Goal: Task Accomplishment & Management: Complete application form

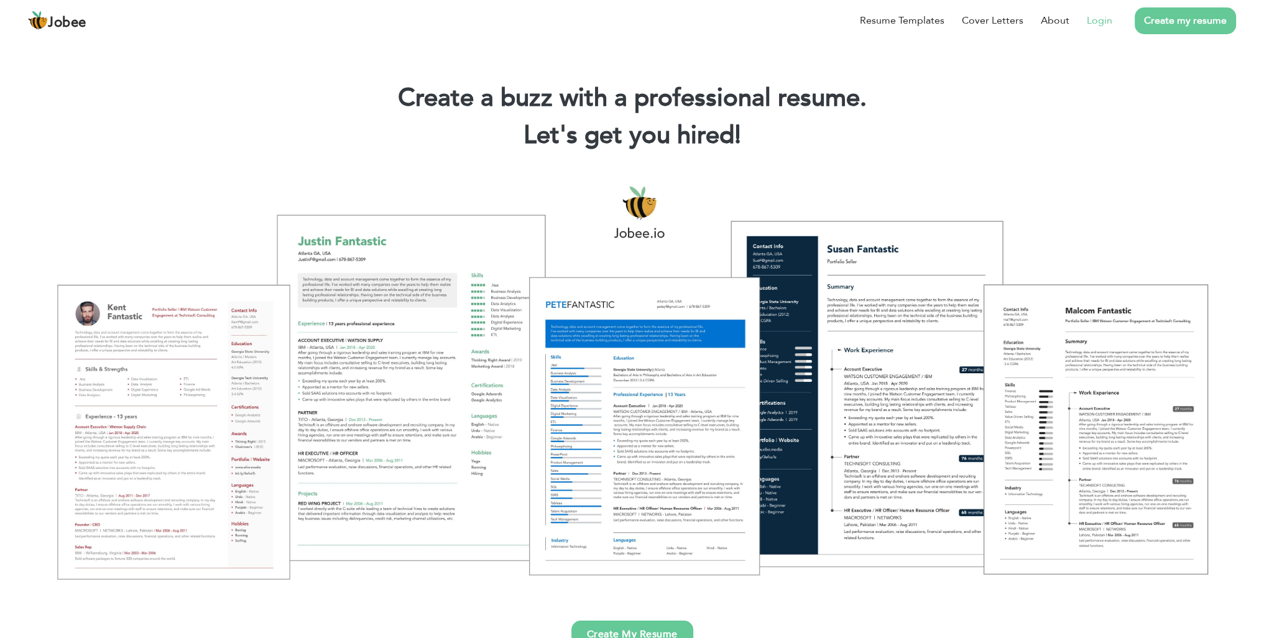
click at [1109, 21] on link "Login" at bounding box center [1099, 20] width 25 height 15
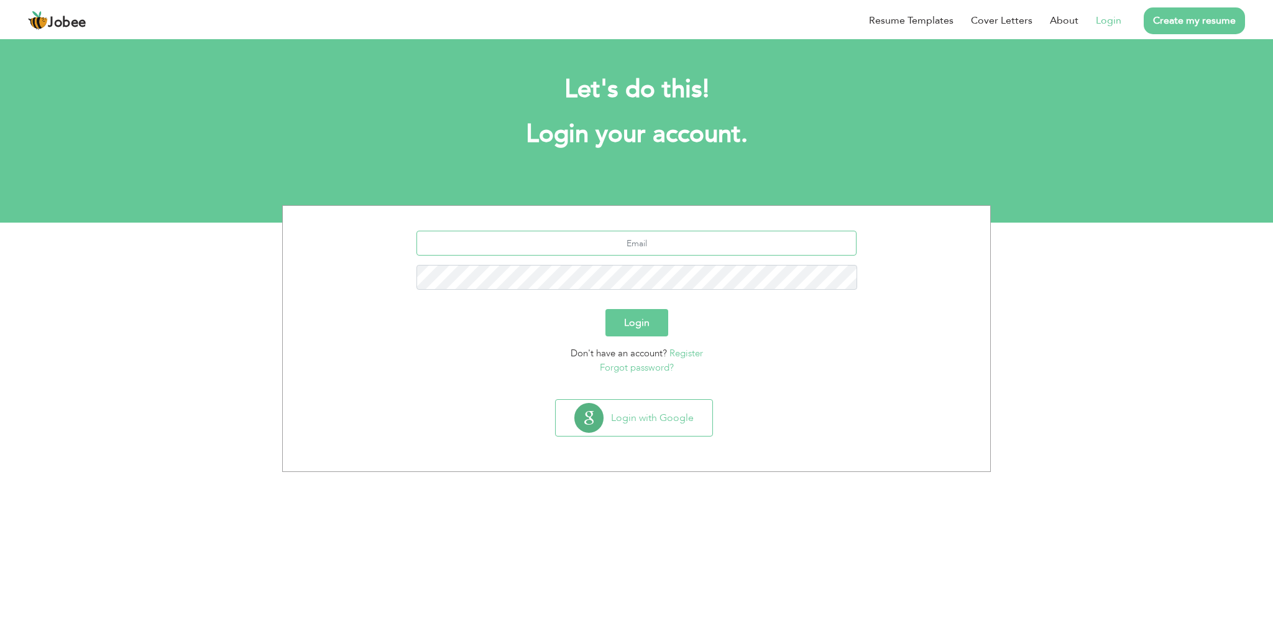
click at [719, 239] on input "text" at bounding box center [637, 243] width 441 height 25
click at [639, 429] on button "Login with Google" at bounding box center [634, 418] width 157 height 36
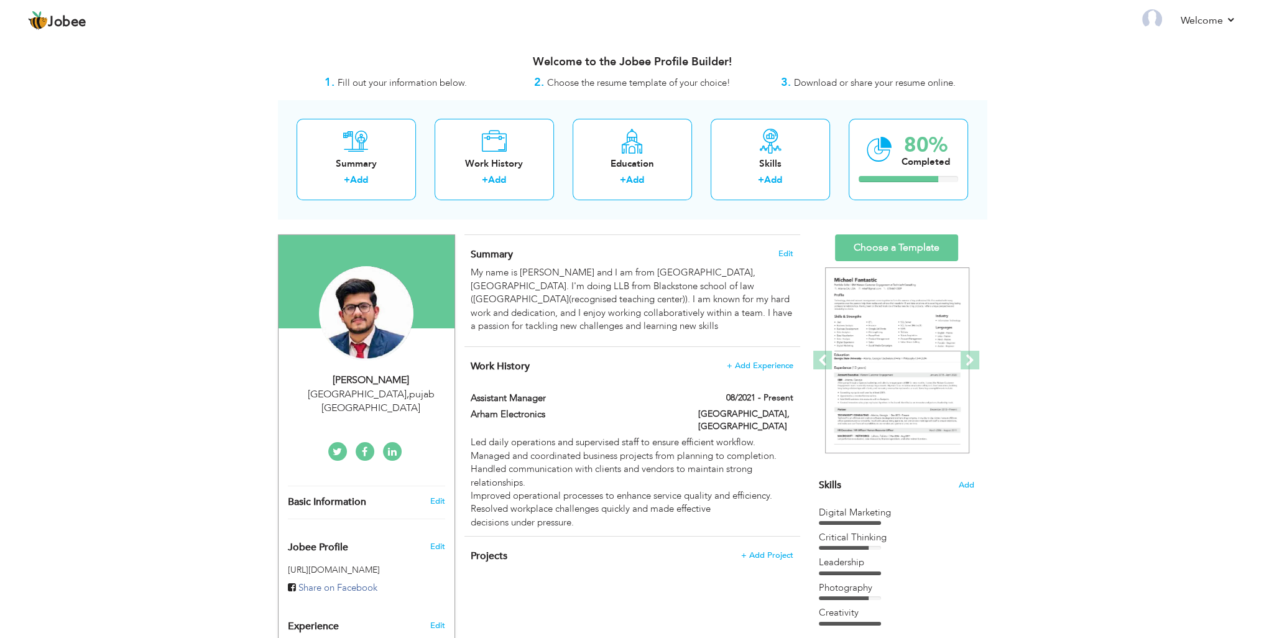
click at [232, 104] on div "View Resume Export PDF Profile Summary Public Link Experience Education Awards …" at bounding box center [632, 544] width 1264 height 1014
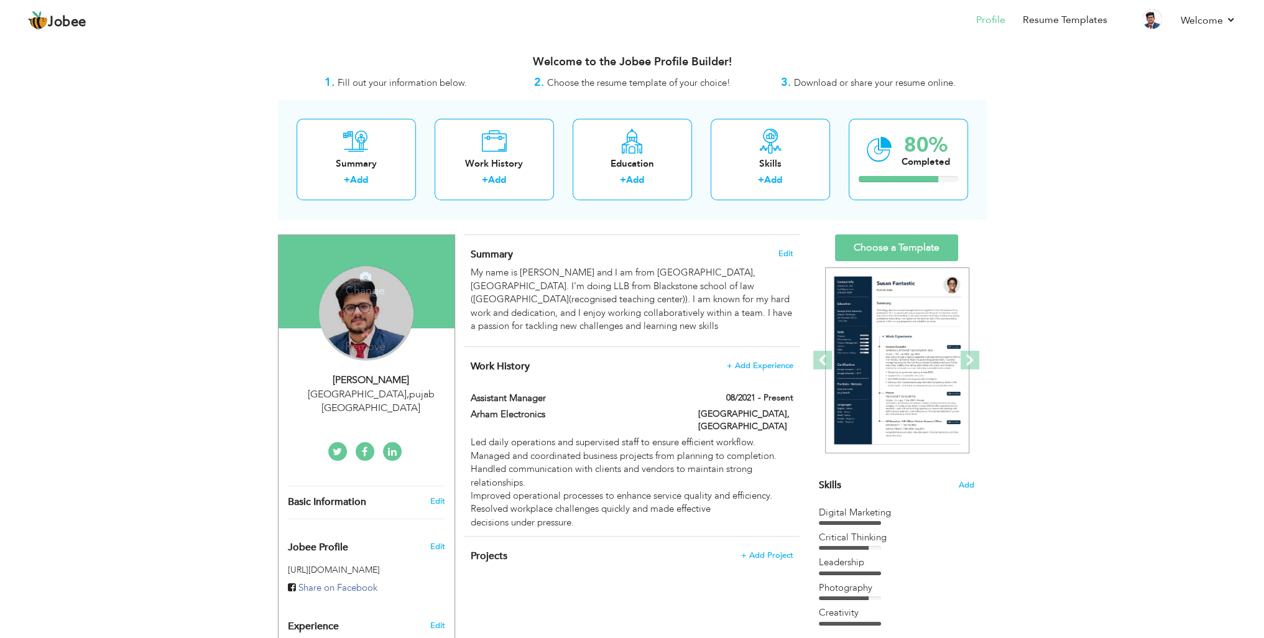
click at [370, 377] on div "ARHAM INAM" at bounding box center [371, 380] width 167 height 14
type input "ARHAM"
type input "INAM"
type input "+92 345 2608000"
select select "number:166"
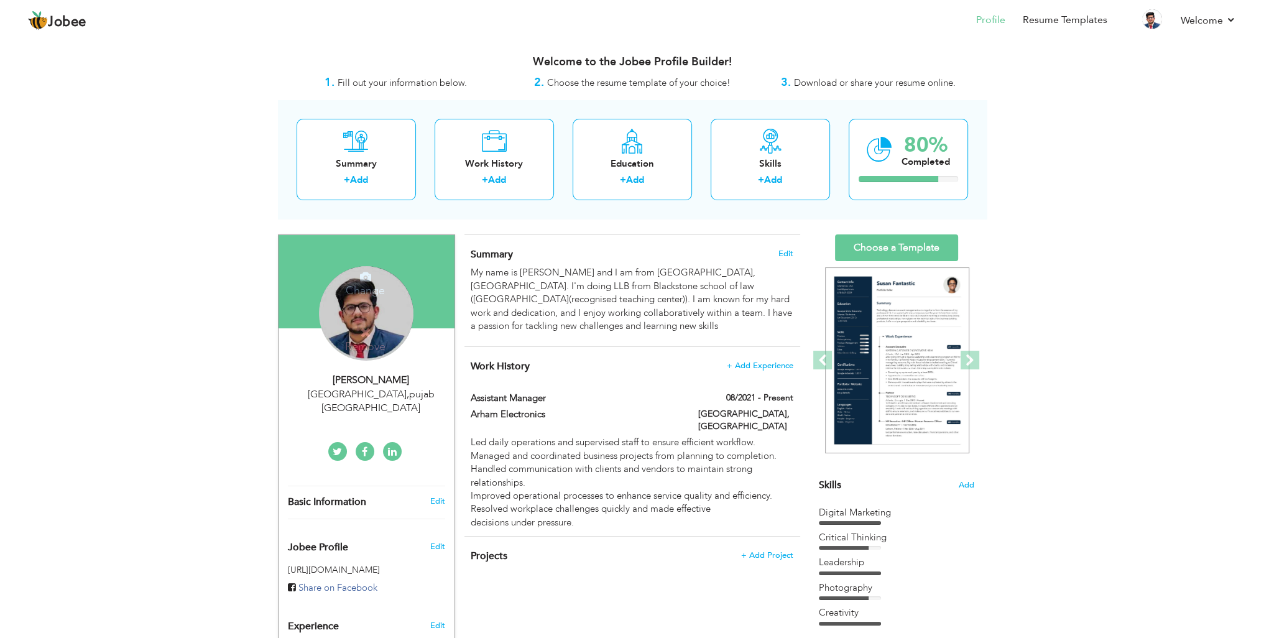
type input "pujab"
type input "[GEOGRAPHIC_DATA]"
select select "number:1"
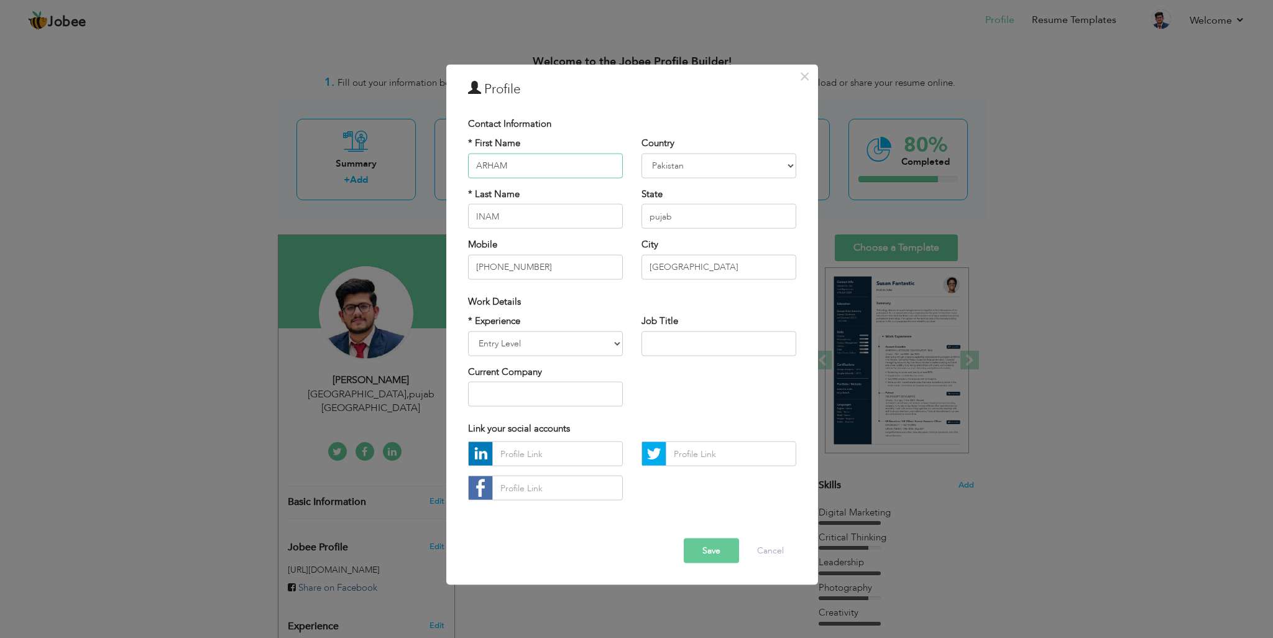
click at [527, 164] on input "ARHAM" at bounding box center [545, 165] width 155 height 25
paste input "MAHAM SHAHZADI"
type input "MAHAM SHAHZADI"
click at [520, 218] on input "INAM" at bounding box center [545, 216] width 155 height 25
paste input "MAHAM SHAHZADI"
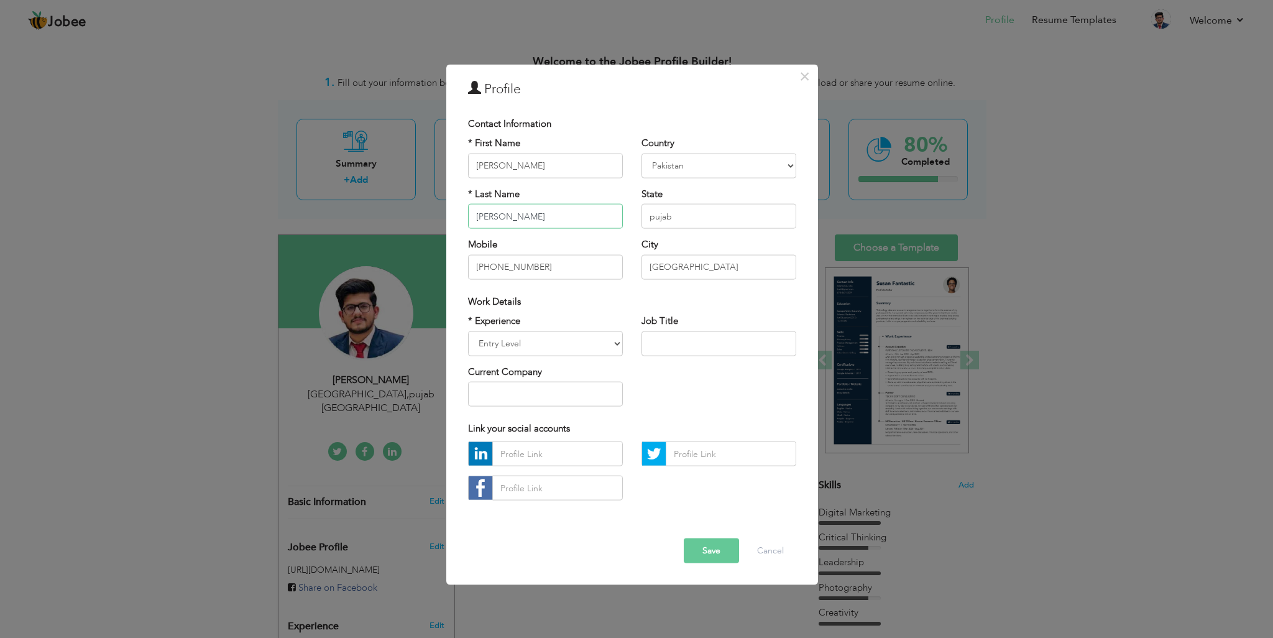
drag, startPoint x: 516, startPoint y: 218, endPoint x: 473, endPoint y: 215, distance: 43.6
click at [473, 215] on input "MAHAM SHAHZADI" at bounding box center [545, 216] width 155 height 25
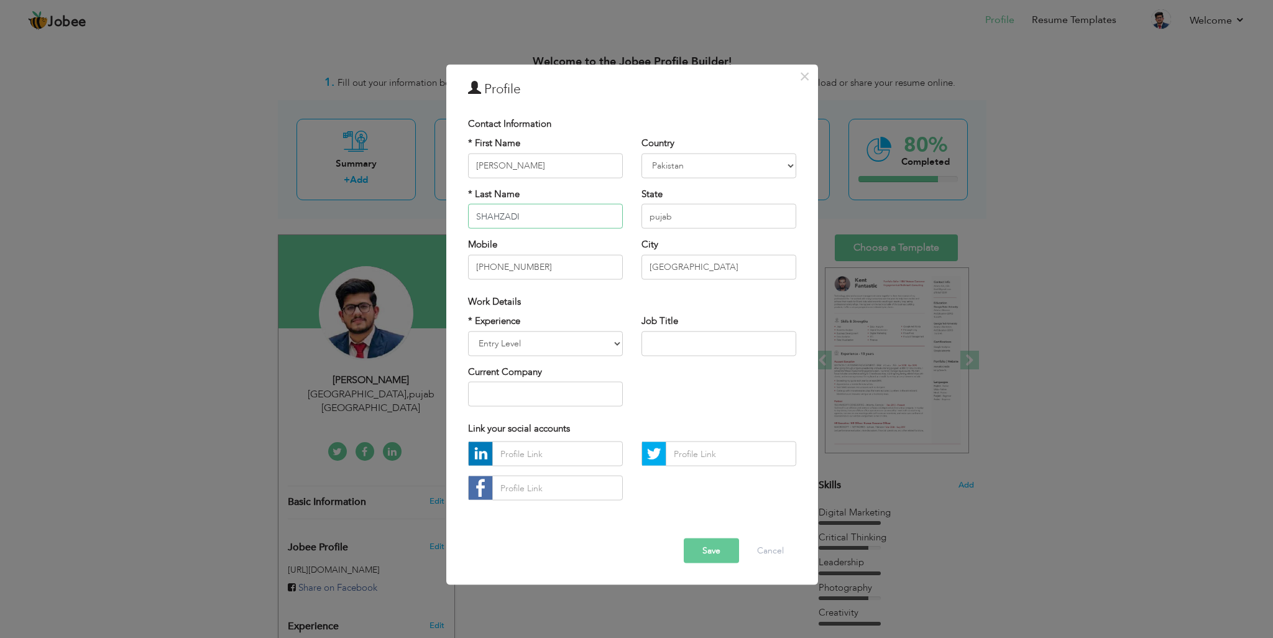
type input "SHAHZADI"
drag, startPoint x: 515, startPoint y: 168, endPoint x: 589, endPoint y: 165, distance: 74.7
click at [589, 165] on input "MAHAM SHAHZADI" at bounding box center [545, 165] width 155 height 25
type input "MAHAM"
click at [562, 342] on select "Entry Level Less than 1 Year 1 Year 2 Years 3 Years 4 Years 5 Years 6 Years 7 Y…" at bounding box center [545, 343] width 155 height 25
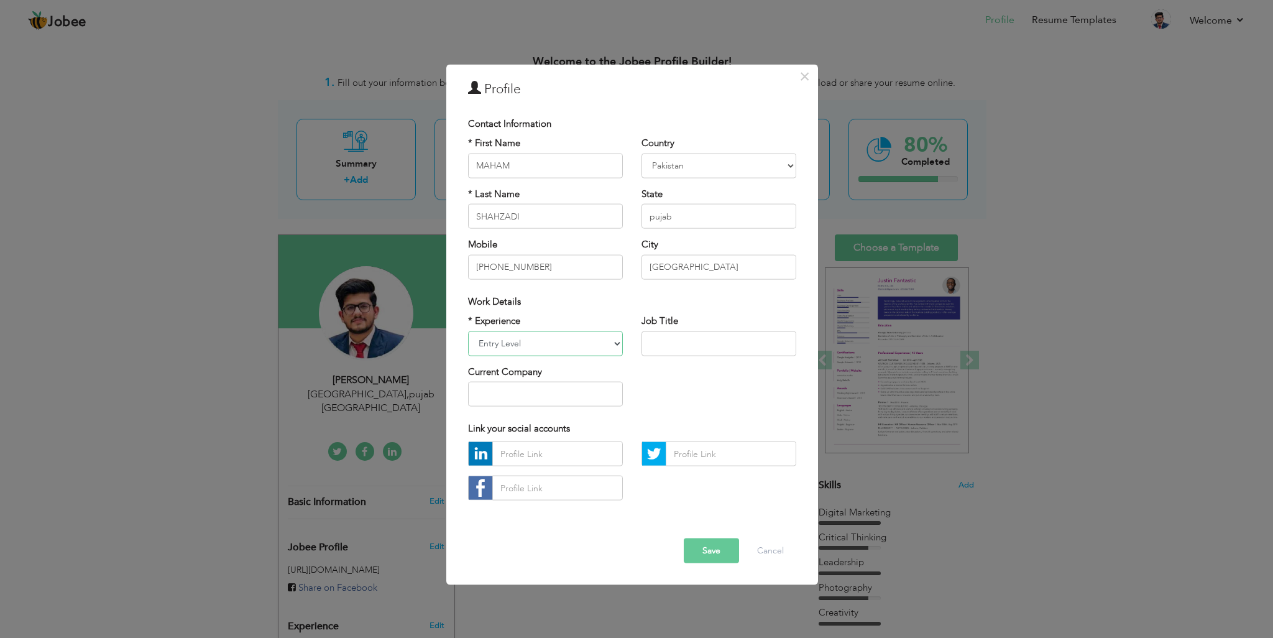
click at [562, 342] on select "Entry Level Less than 1 Year 1 Year 2 Years 3 Years 4 Years 5 Years 6 Years 7 Y…" at bounding box center [545, 343] width 155 height 25
click at [706, 553] on button "Save" at bounding box center [711, 550] width 55 height 25
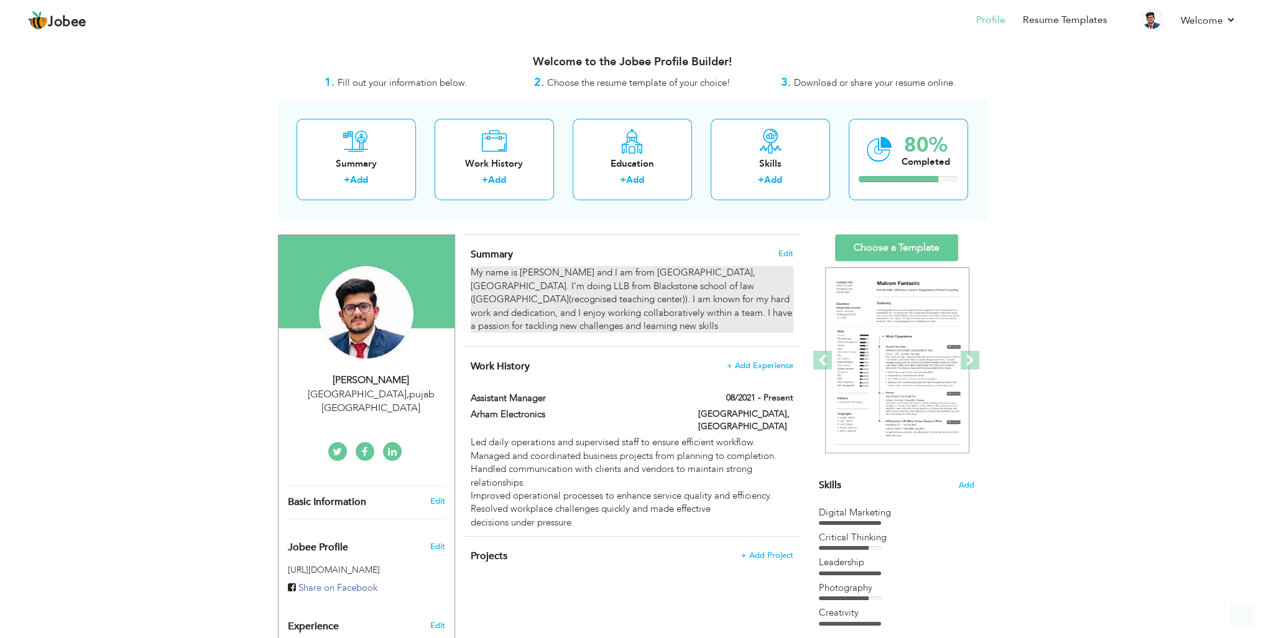
click at [565, 287] on div "My name is Arham Inam and I am from Lahore, Punjab. I'm doing LLB from Blacksto…" at bounding box center [632, 299] width 322 height 67
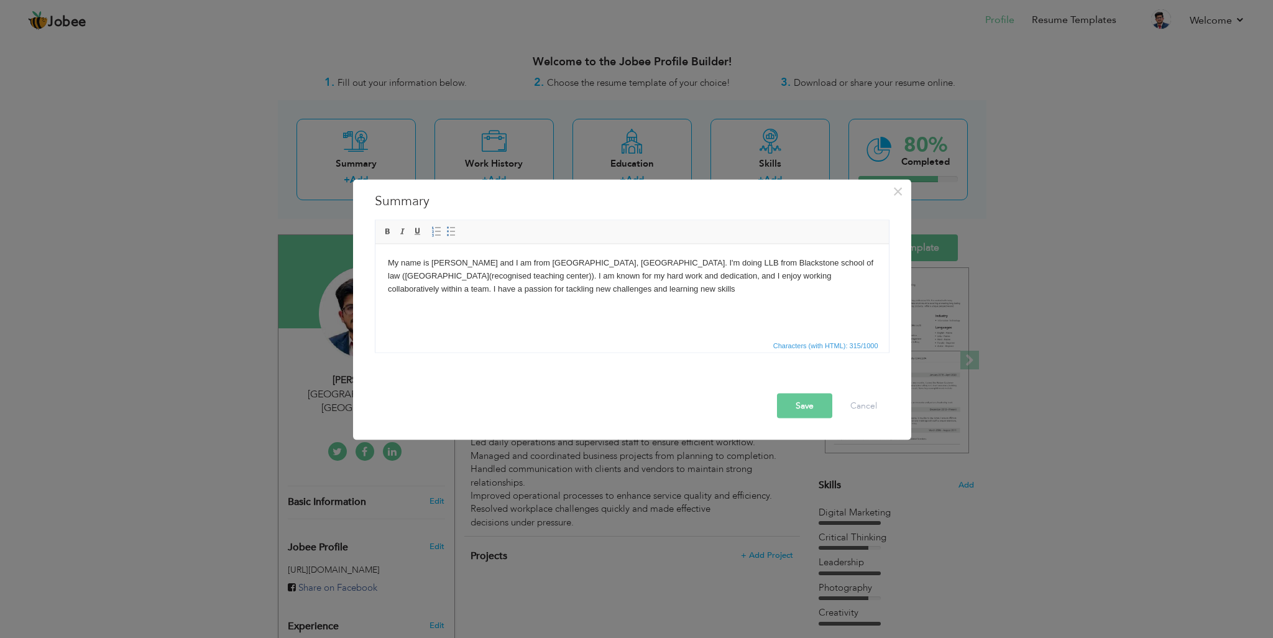
click at [543, 284] on body "My name is Arham Inam and I am from Lahore, Punjab. I'm doing LLB from Blacksto…" at bounding box center [631, 275] width 489 height 39
click at [801, 405] on button "Save" at bounding box center [804, 406] width 55 height 25
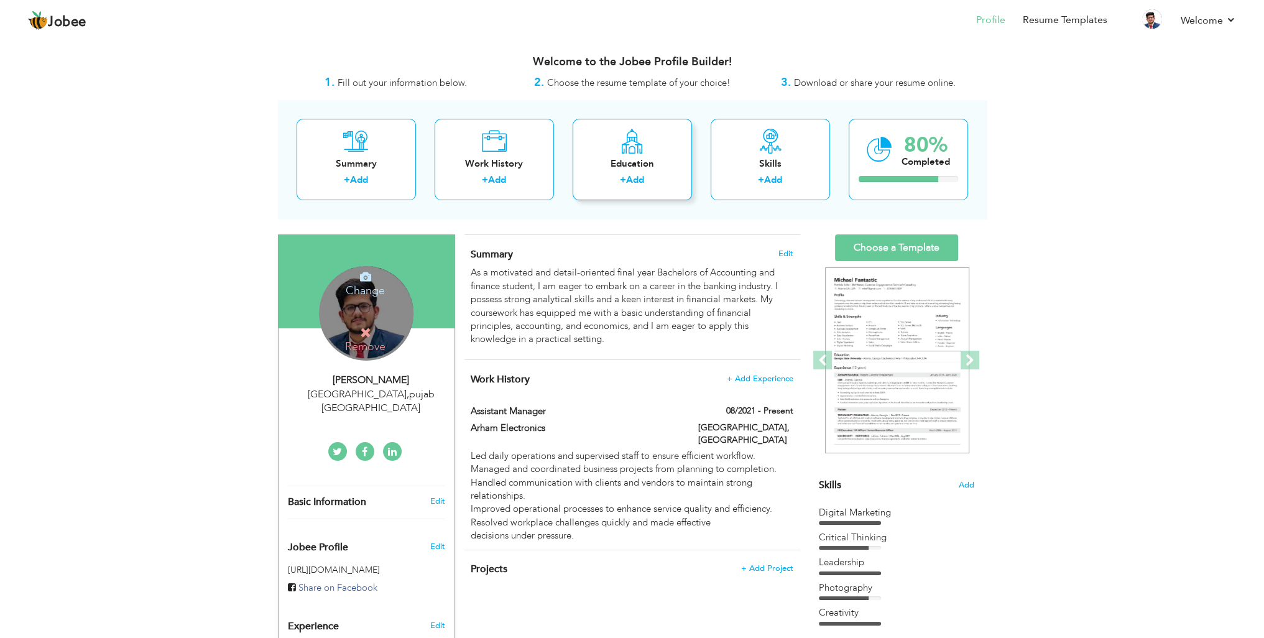
click at [642, 170] on div "Education + Add" at bounding box center [632, 159] width 119 height 81
radio input "true"
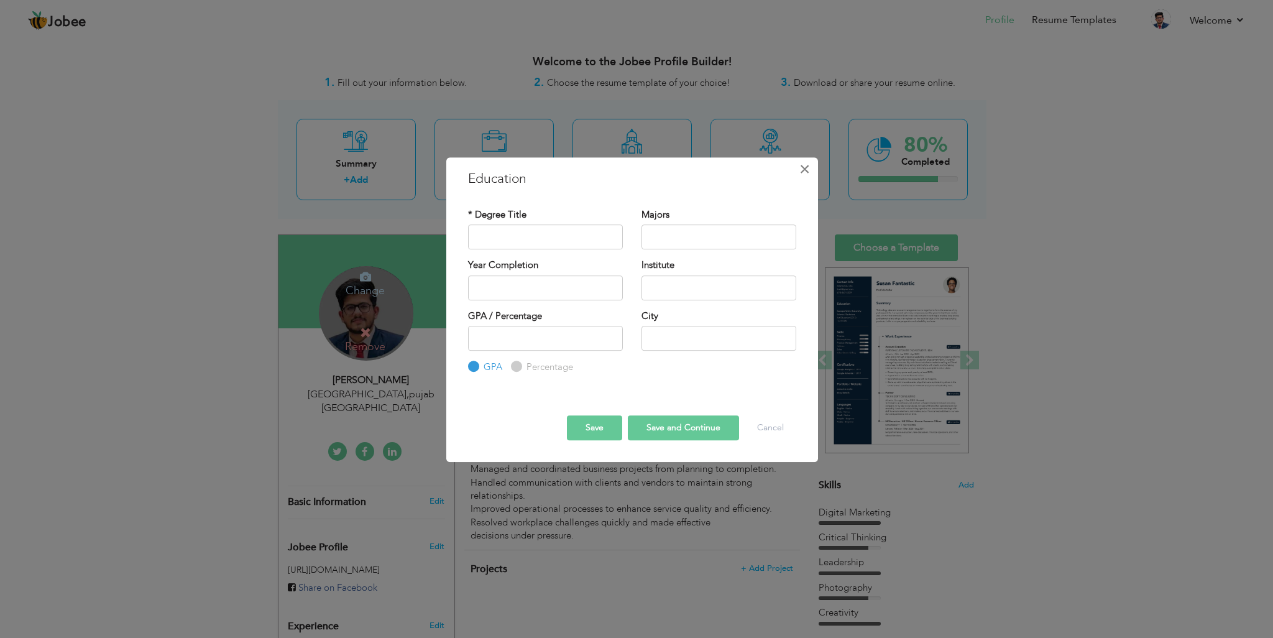
click at [808, 172] on span "×" at bounding box center [805, 169] width 11 height 22
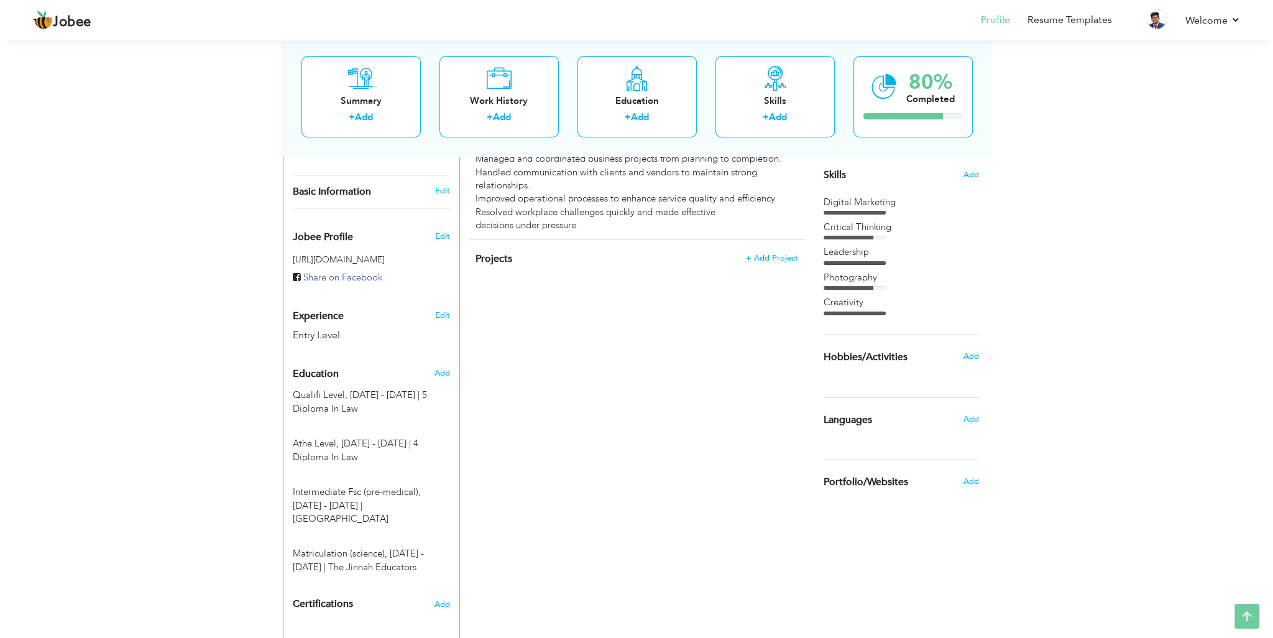
scroll to position [311, 0]
click at [432, 367] on span "Add" at bounding box center [436, 372] width 16 height 11
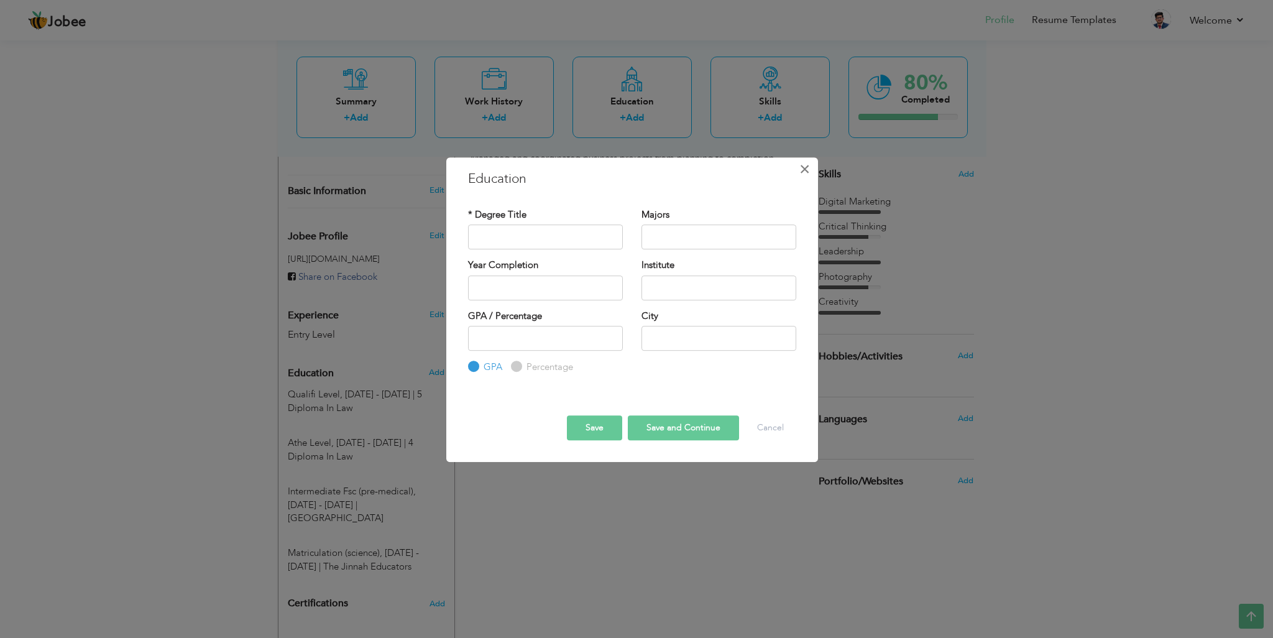
click at [813, 169] on button "×" at bounding box center [805, 169] width 20 height 20
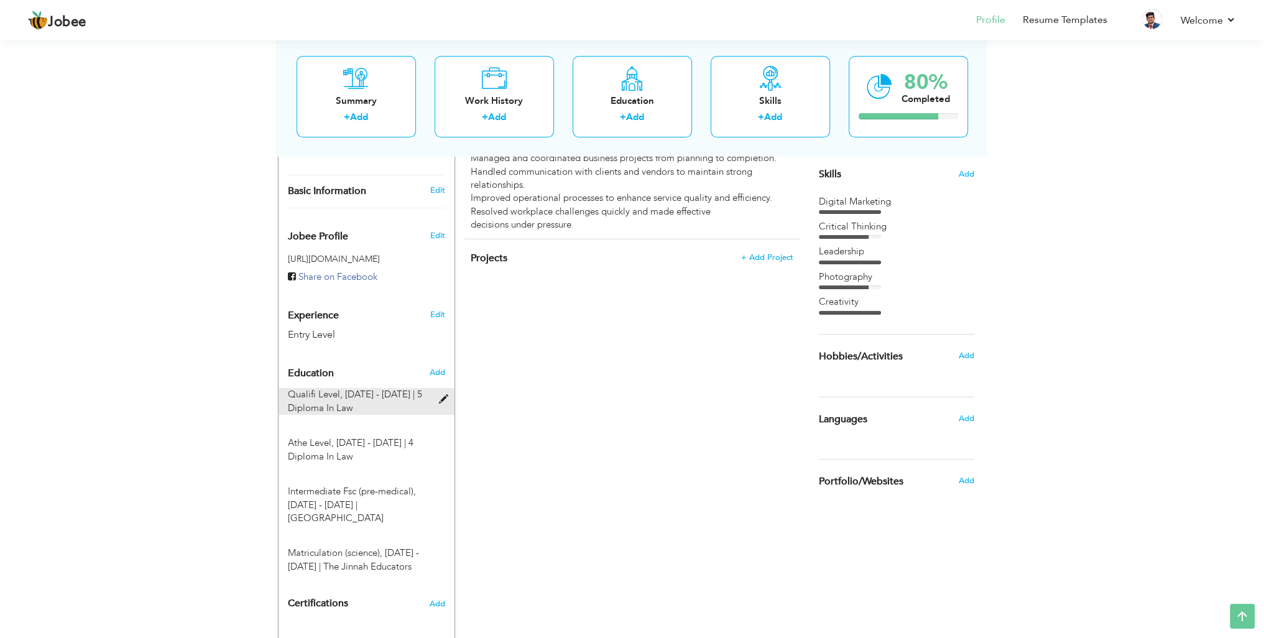
click at [438, 388] on div "Qualifi Level, 5/7/2023 - 17/12/2024 | 5 Diploma In Law" at bounding box center [359, 401] width 161 height 27
type input "Qualifi Level"
type input "5/7/2023 - 17/12/2024"
type input "5 Diploma In Law"
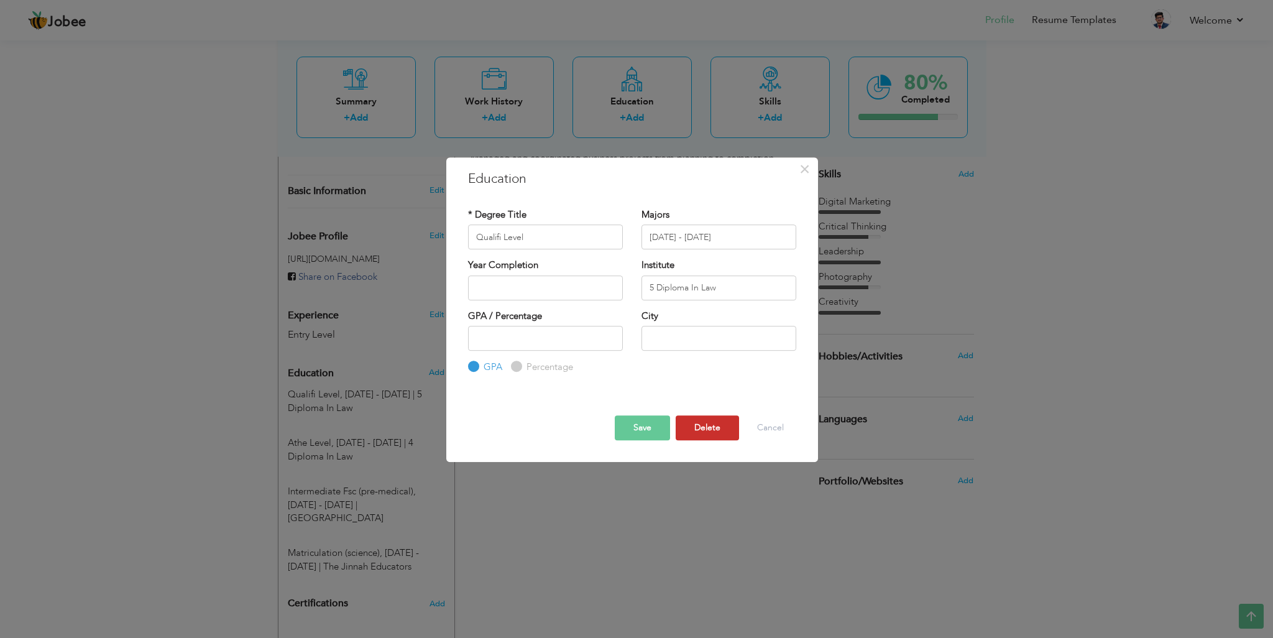
click at [698, 429] on button "Delete" at bounding box center [707, 427] width 63 height 25
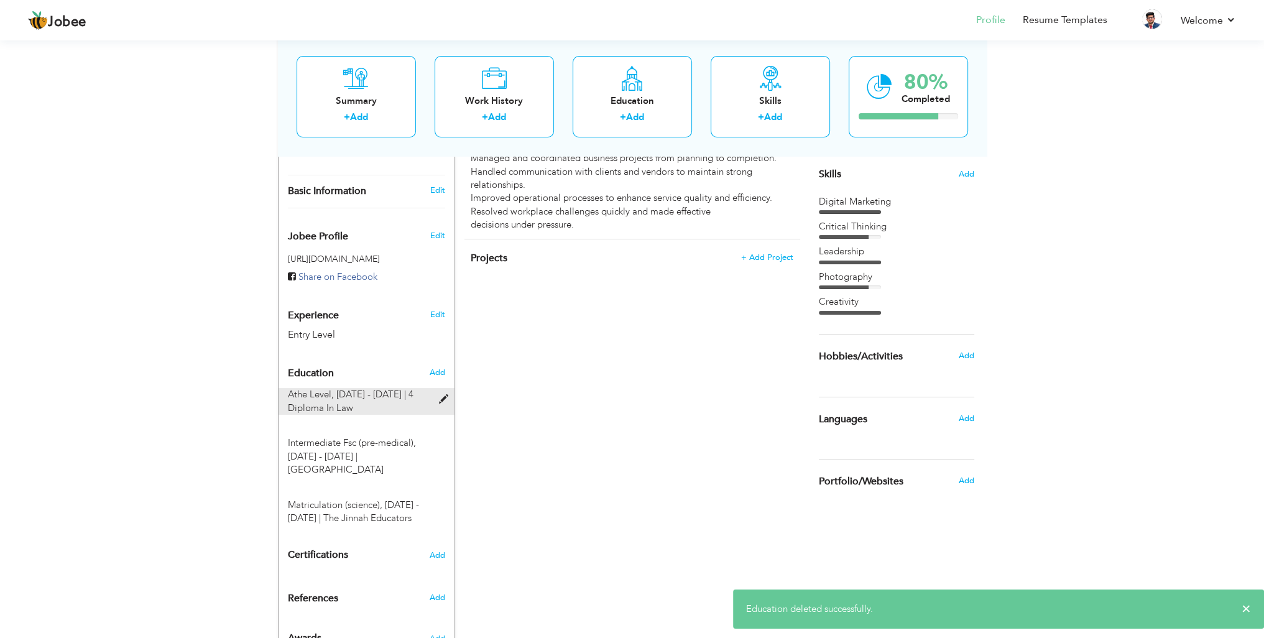
click at [443, 395] on span at bounding box center [446, 399] width 16 height 9
type input "Athe Level"
type input "16/01/2020 - 02/07/2021"
type input "4 Diploma In Law"
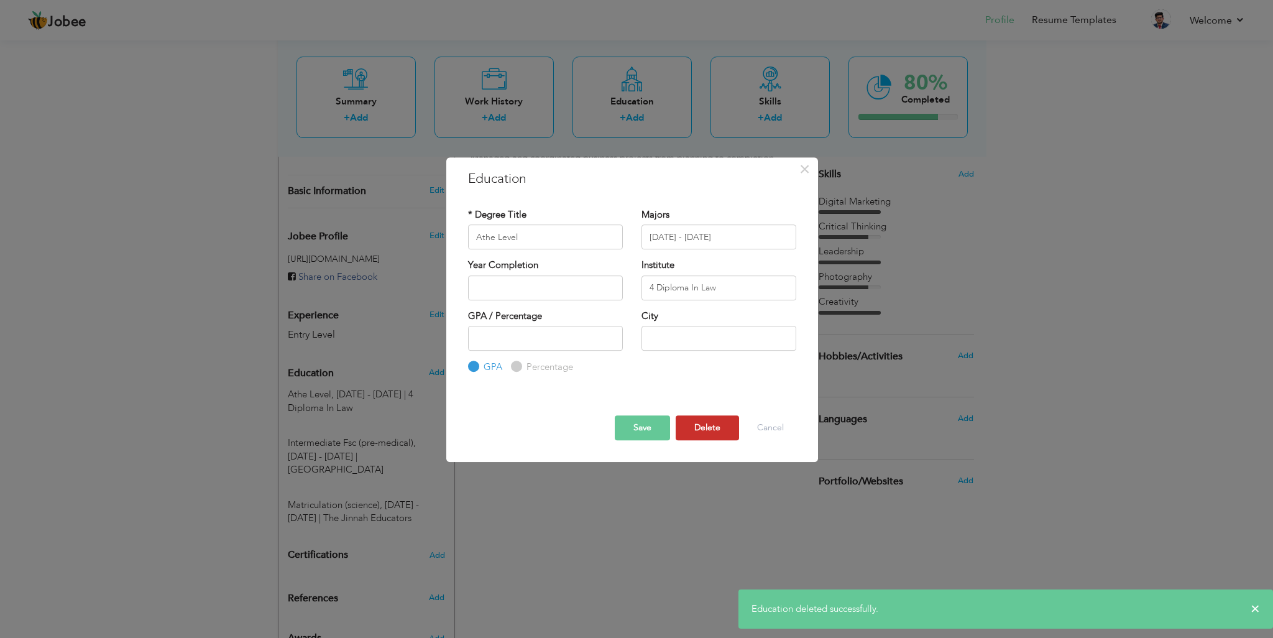
click at [703, 423] on button "Delete" at bounding box center [707, 427] width 63 height 25
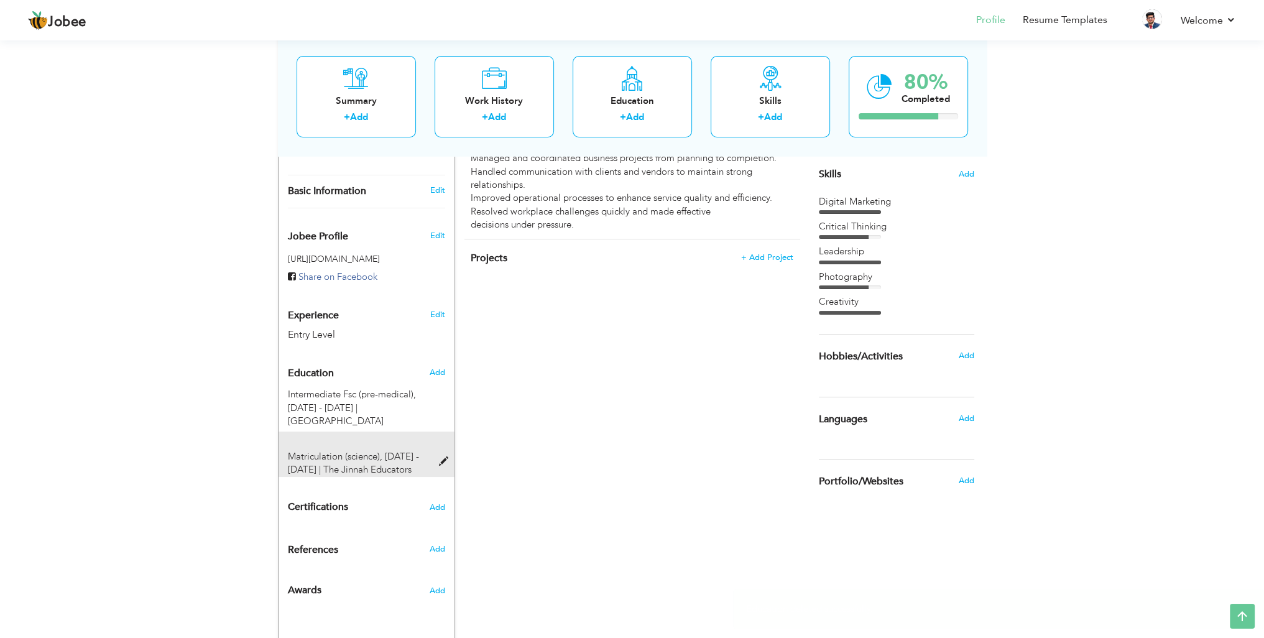
click at [442, 457] on span at bounding box center [446, 461] width 16 height 9
type input "Matriculation (science)"
type input "06/04/2015 - 25/07/2015"
type input "The Jinnah Educators"
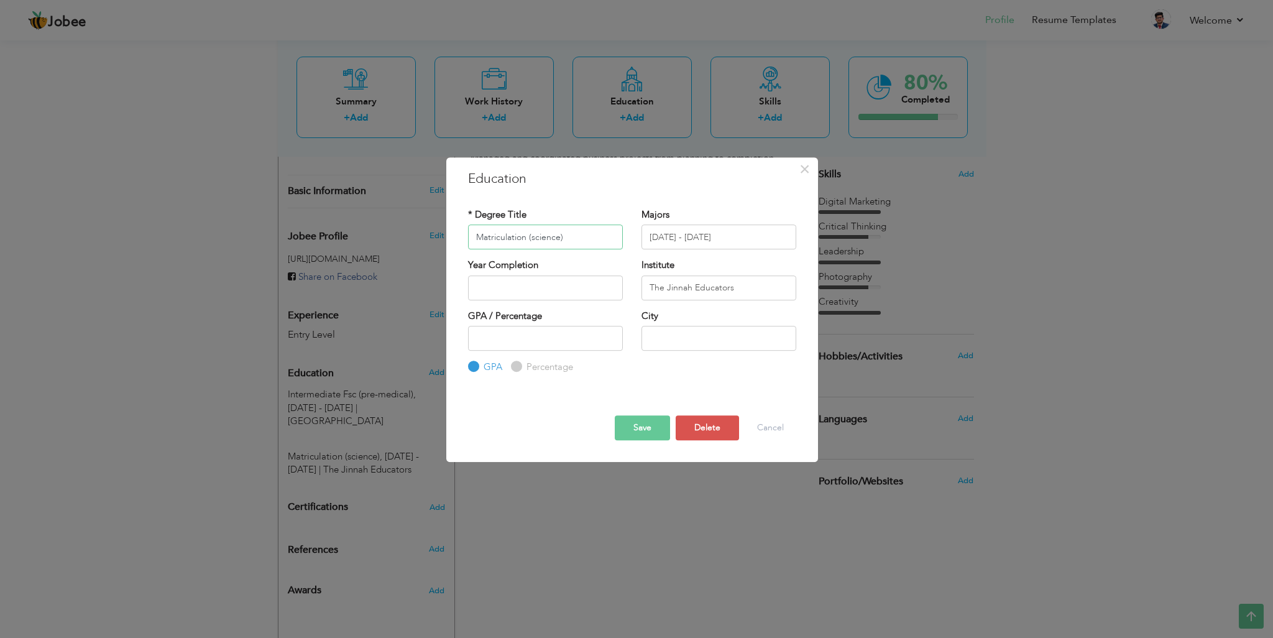
paste input "ounting and Finance ADP - Accounting and Finance"
type input "ounting and Finance ADP - Accounting and Finance"
click at [698, 287] on input "The Jinnah Educators" at bounding box center [719, 287] width 155 height 25
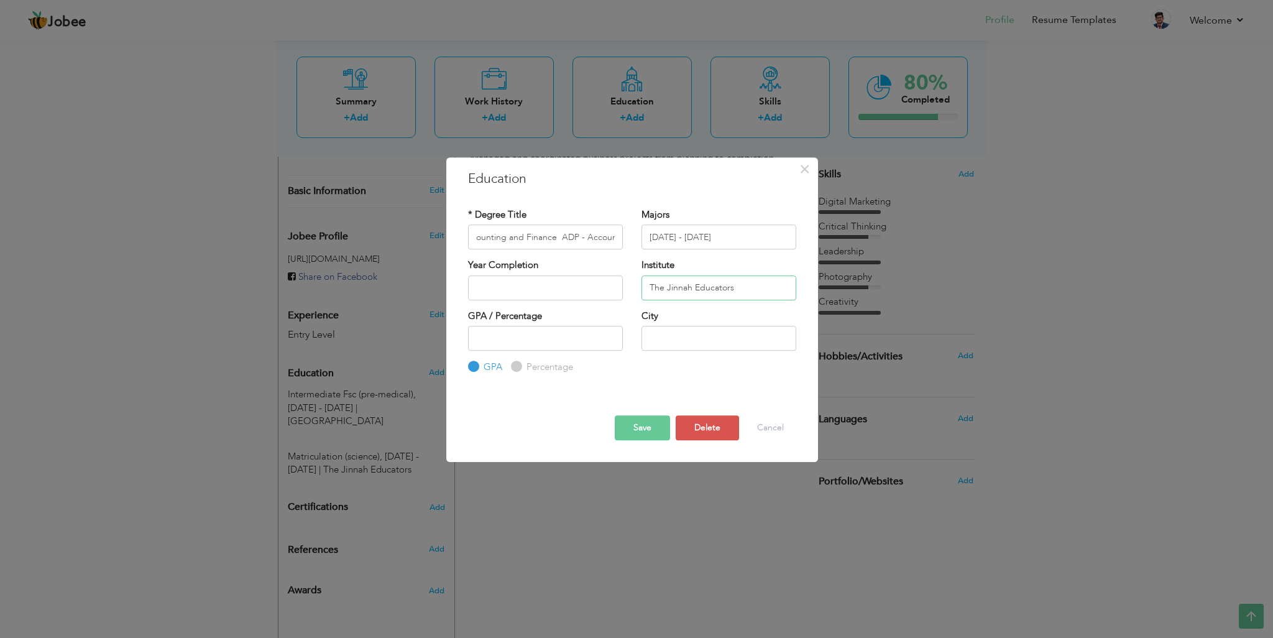
paste input "[GEOGRAPHIC_DATA], [GEOGRAPHIC_DATA]"
type input "[GEOGRAPHIC_DATA], [GEOGRAPHIC_DATA]"
click at [739, 235] on input "06/04/2015 - 25/07/2015" at bounding box center [719, 236] width 155 height 25
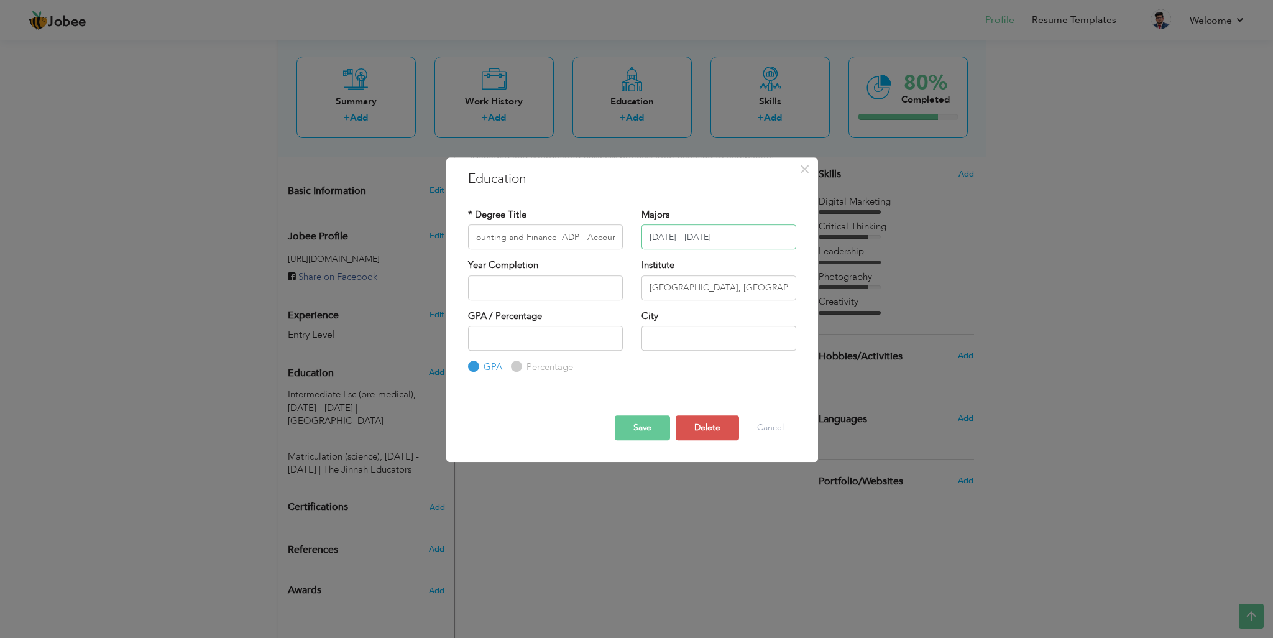
click at [678, 234] on input "06/04/2015 - 25/07/2015" at bounding box center [719, 236] width 155 height 25
drag, startPoint x: 691, startPoint y: 237, endPoint x: 649, endPoint y: 236, distance: 41.7
click at [649, 236] on input "06/04/2015 - 25/07/2015" at bounding box center [719, 236] width 155 height 25
type input "2022 - 2024"
click at [632, 423] on button "Save" at bounding box center [642, 427] width 55 height 25
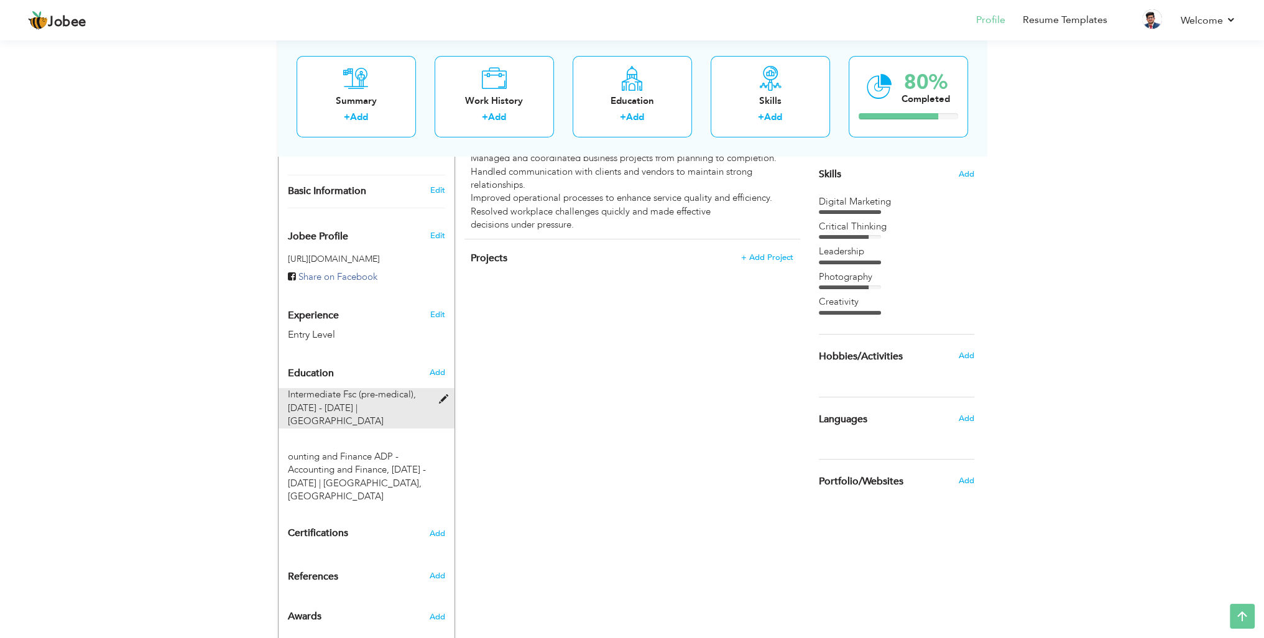
click at [384, 415] on span "Kips College" at bounding box center [336, 421] width 96 height 12
type input "Intermediate Fsc (pre-medical)"
type input "18/2/2018 - 13/01/2020"
type input "Kips College"
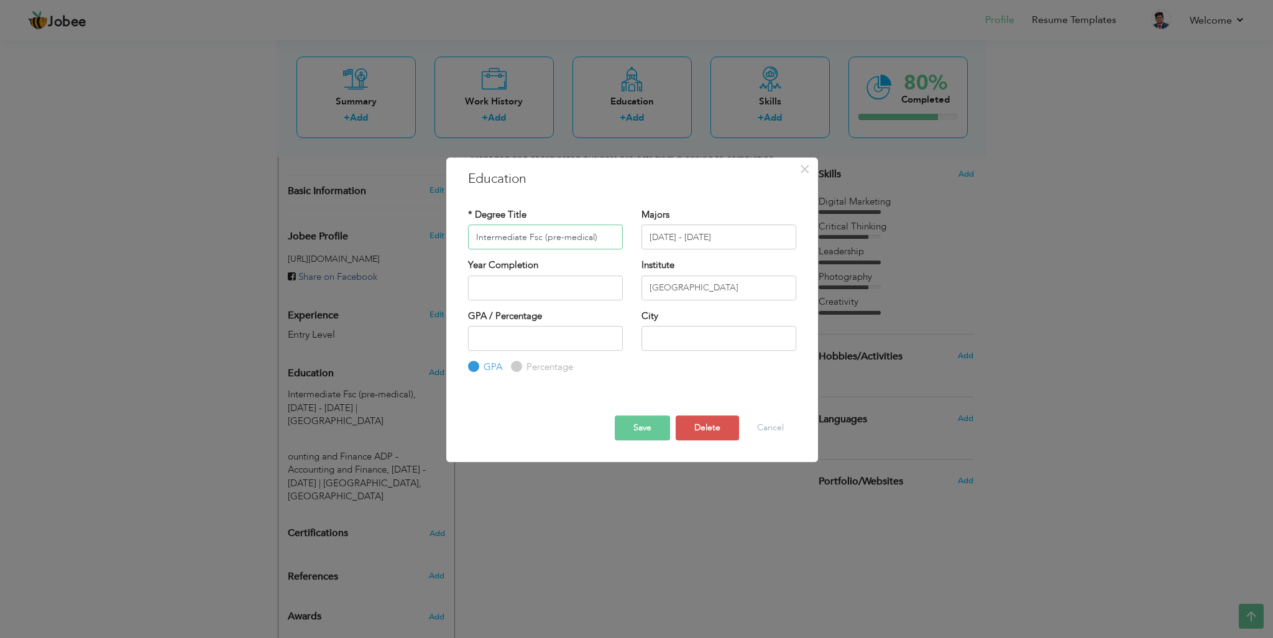
click at [526, 243] on input "Intermediate Fsc (pre-medical)" at bounding box center [545, 236] width 155 height 25
paste input "- Commerce"
type input "Intermediate - Commerce"
click at [695, 289] on input "Kips College" at bounding box center [719, 287] width 155 height 25
paste input "Post Graduate College For Women, Lahor"
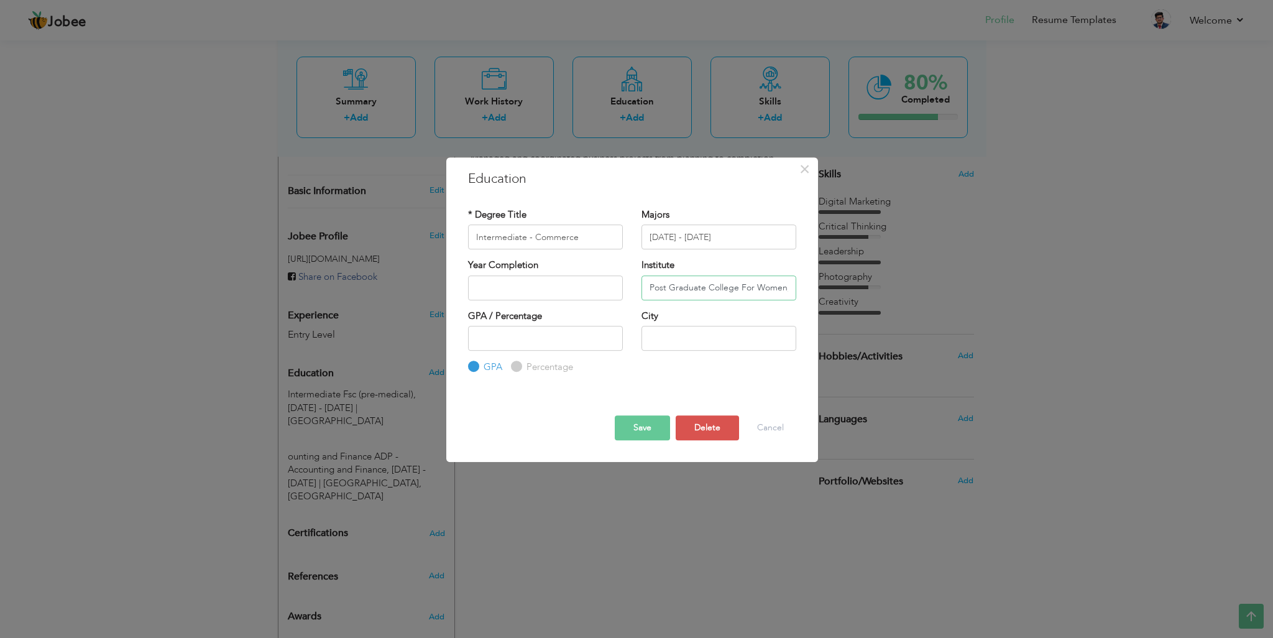
scroll to position [0, 27]
type input "Post Graduate College For Women, [GEOGRAPHIC_DATA]"
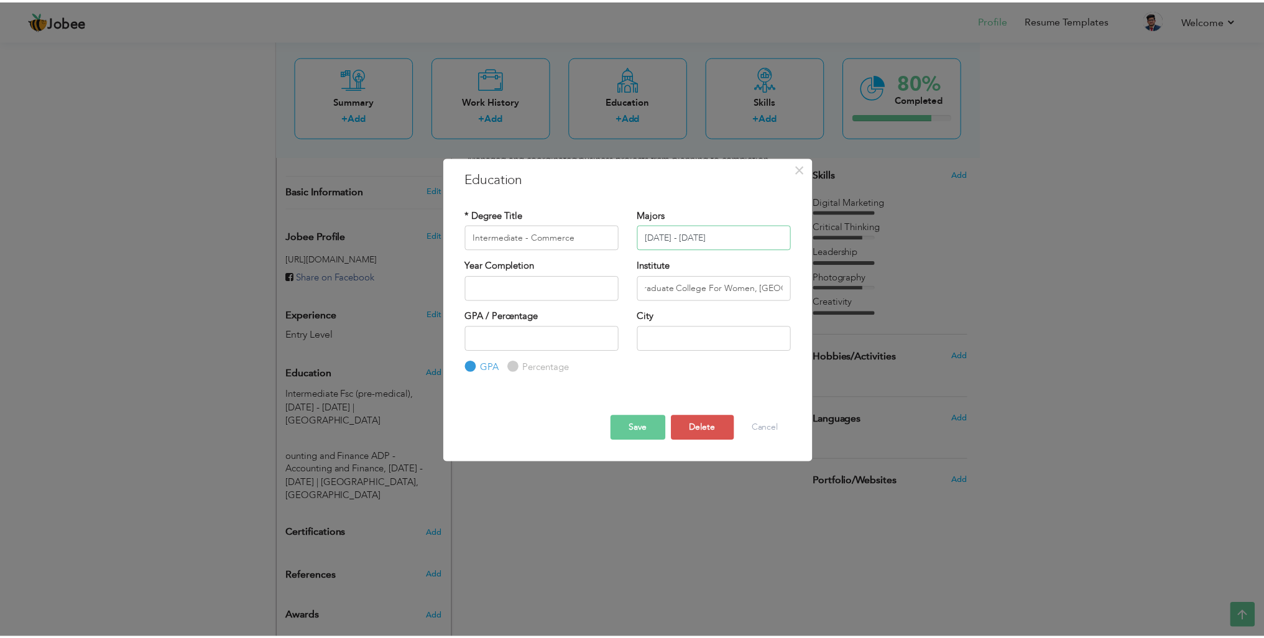
scroll to position [0, 0]
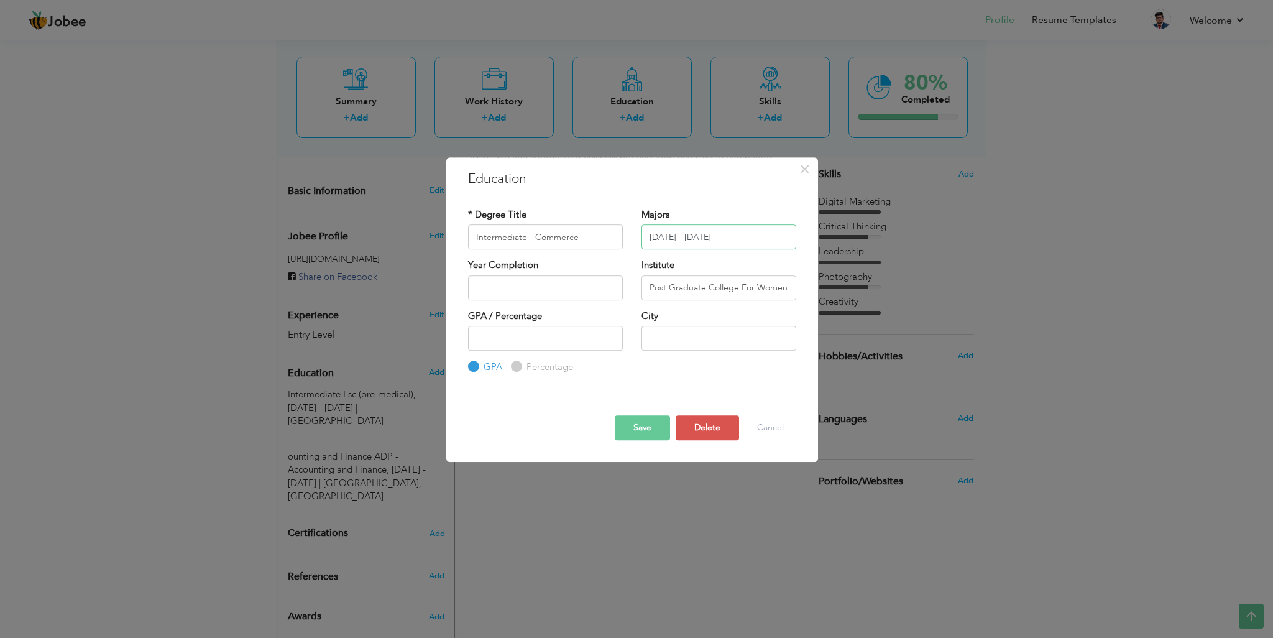
drag, startPoint x: 739, startPoint y: 236, endPoint x: 638, endPoint y: 235, distance: 100.7
click at [638, 235] on div "Majors 18/2/2018 - 13/01/2020" at bounding box center [718, 233] width 173 height 50
type input "2020 - 2021"
click at [652, 423] on button "Save" at bounding box center [642, 427] width 55 height 25
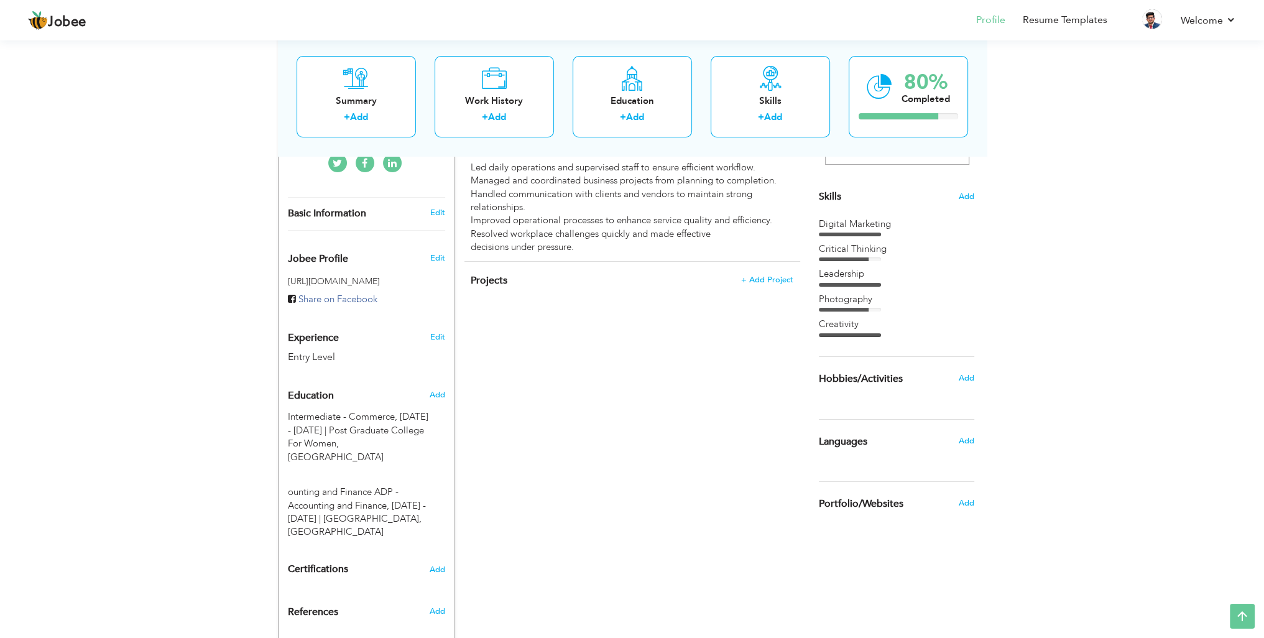
scroll to position [226, 0]
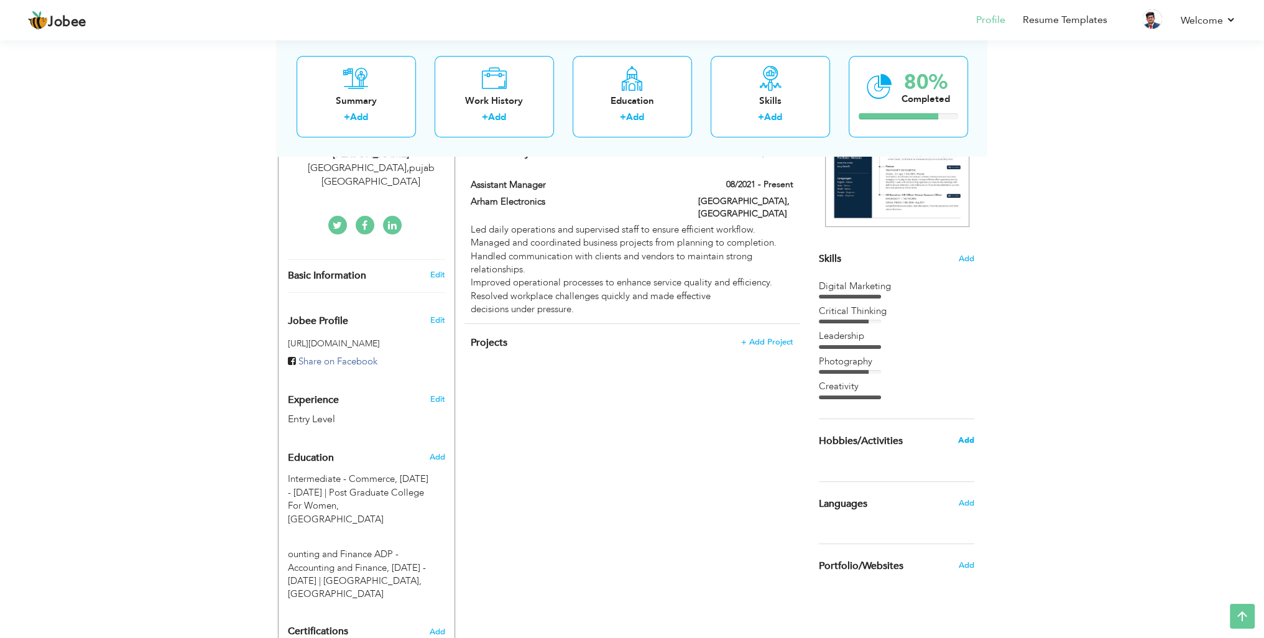
click at [970, 441] on span "Add" at bounding box center [966, 440] width 16 height 11
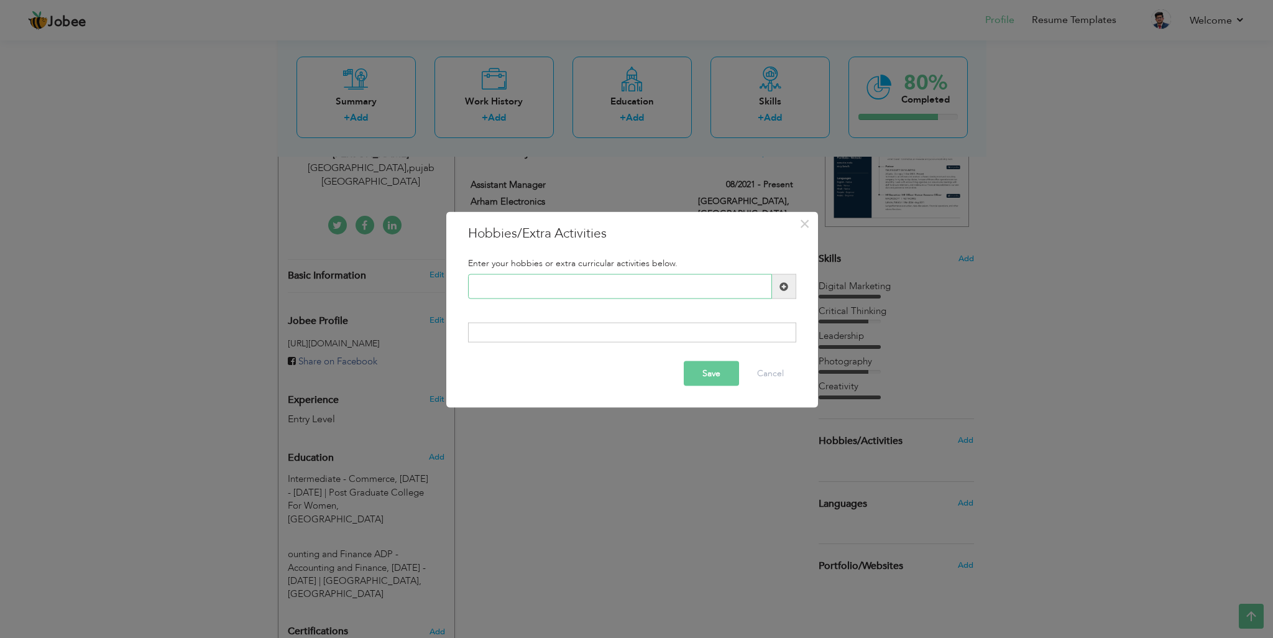
paste input "Traveling Writing Vide"
click at [586, 288] on input "Traveling Writing Vide" at bounding box center [620, 286] width 304 height 25
drag, startPoint x: 519, startPoint y: 287, endPoint x: 612, endPoint y: 285, distance: 93.3
click at [612, 285] on input "Traveling Writing Vide" at bounding box center [620, 286] width 304 height 25
type input "Traveling"
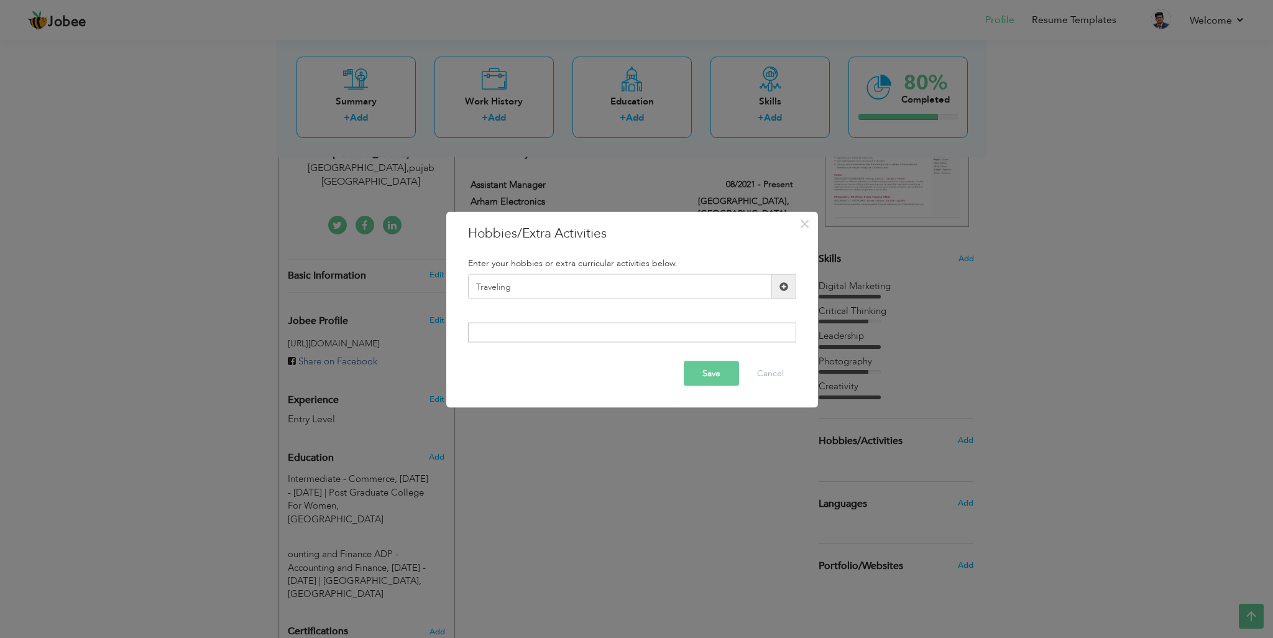
click at [783, 284] on span at bounding box center [784, 286] width 9 height 9
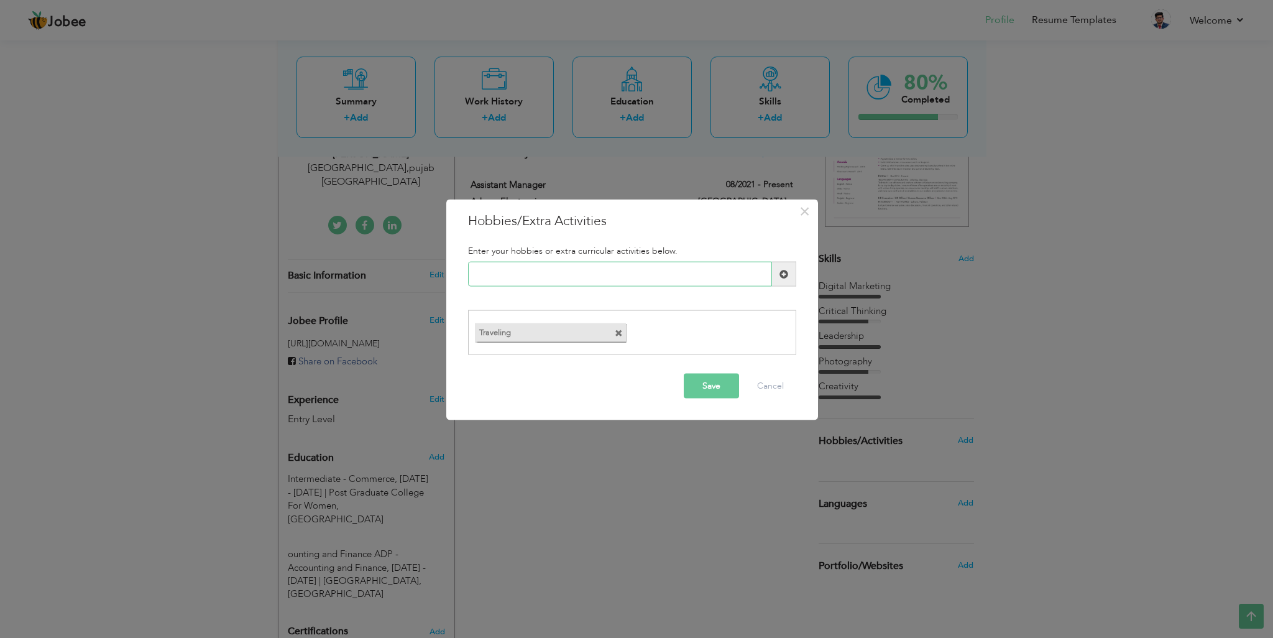
click at [558, 270] on input "text" at bounding box center [620, 274] width 304 height 25
paste input "Traveling Writing Vide"
drag, startPoint x: 517, startPoint y: 276, endPoint x: 434, endPoint y: 275, distance: 83.3
click at [434, 275] on div "× Hobbies/Extra Activities Enter your hobbies or extra curricular activities be…" at bounding box center [636, 319] width 1273 height 638
drag, startPoint x: 538, startPoint y: 274, endPoint x: 515, endPoint y: 282, distance: 25.2
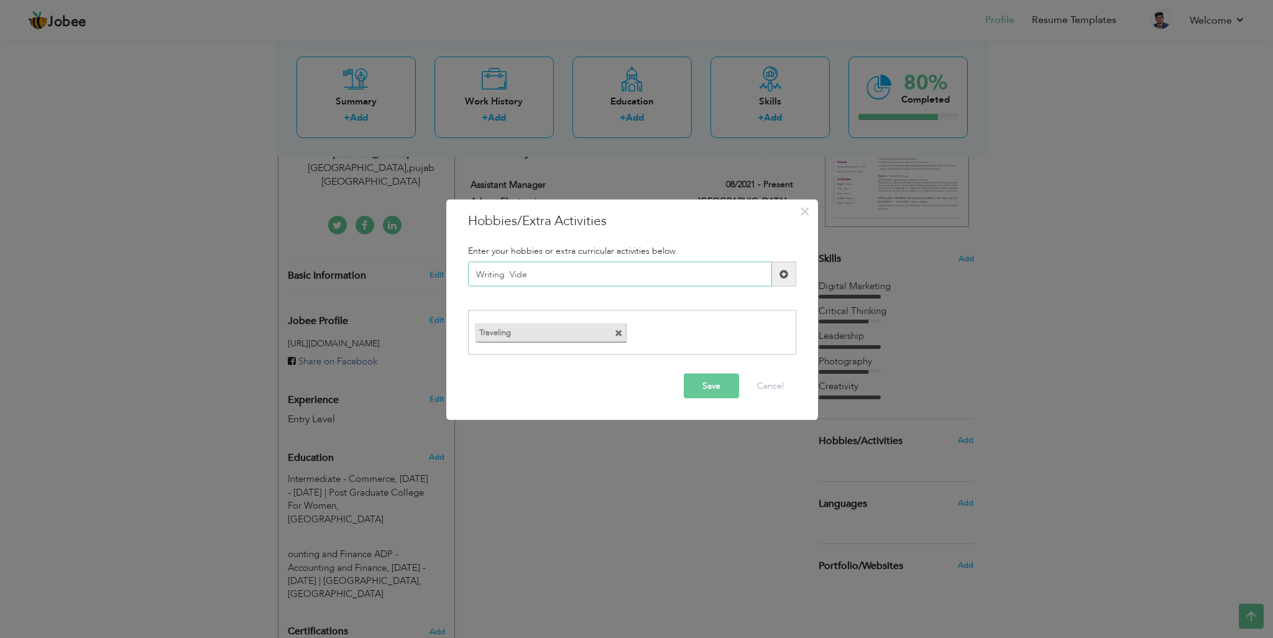
click at [504, 282] on input "Writing Vide" at bounding box center [620, 274] width 304 height 25
type input "Writing"
click at [782, 270] on span at bounding box center [784, 273] width 9 height 9
click at [603, 269] on input "text" at bounding box center [620, 274] width 304 height 25
paste input "Video Editing"
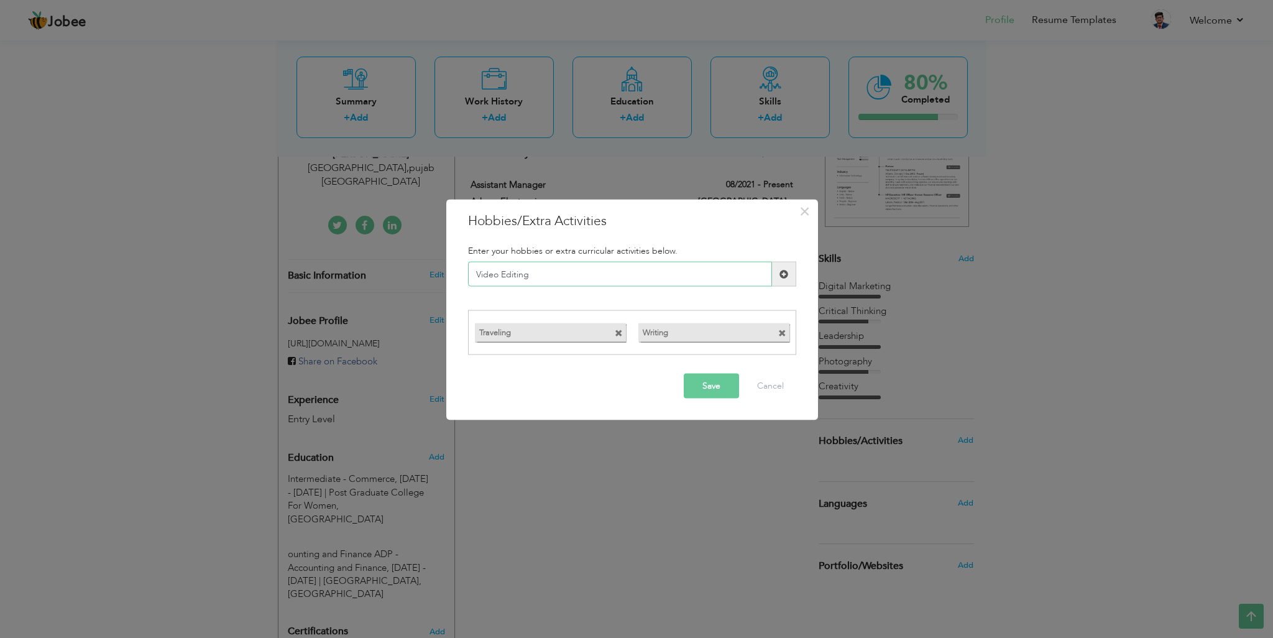
type input "Video Editing"
click at [787, 269] on span at bounding box center [784, 273] width 9 height 9
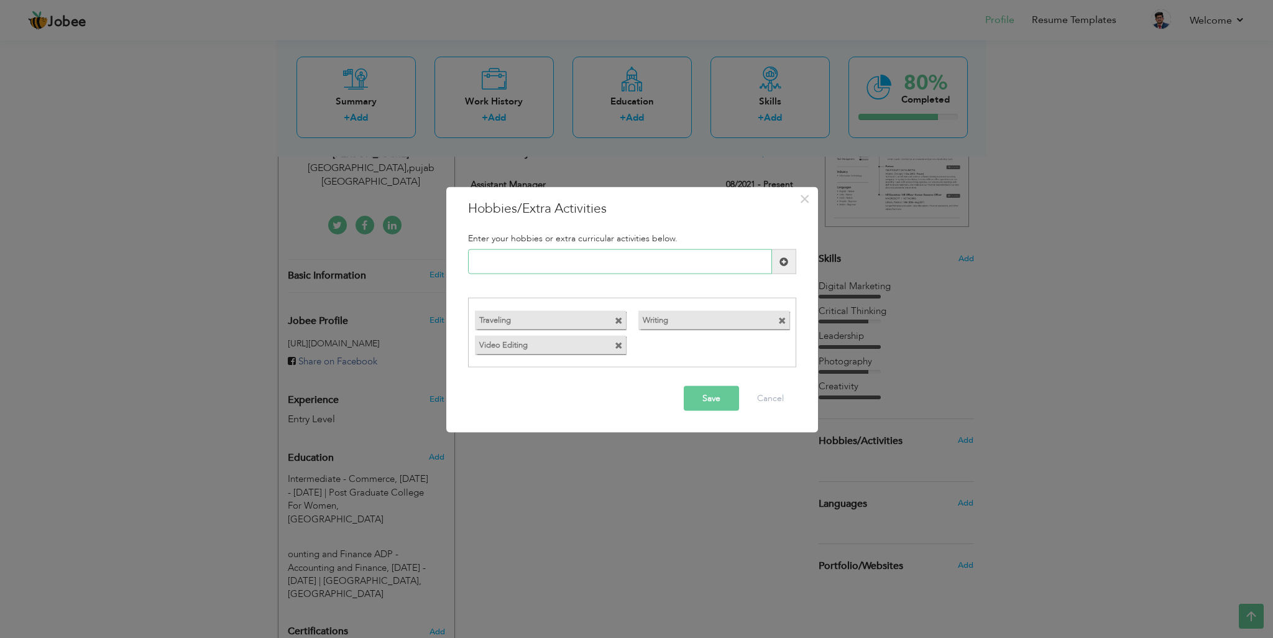
click at [692, 264] on input "text" at bounding box center [620, 261] width 304 height 25
paste input "Music"
type input "Music"
click at [783, 262] on span at bounding box center [784, 261] width 9 height 9
click at [659, 270] on input "text" at bounding box center [620, 261] width 304 height 25
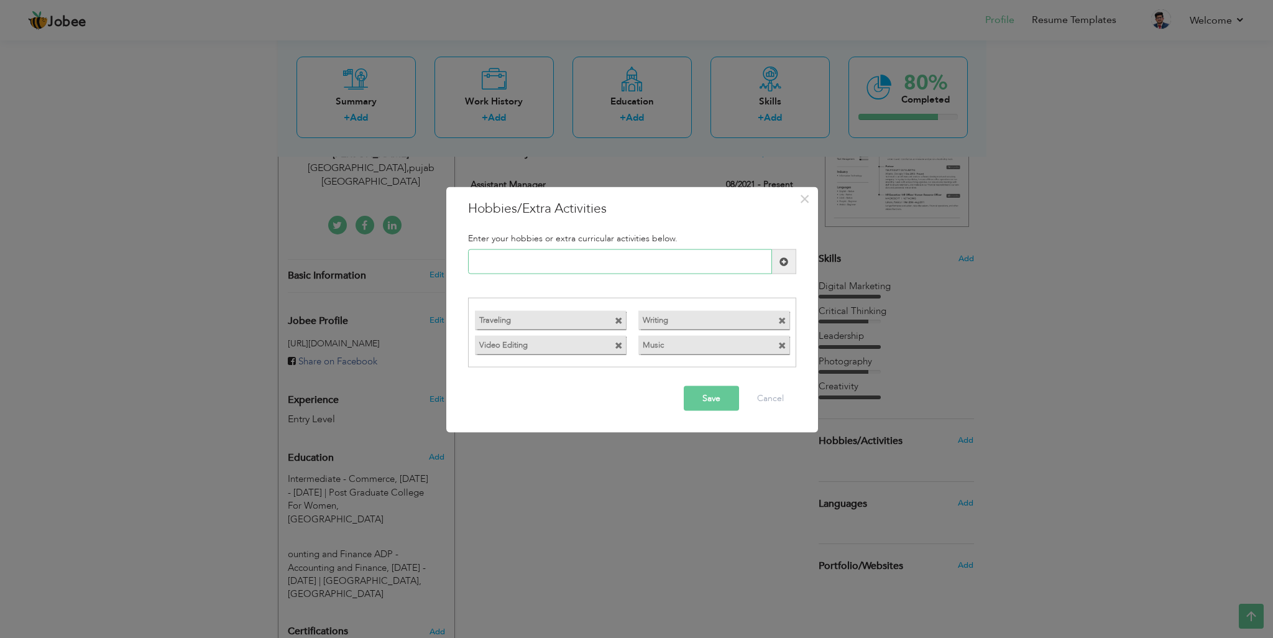
paste input "Sports"
type input "Sports"
click at [788, 257] on span at bounding box center [784, 261] width 9 height 9
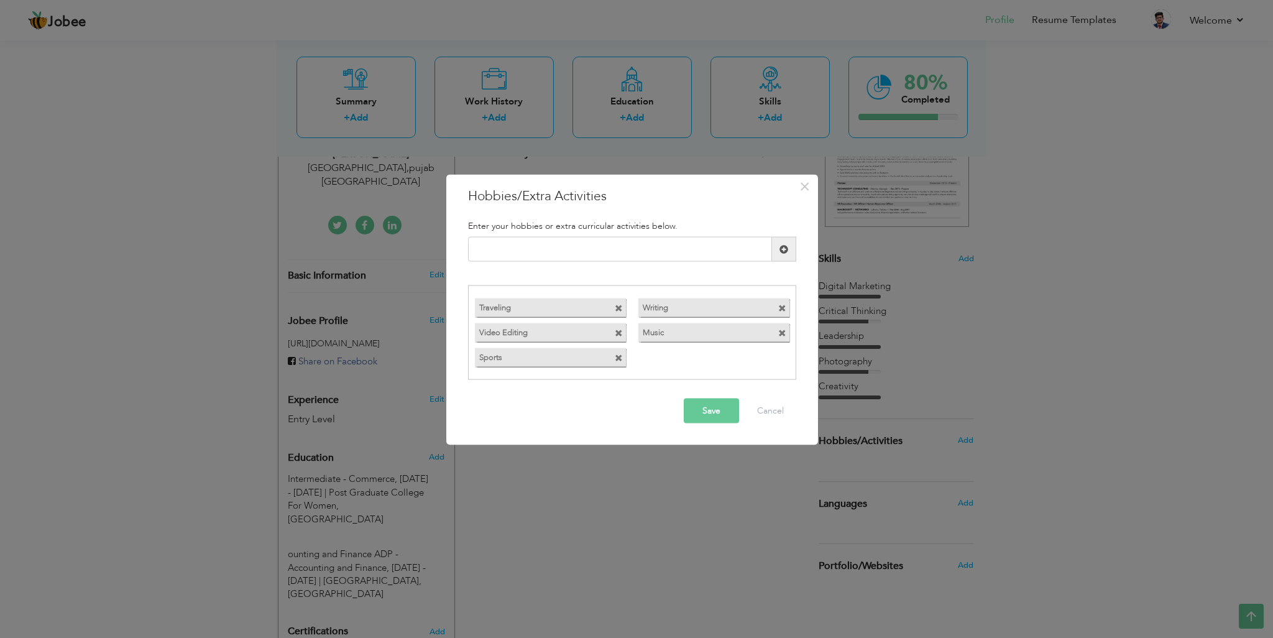
click at [705, 420] on button "Save" at bounding box center [711, 410] width 55 height 25
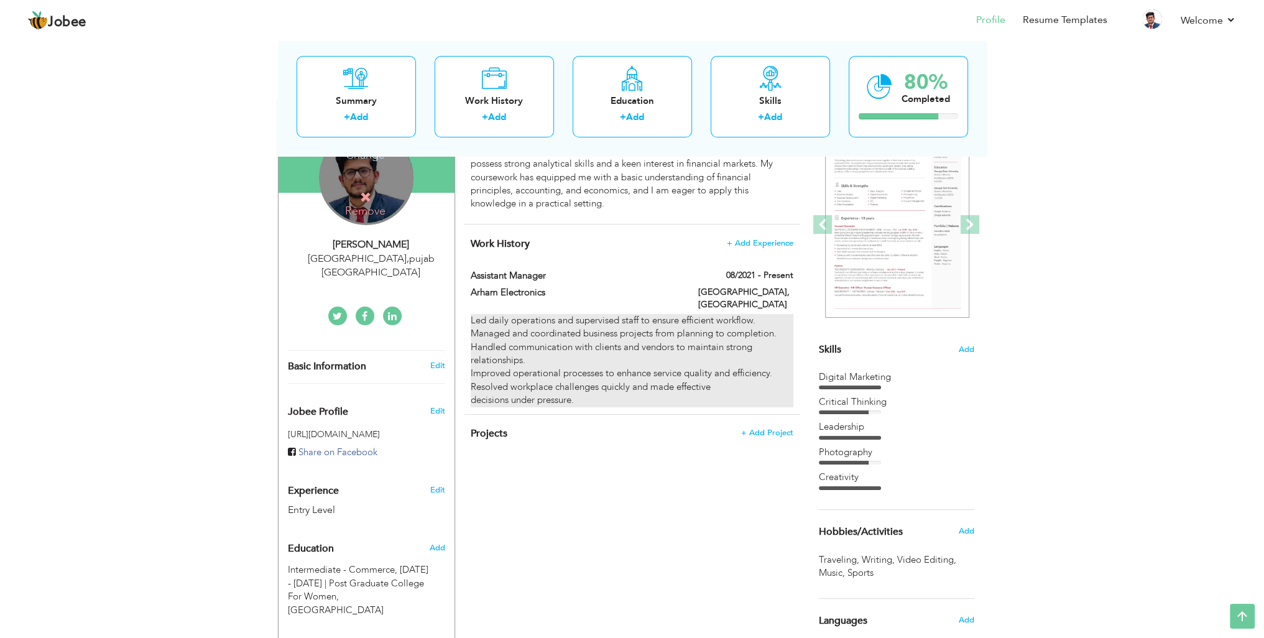
scroll to position [40, 0]
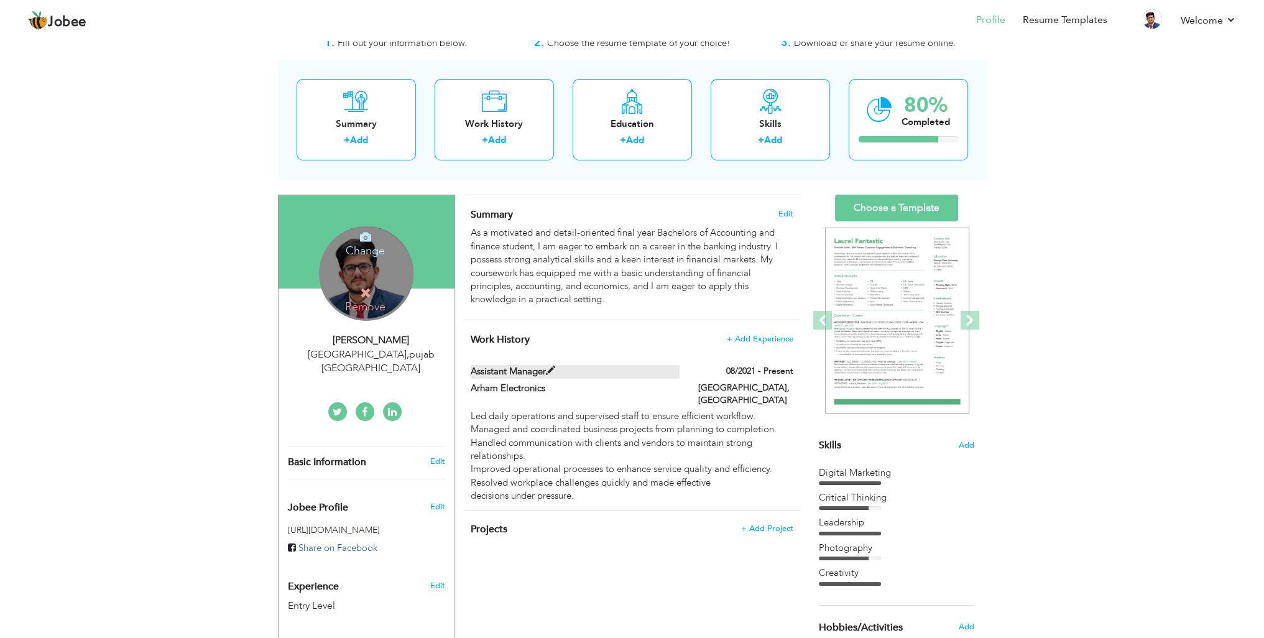
click at [551, 370] on span at bounding box center [550, 370] width 9 height 9
type input "Assistant Manager"
type input "Arham Electronics"
type input "08/2021"
type input "[GEOGRAPHIC_DATA]"
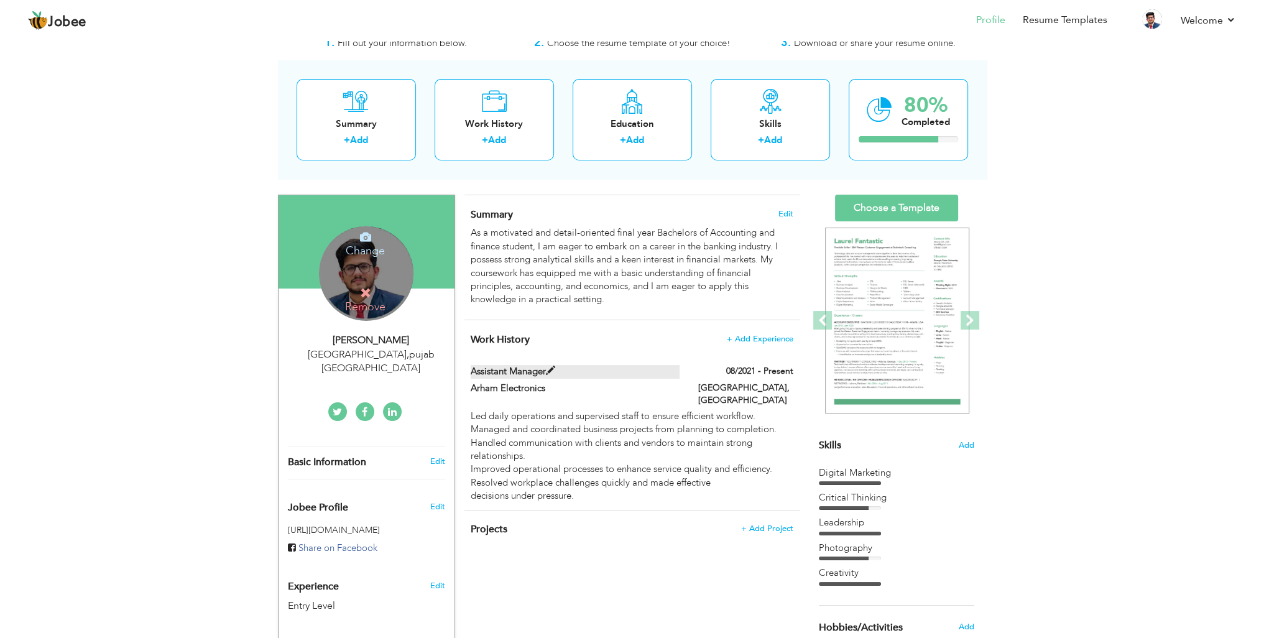
type input "Lahore"
checkbox input "true"
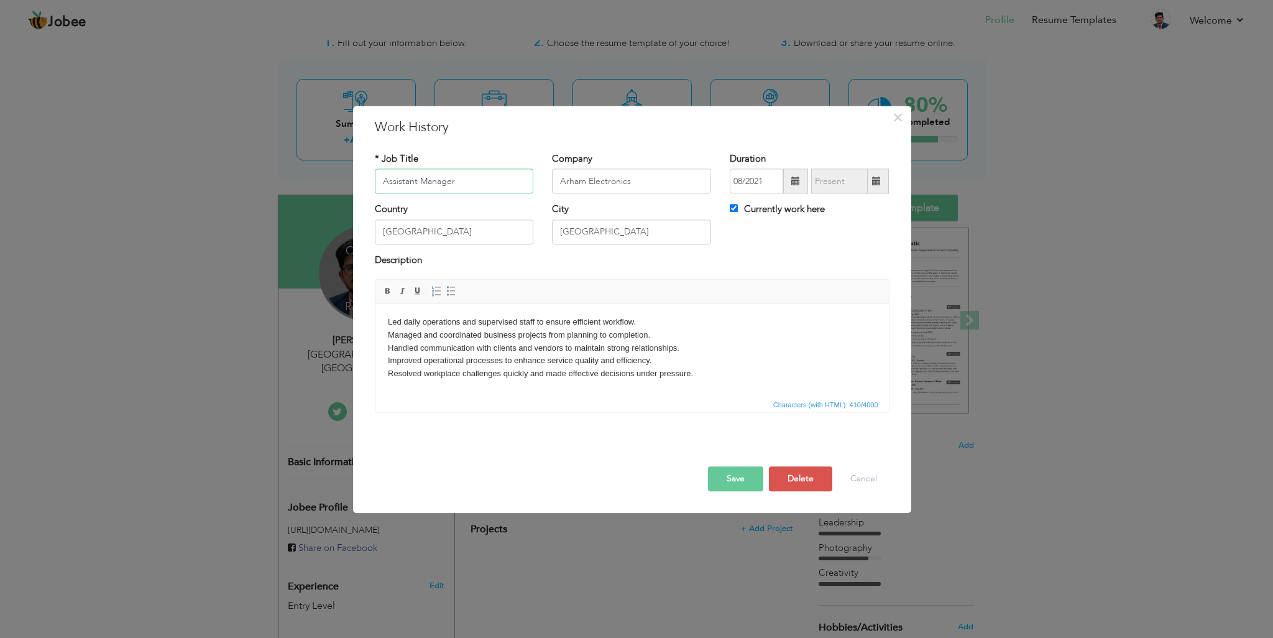
paste input "piring Finance Professional"
type input "Aspiring Finance Professional"
click at [792, 182] on span at bounding box center [796, 181] width 9 height 9
click at [816, 275] on span "2022" at bounding box center [831, 274] width 34 height 34
click at [727, 232] on div "Country Pakistan City Lahore Currently work here" at bounding box center [633, 228] width 534 height 50
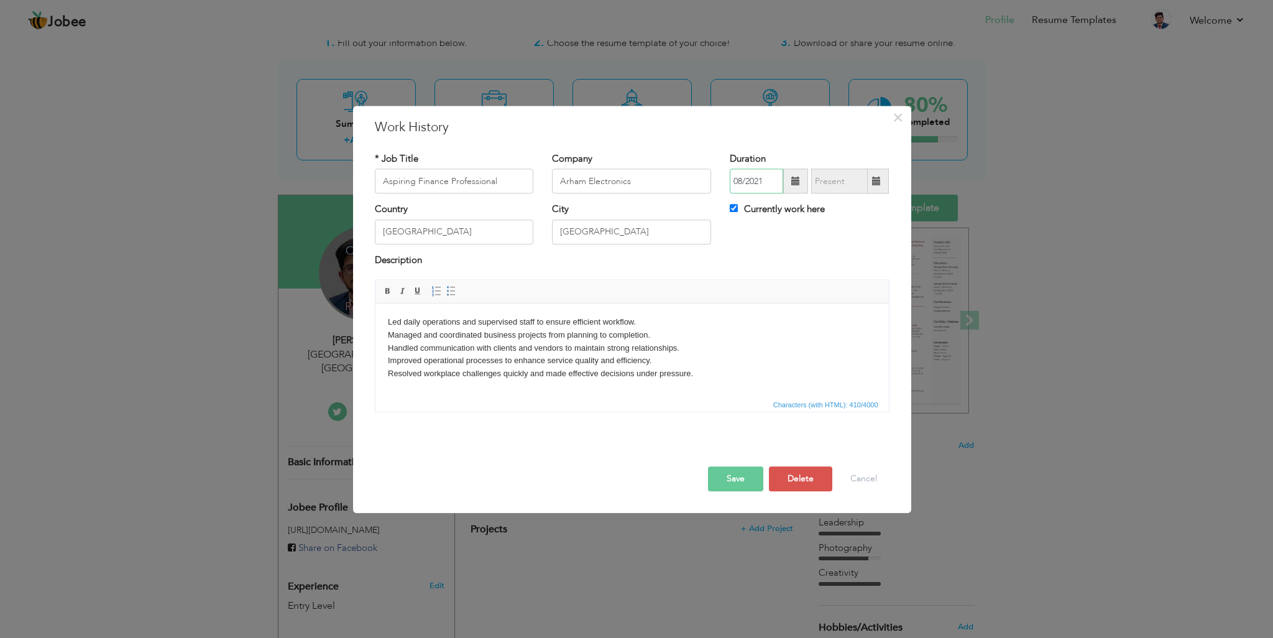
click at [764, 183] on input "08/2021" at bounding box center [756, 181] width 53 height 25
click at [739, 207] on label "Currently work here" at bounding box center [777, 209] width 95 height 13
click at [738, 207] on input "Currently work here" at bounding box center [734, 209] width 8 height 8
checkbox input "false"
click at [586, 368] on body "Led daily operations and supervised staff to ensure efficient workflow. Managed…" at bounding box center [631, 348] width 489 height 65
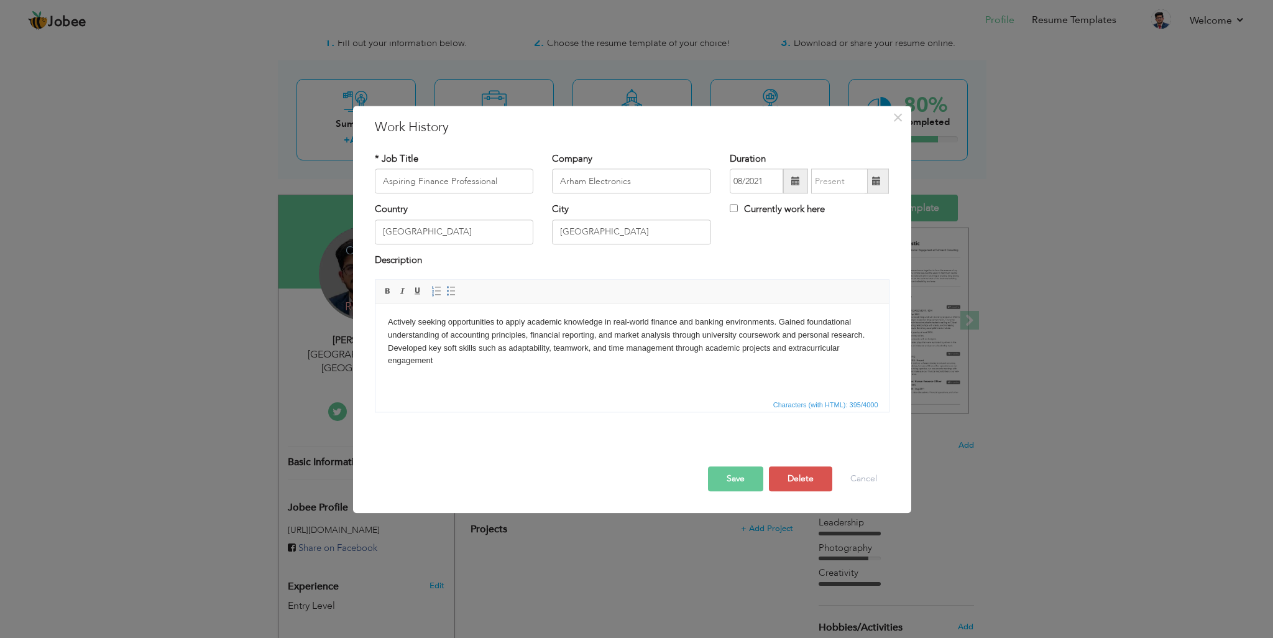
click at [779, 320] on body "Actively seeking opportunities to apply academic knowledge in real-world financ…" at bounding box center [631, 342] width 489 height 52
click at [456, 353] on p "Gained foundational understanding of accounting principles, financial reporting…" at bounding box center [631, 356] width 489 height 39
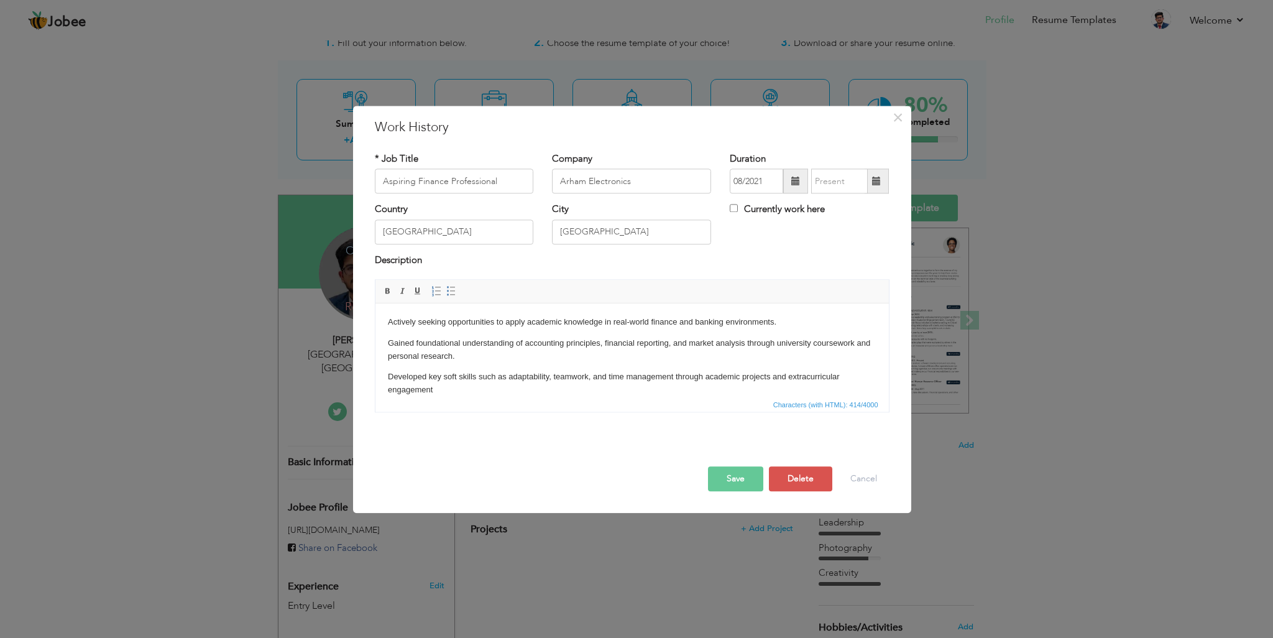
click at [404, 364] on body "Actively seeking opportunities to apply academic knowledge in real-world financ…" at bounding box center [631, 356] width 489 height 81
click at [392, 371] on p "Developed key soft skills such as adaptability, teamwork, and time management t…" at bounding box center [631, 384] width 489 height 26
click at [387, 376] on p "Developed key soft skills such as adaptability, teamwork, and time management t…" at bounding box center [631, 384] width 489 height 26
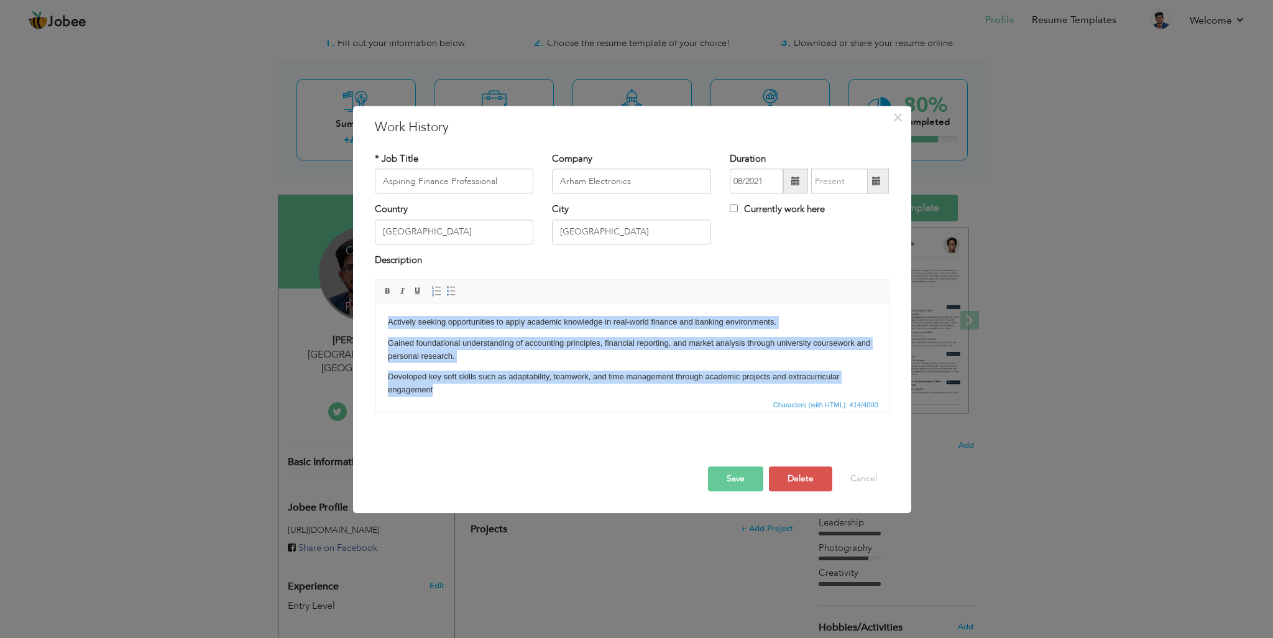
drag, startPoint x: 447, startPoint y: 393, endPoint x: 382, endPoint y: 321, distance: 96.9
click at [382, 321] on html "Actively seeking opportunities to apply academic knowledge in real-world financ…" at bounding box center [632, 356] width 514 height 106
click at [448, 291] on span at bounding box center [451, 292] width 10 height 10
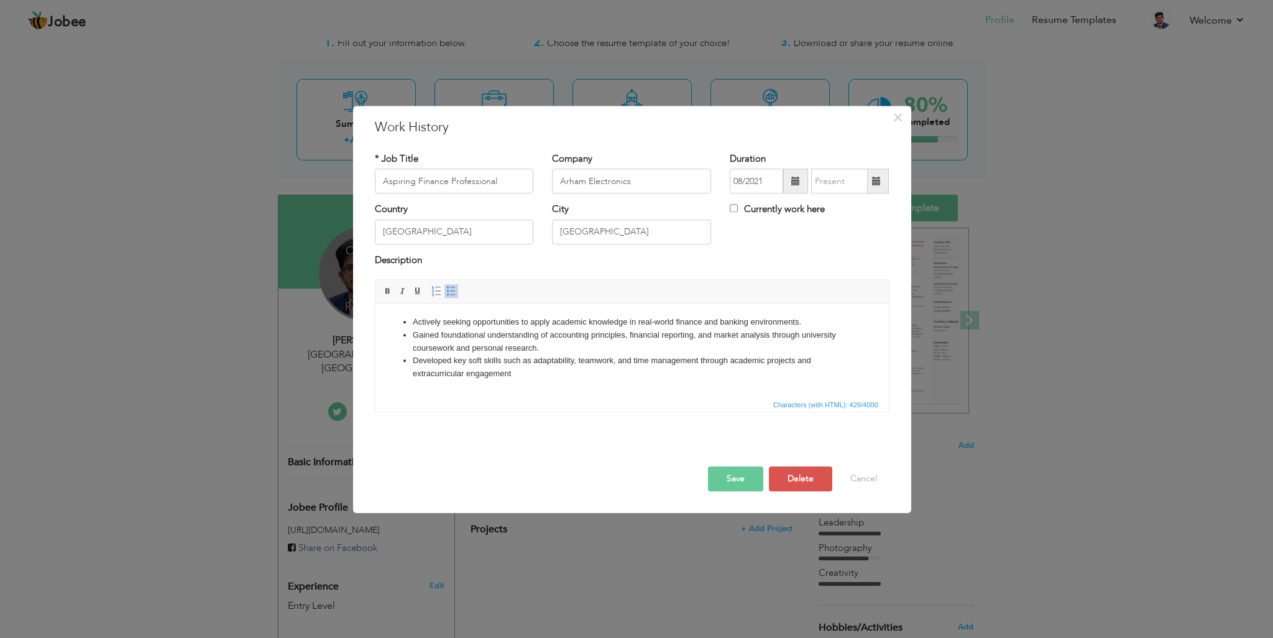
click at [461, 366] on li "Developed key soft skills such as adaptability, teamwork, and time management t…" at bounding box center [631, 367] width 439 height 26
click at [795, 178] on span at bounding box center [796, 181] width 9 height 9
click at [751, 206] on th "2021" at bounding box center [812, 207] width 129 height 19
click at [836, 269] on span "2022" at bounding box center [831, 274] width 34 height 34
click at [753, 239] on span "Jan" at bounding box center [760, 238] width 34 height 34
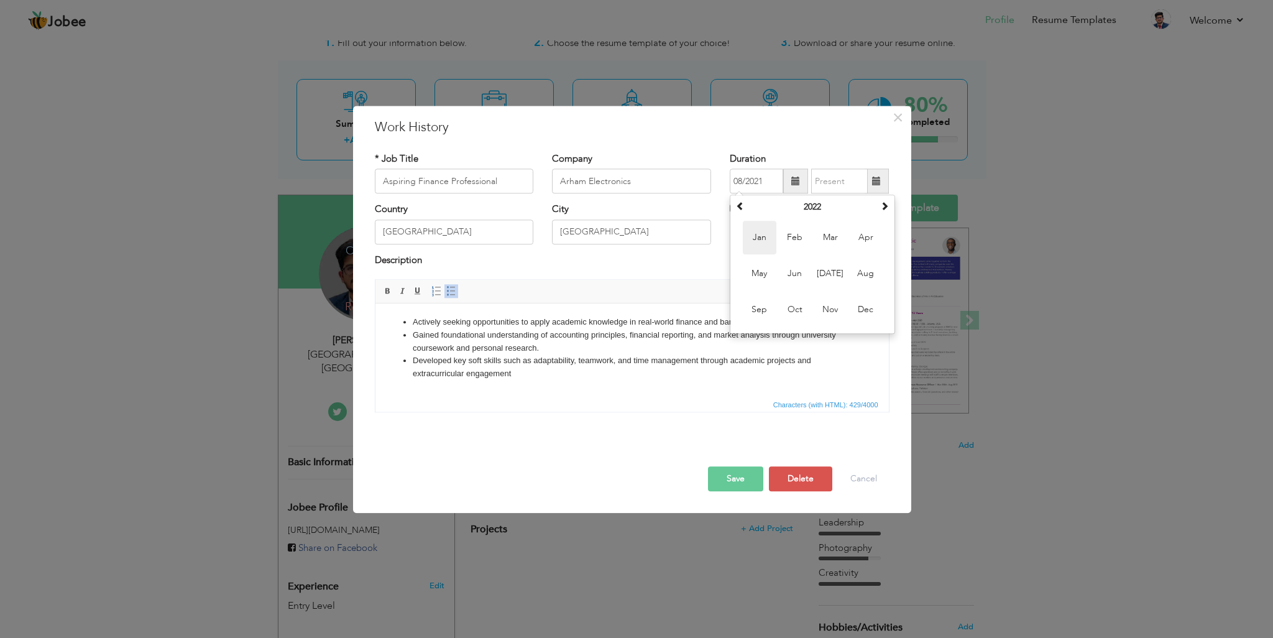
type input "01/2022"
click at [744, 476] on button "Save" at bounding box center [735, 479] width 55 height 25
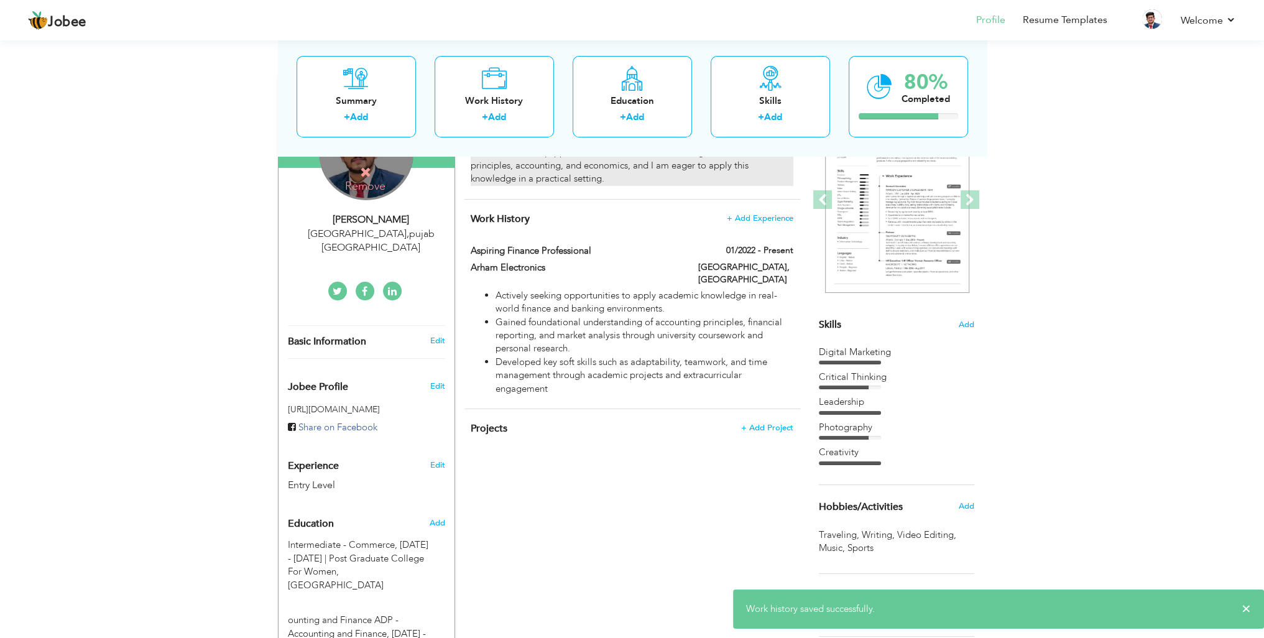
scroll to position [164, 0]
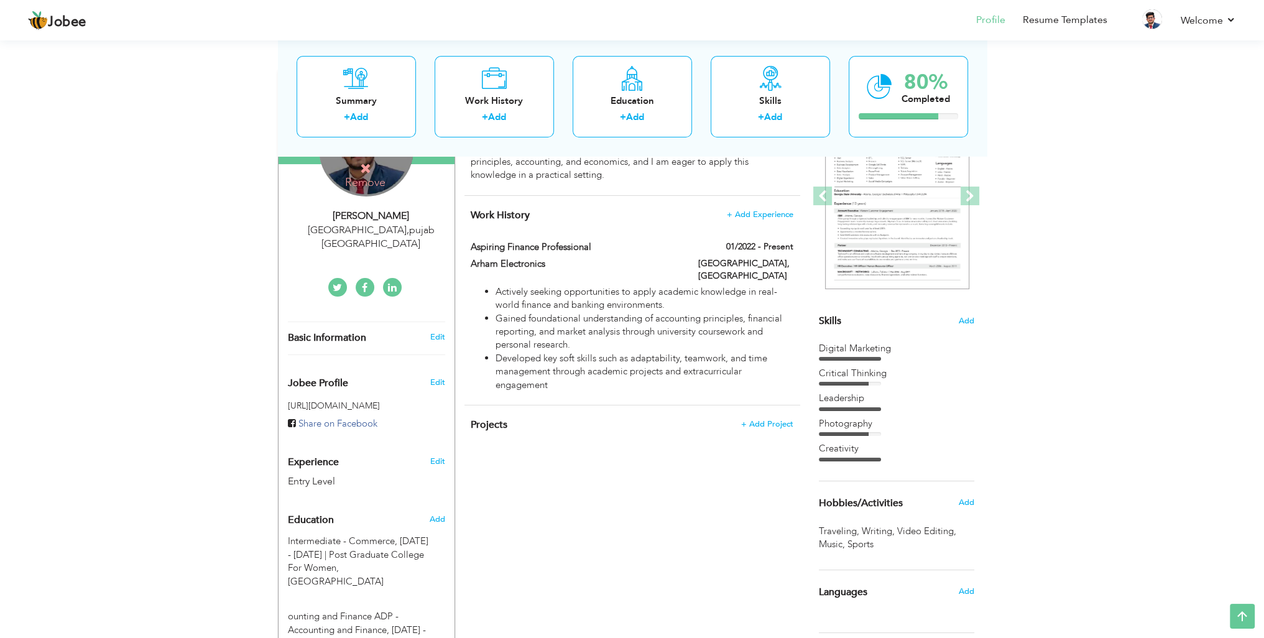
click at [974, 321] on div "Choose a Template ‹" at bounding box center [898, 461] width 177 height 783
click at [971, 321] on span "Add" at bounding box center [966, 321] width 16 height 12
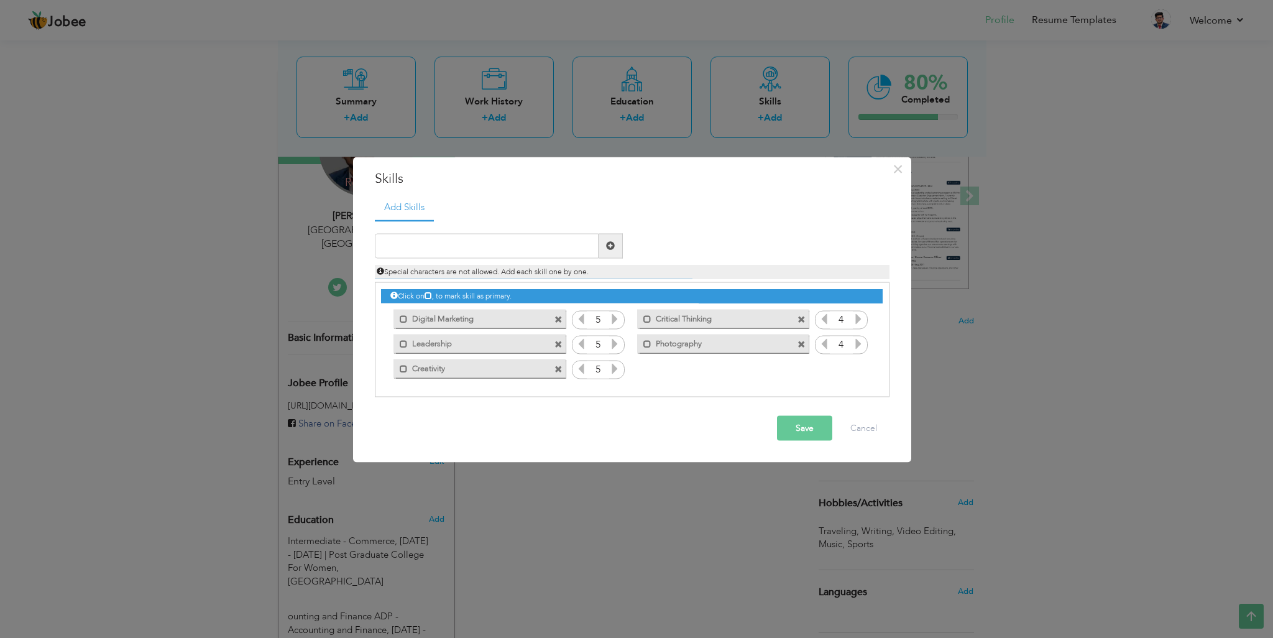
click at [492, 317] on label "Digital Marketing" at bounding box center [471, 318] width 126 height 16
click at [486, 320] on label "Digital Marketing" at bounding box center [472, 318] width 124 height 16
click at [424, 322] on label "Digital Marketing" at bounding box center [472, 318] width 124 height 16
click at [562, 316] on span at bounding box center [559, 320] width 8 height 8
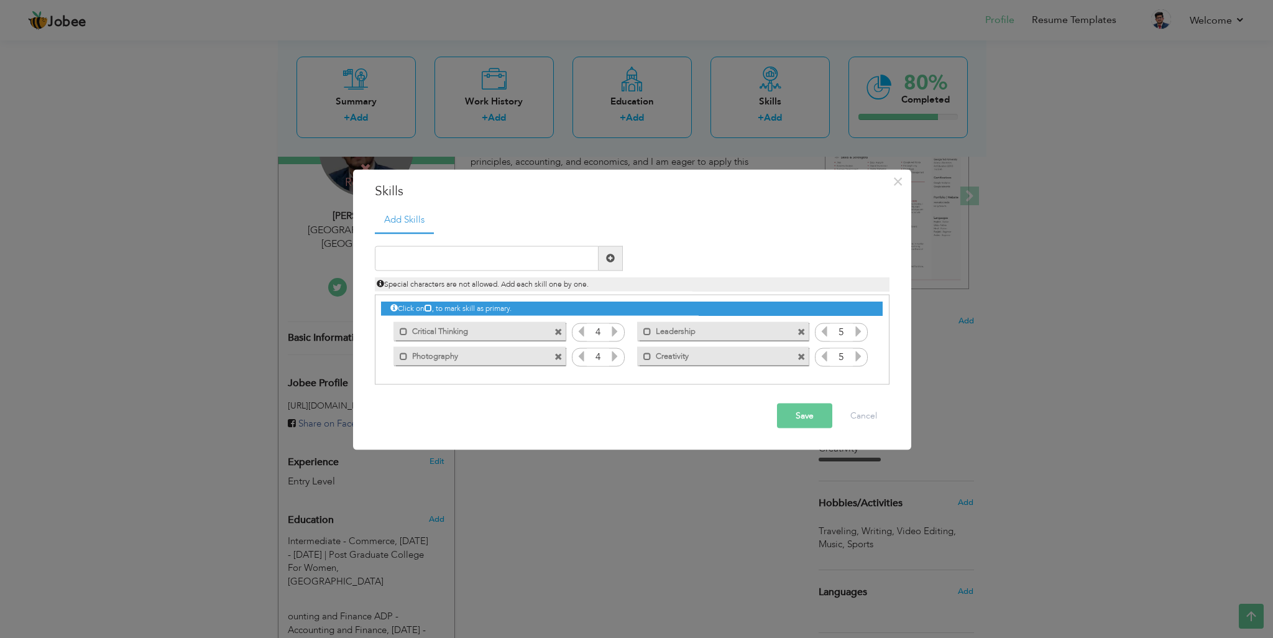
click at [560, 331] on span at bounding box center [559, 332] width 8 height 8
click at [555, 333] on span at bounding box center [559, 332] width 8 height 8
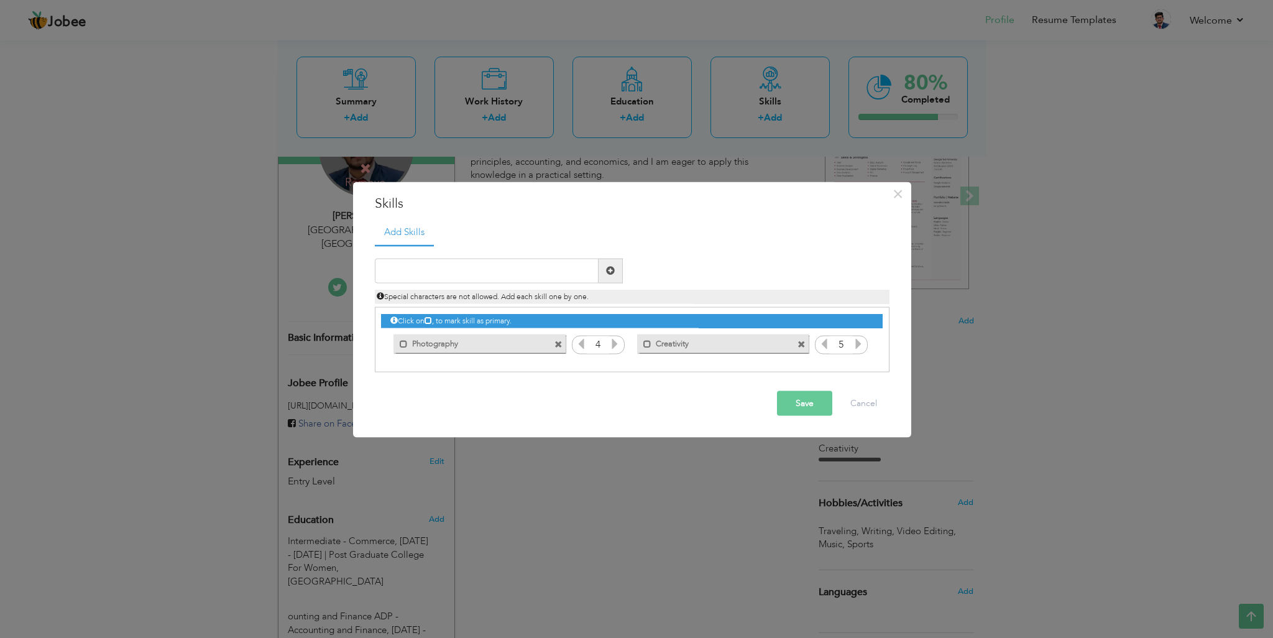
click at [560, 342] on span at bounding box center [559, 345] width 8 height 8
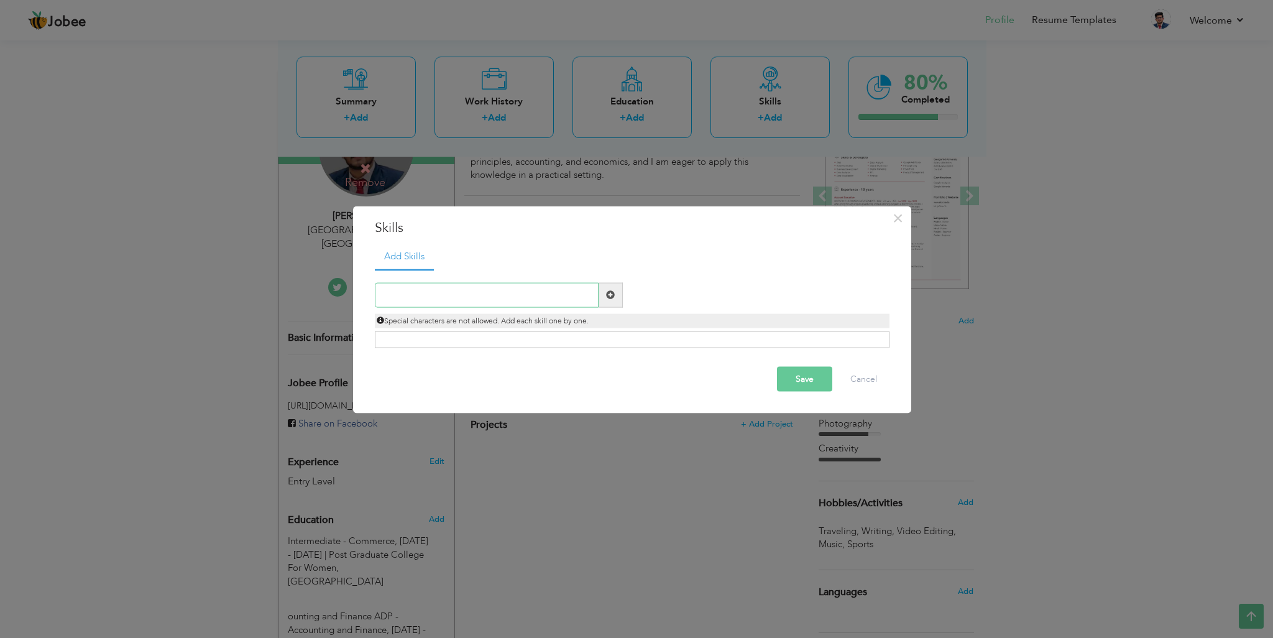
click at [460, 295] on input "text" at bounding box center [487, 294] width 224 height 25
paste input "Attention to detail"
type input "Attention to detail"
click at [607, 298] on span at bounding box center [610, 294] width 9 height 9
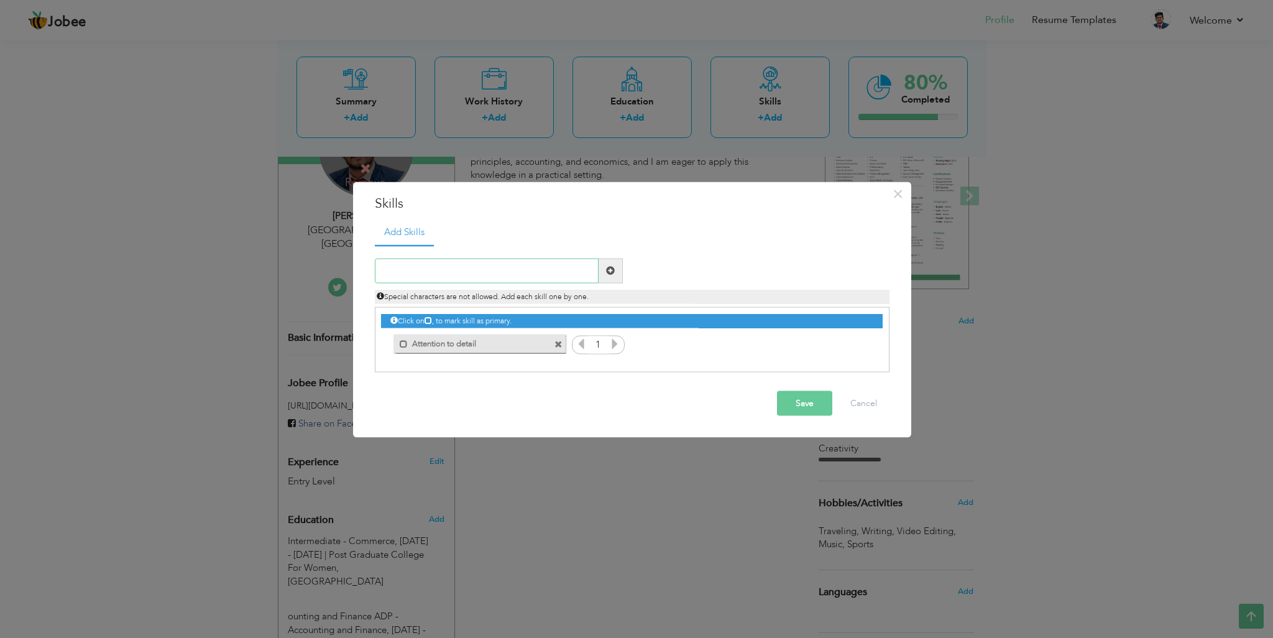
click at [483, 269] on input "text" at bounding box center [487, 270] width 224 height 25
paste input "Adaptability"
type input "Adaptability"
click at [611, 267] on span at bounding box center [610, 270] width 9 height 9
click at [497, 266] on input "text" at bounding box center [487, 270] width 224 height 25
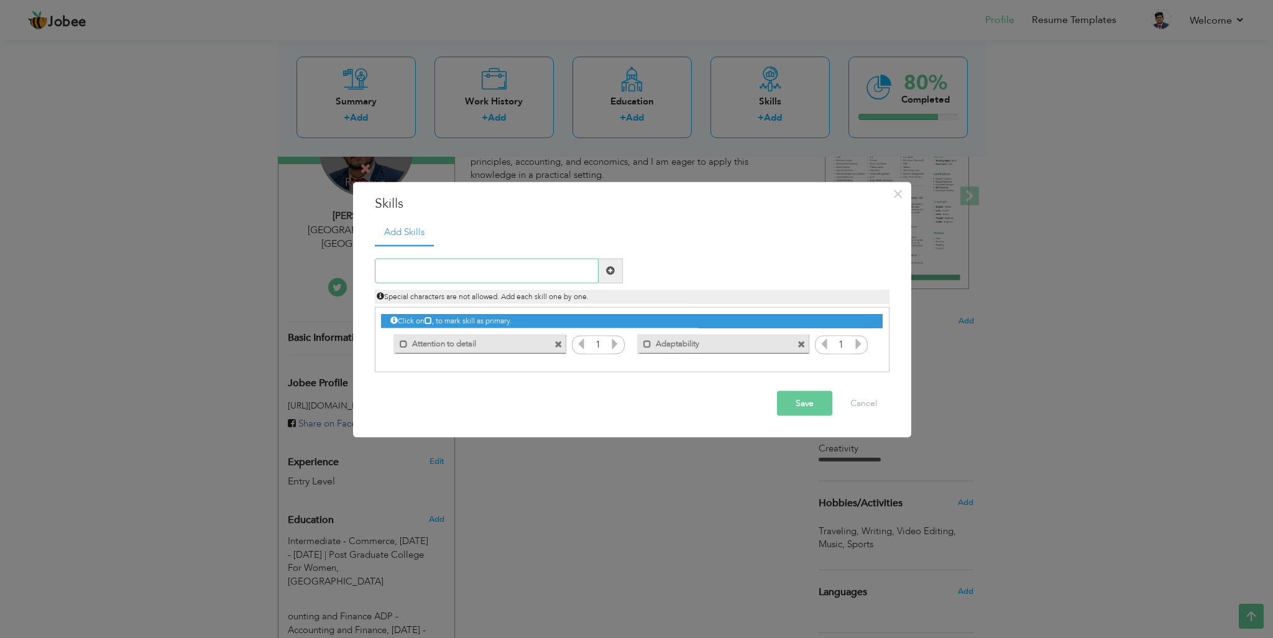
paste input "Financial Literacy"
type input "Financial Literacy"
click at [610, 267] on span at bounding box center [610, 270] width 9 height 9
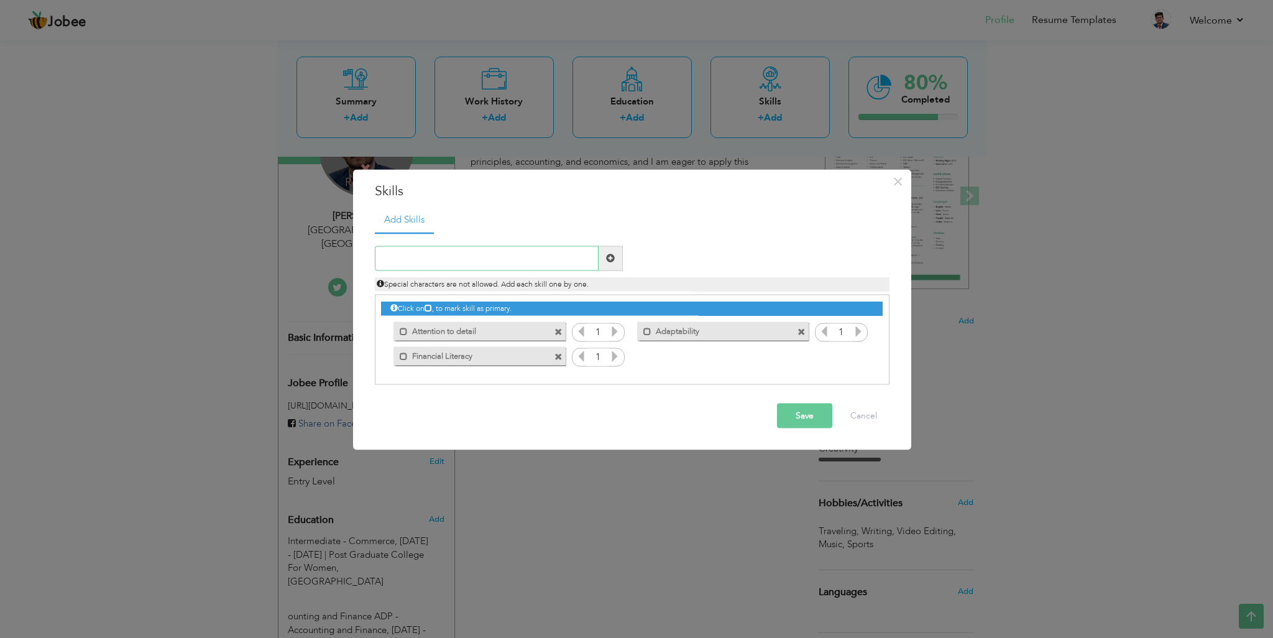
click at [522, 248] on input "text" at bounding box center [487, 258] width 224 height 25
paste input "Videography"
type input "Videography"
click at [606, 261] on span at bounding box center [610, 258] width 9 height 9
click at [614, 329] on icon at bounding box center [614, 330] width 11 height 11
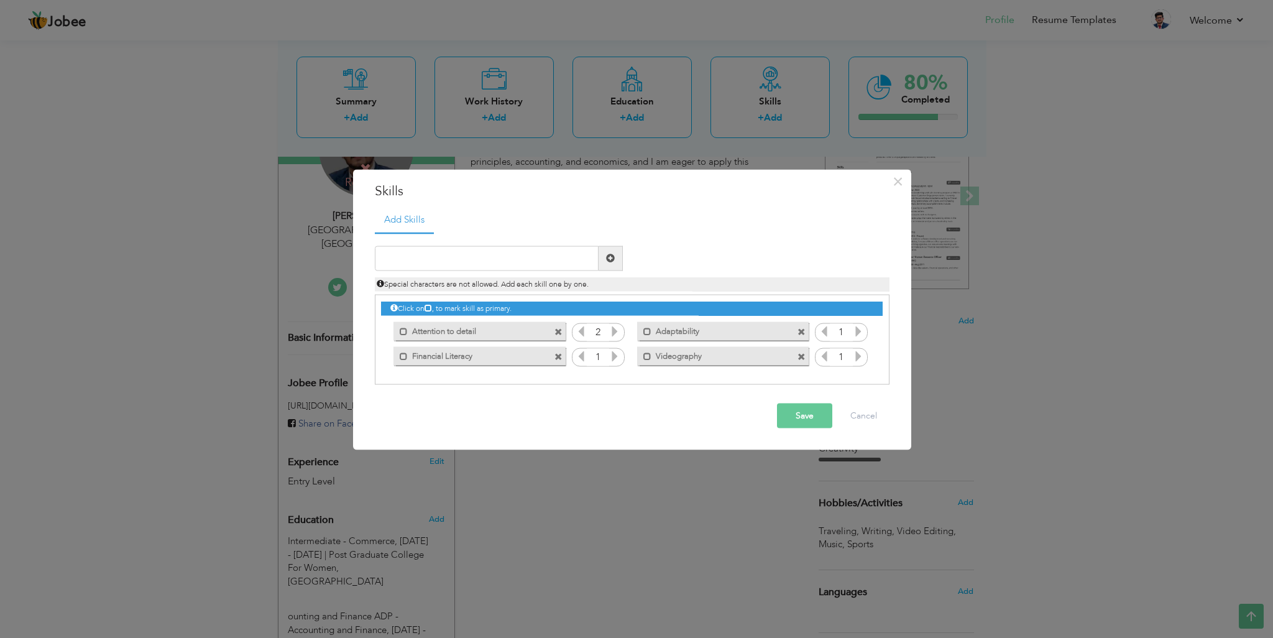
click at [614, 329] on icon at bounding box center [614, 330] width 11 height 11
click at [615, 333] on icon at bounding box center [614, 330] width 11 height 11
click at [584, 331] on icon at bounding box center [581, 330] width 11 height 11
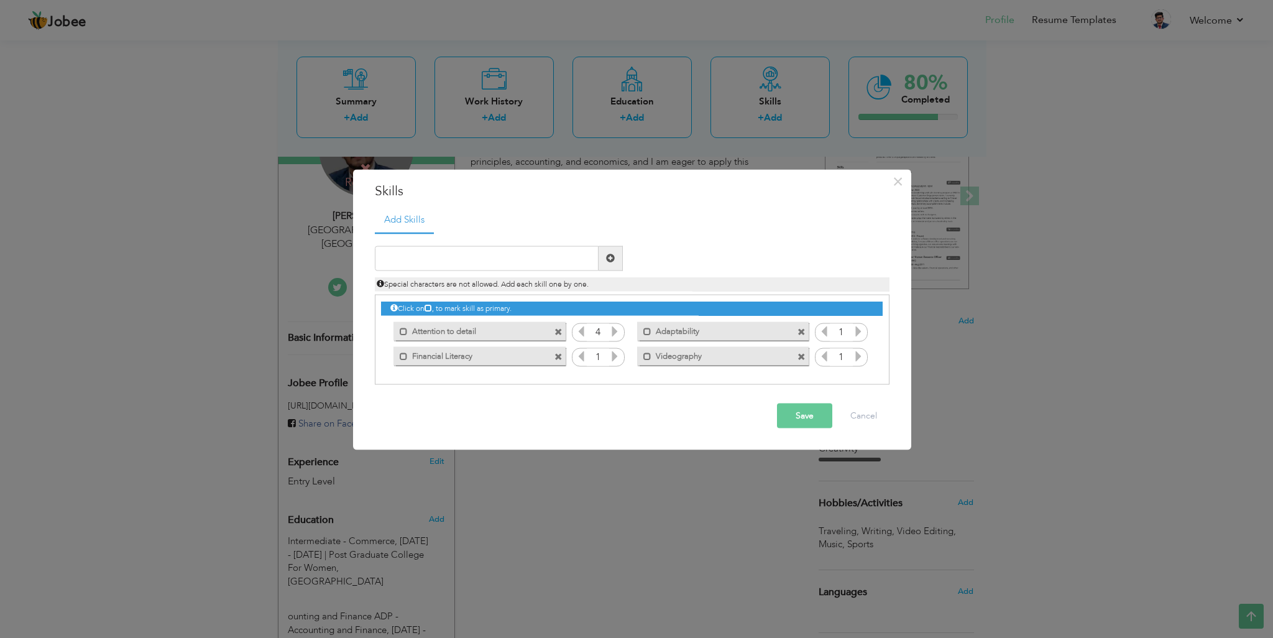
click at [612, 353] on icon at bounding box center [614, 355] width 11 height 11
click at [856, 333] on icon at bounding box center [858, 330] width 11 height 11
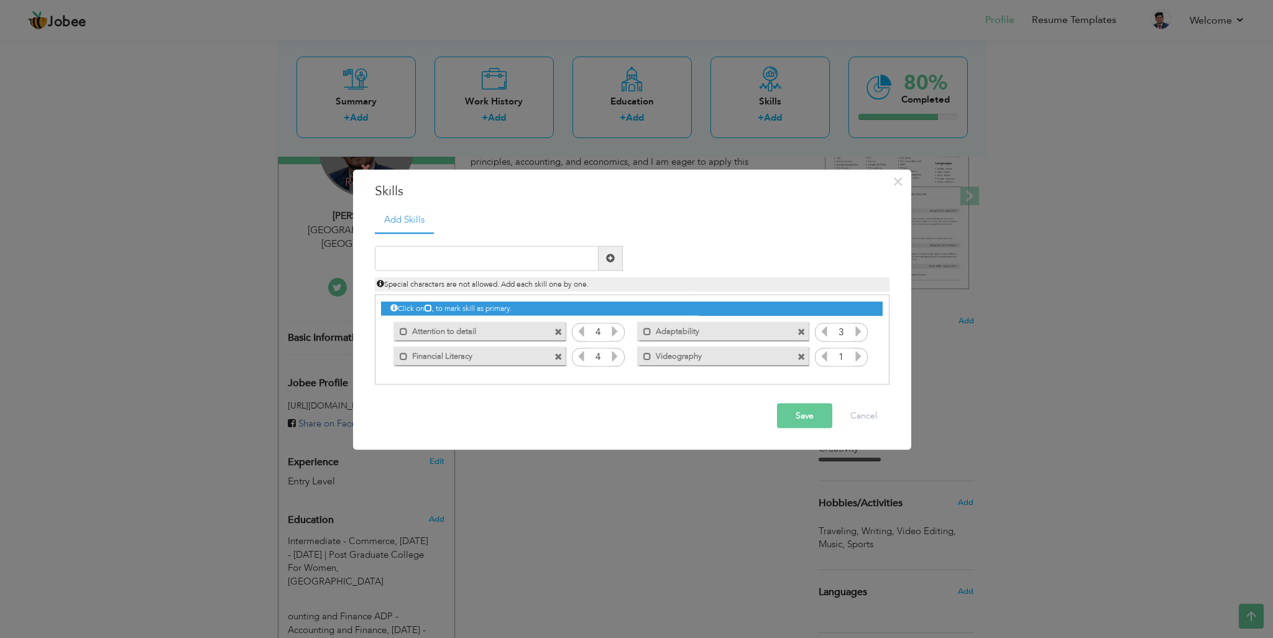
click at [858, 358] on icon at bounding box center [858, 355] width 11 height 11
click at [858, 330] on icon at bounding box center [858, 330] width 11 height 11
click at [802, 413] on button "Save" at bounding box center [804, 415] width 55 height 25
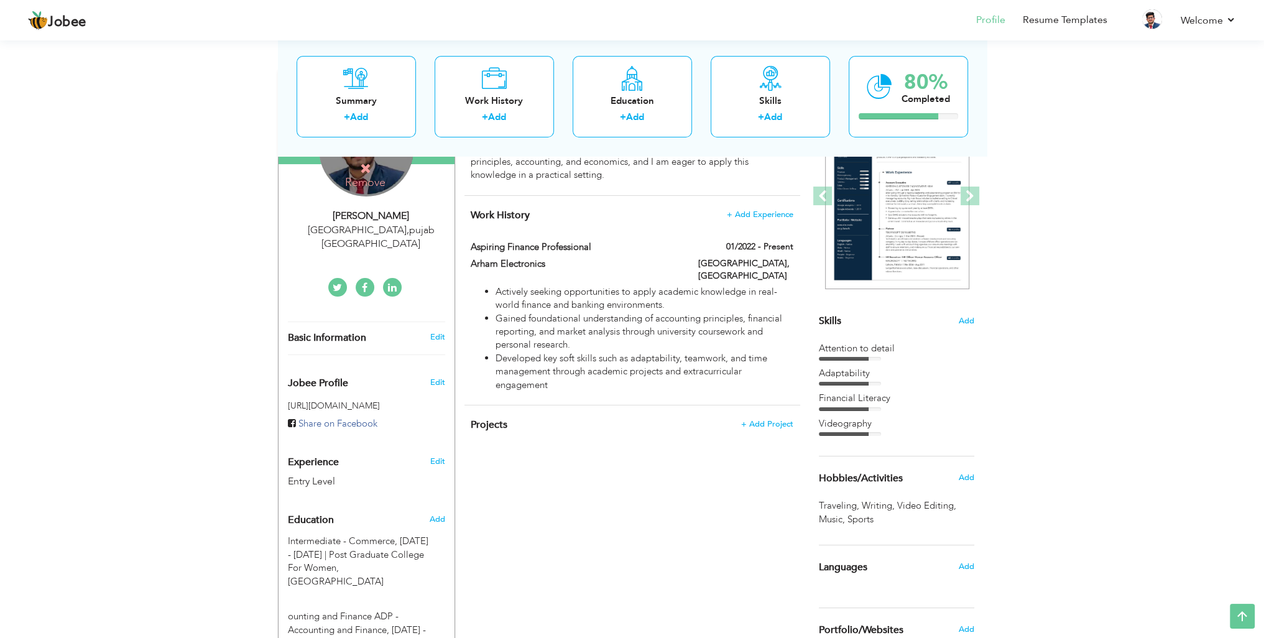
click at [393, 219] on div "[PERSON_NAME]" at bounding box center [371, 216] width 167 height 14
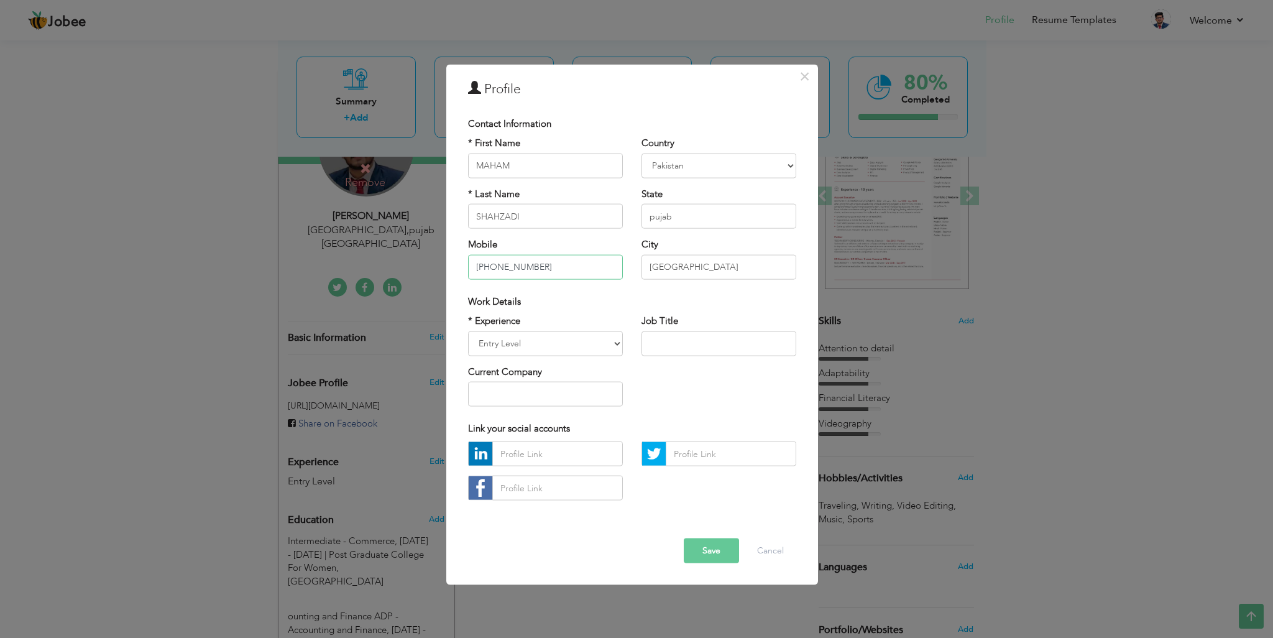
click at [574, 266] on input "+92 345 2608000" at bounding box center [545, 266] width 155 height 25
paste input "+92 318 4133935"
type input "+92 318 4133935"
click at [712, 545] on button "Save" at bounding box center [711, 550] width 55 height 25
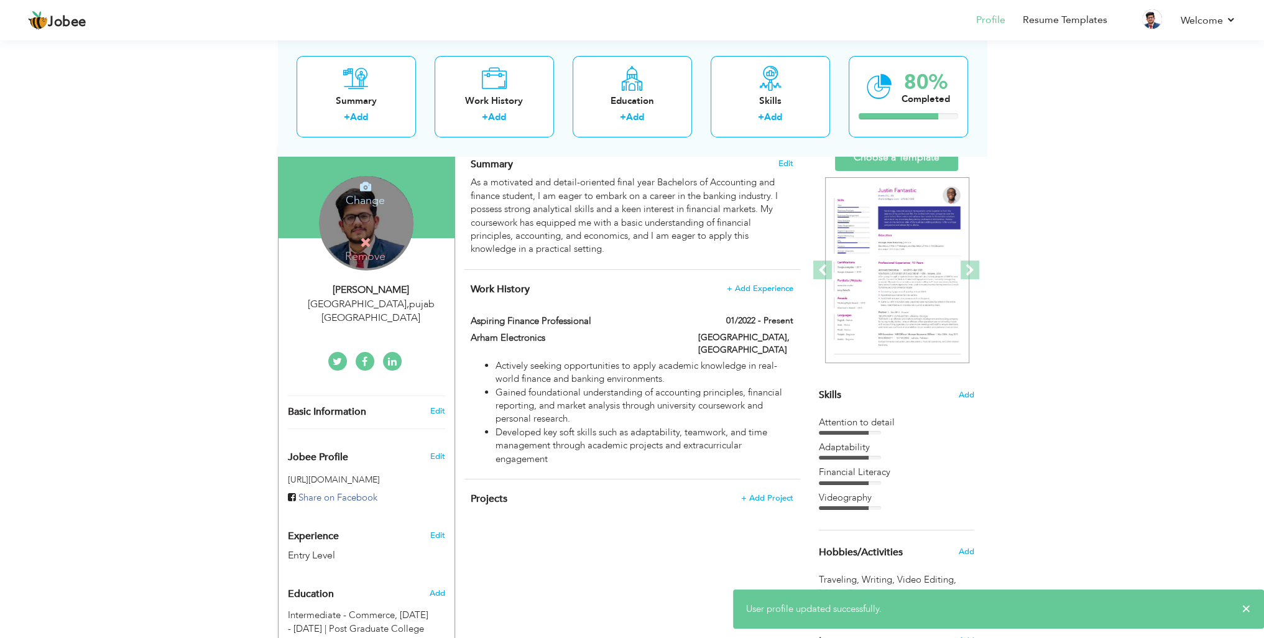
scroll to position [0, 0]
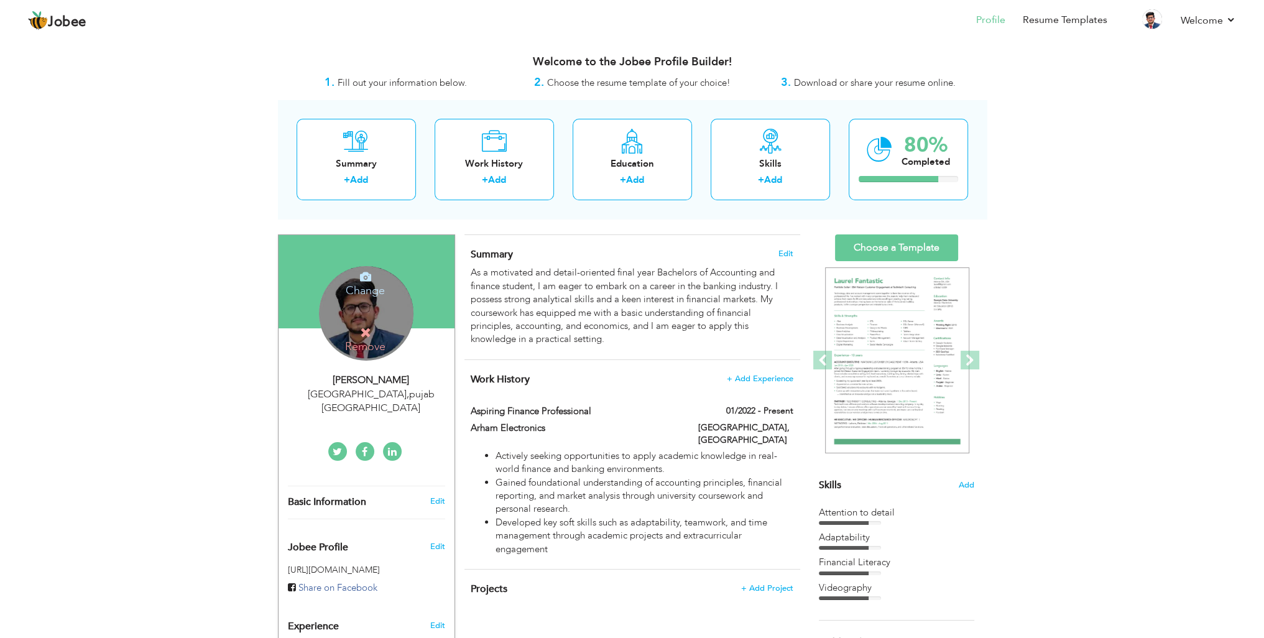
click at [382, 330] on h4 "Remove" at bounding box center [365, 339] width 89 height 27
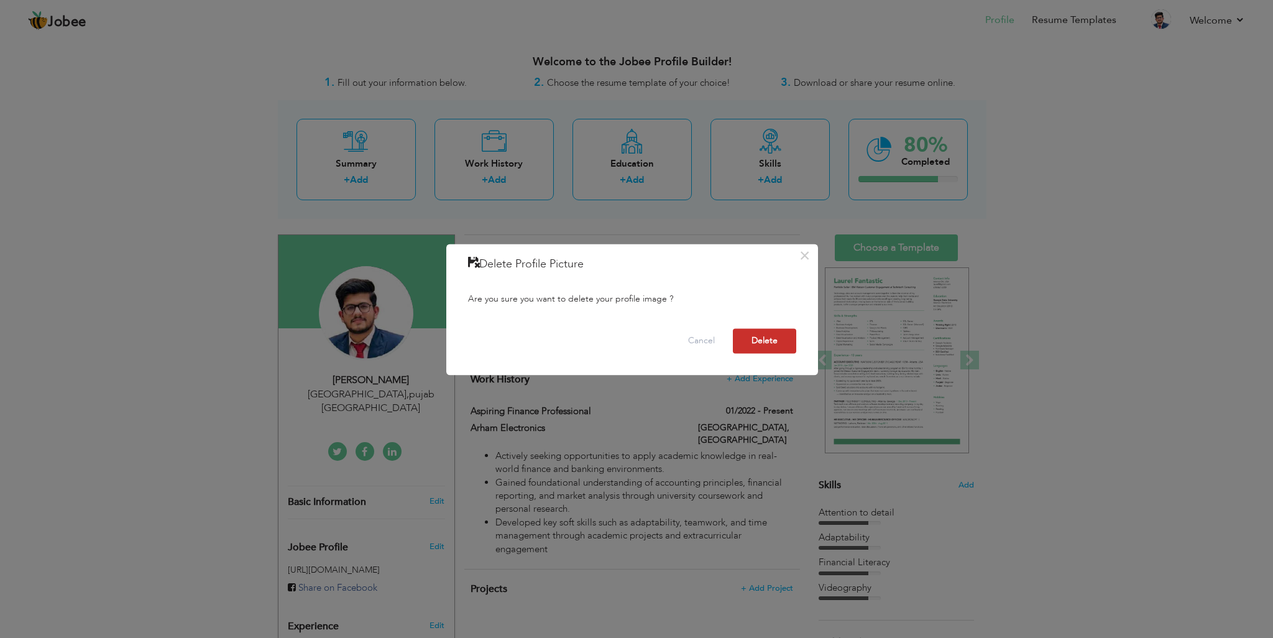
click at [763, 341] on button "Delete" at bounding box center [764, 341] width 63 height 25
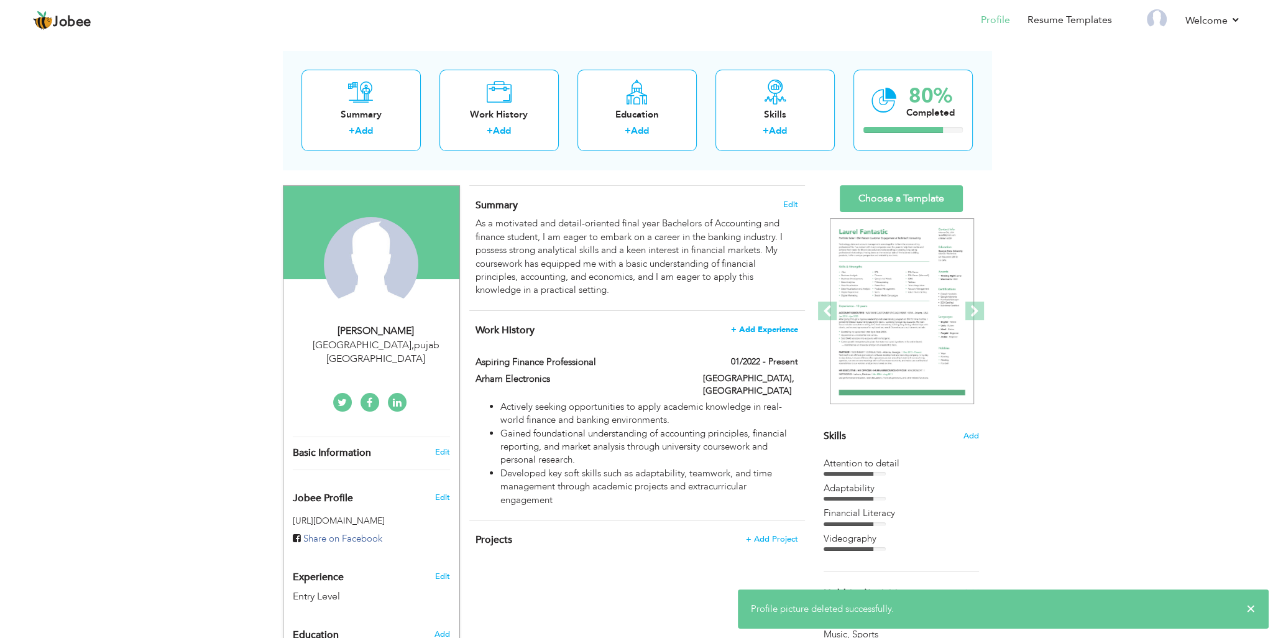
scroll to position [124, 0]
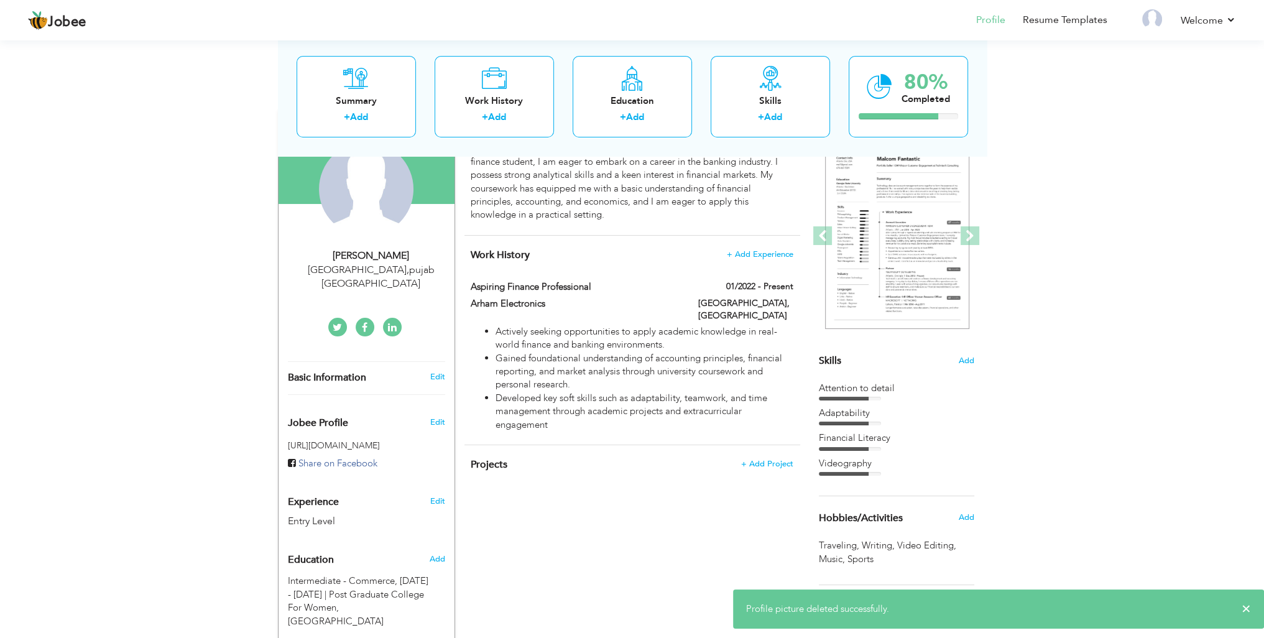
click at [739, 246] on div "Work History + Add Experience Aspiring Finance Professional 01/2022 - Present A…" at bounding box center [633, 340] width 336 height 209
click at [741, 251] on span "+ Add Experience" at bounding box center [759, 254] width 67 height 9
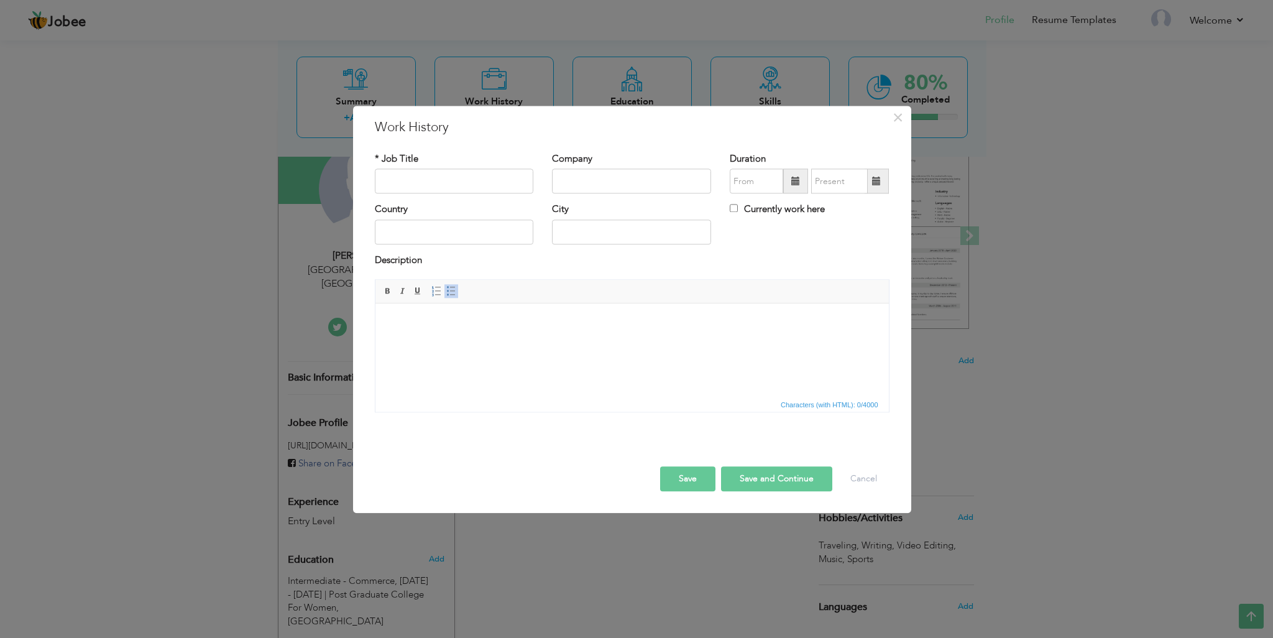
click at [387, 318] on body at bounding box center [631, 322] width 489 height 13
click at [412, 182] on input "text" at bounding box center [454, 181] width 159 height 25
click at [895, 122] on span "×" at bounding box center [898, 117] width 11 height 22
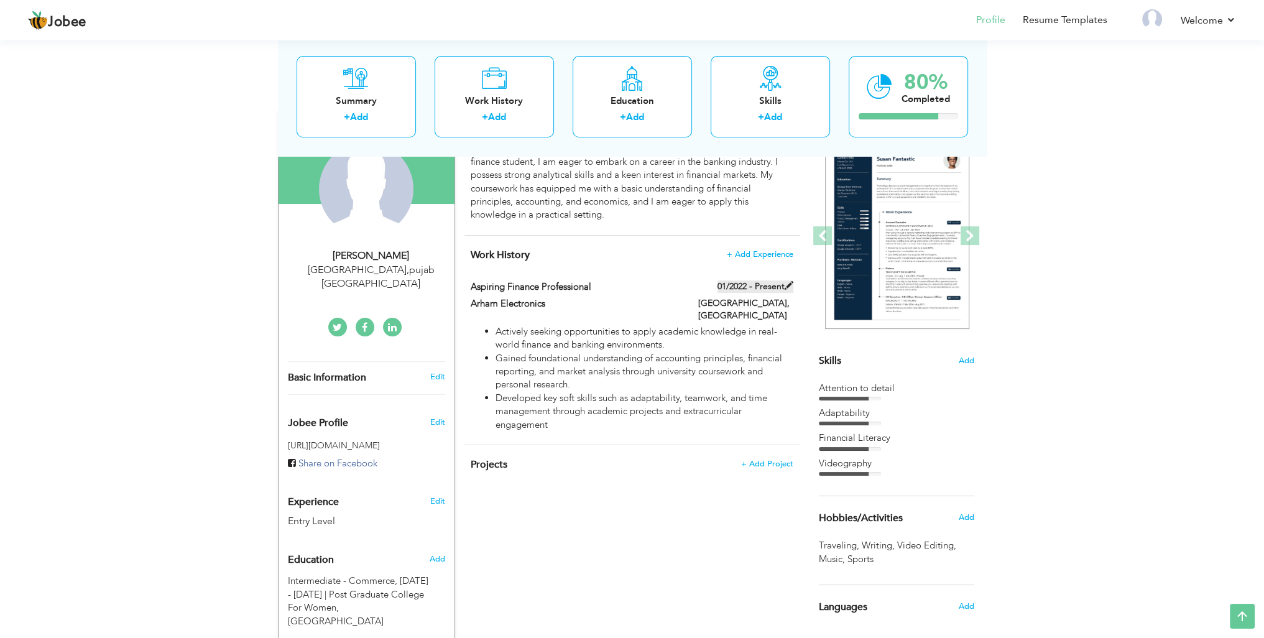
click at [741, 292] on label "01/2022 - Present" at bounding box center [756, 286] width 76 height 12
type input "Aspiring Finance Professional"
type input "Arham Electronics"
type input "01/2022"
type input "[GEOGRAPHIC_DATA]"
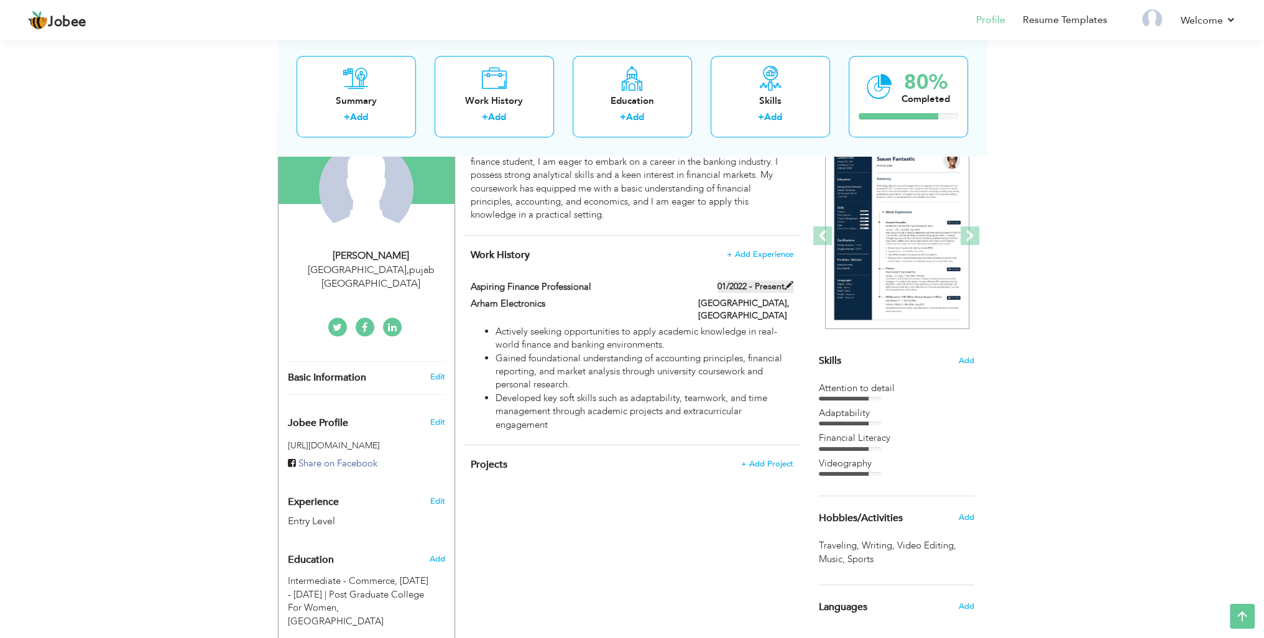
type input "Lahore"
checkbox input "true"
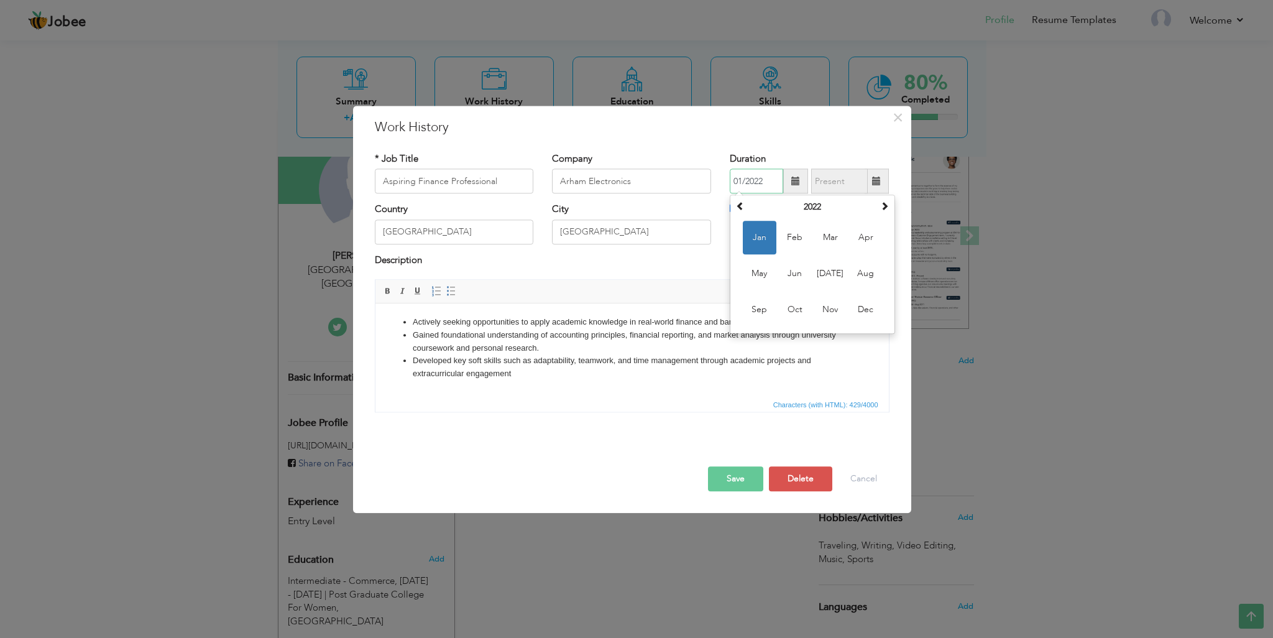
click at [766, 180] on input "01/2022" at bounding box center [756, 181] width 53 height 25
click at [780, 150] on div "* Job Title Aspiring Finance Professional Company Arham Electronics Duration Ja…" at bounding box center [633, 287] width 534 height 288
click at [744, 476] on button "Save" at bounding box center [735, 479] width 55 height 25
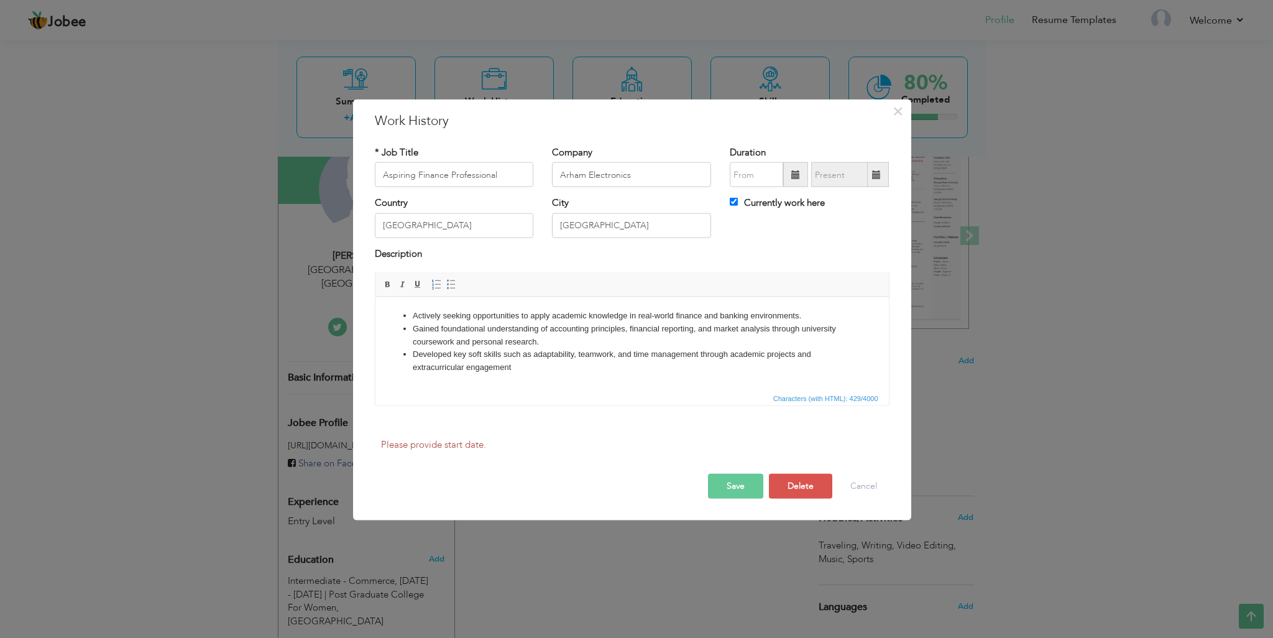
click at [743, 483] on button "Save" at bounding box center [735, 485] width 55 height 25
click at [794, 238] on div "Country Pakistan City Lahore Currently work here" at bounding box center [633, 221] width 534 height 50
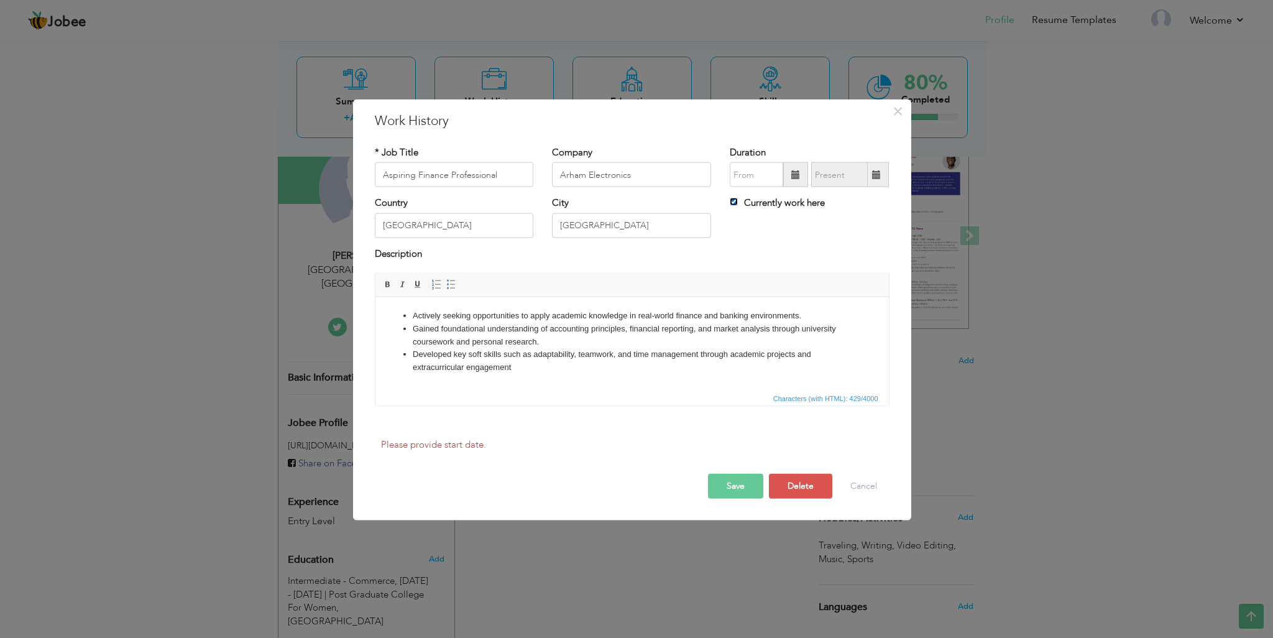
click at [731, 201] on input "Currently work here" at bounding box center [734, 202] width 8 height 8
checkbox input "false"
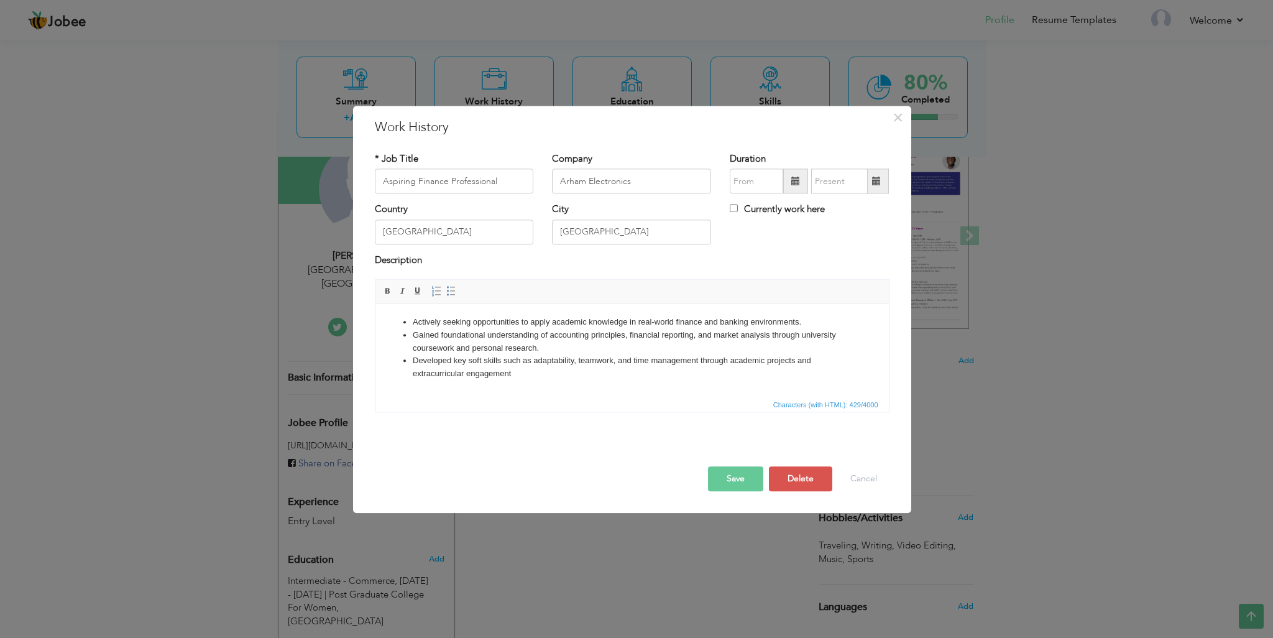
click at [747, 467] on button "Save" at bounding box center [735, 479] width 55 height 25
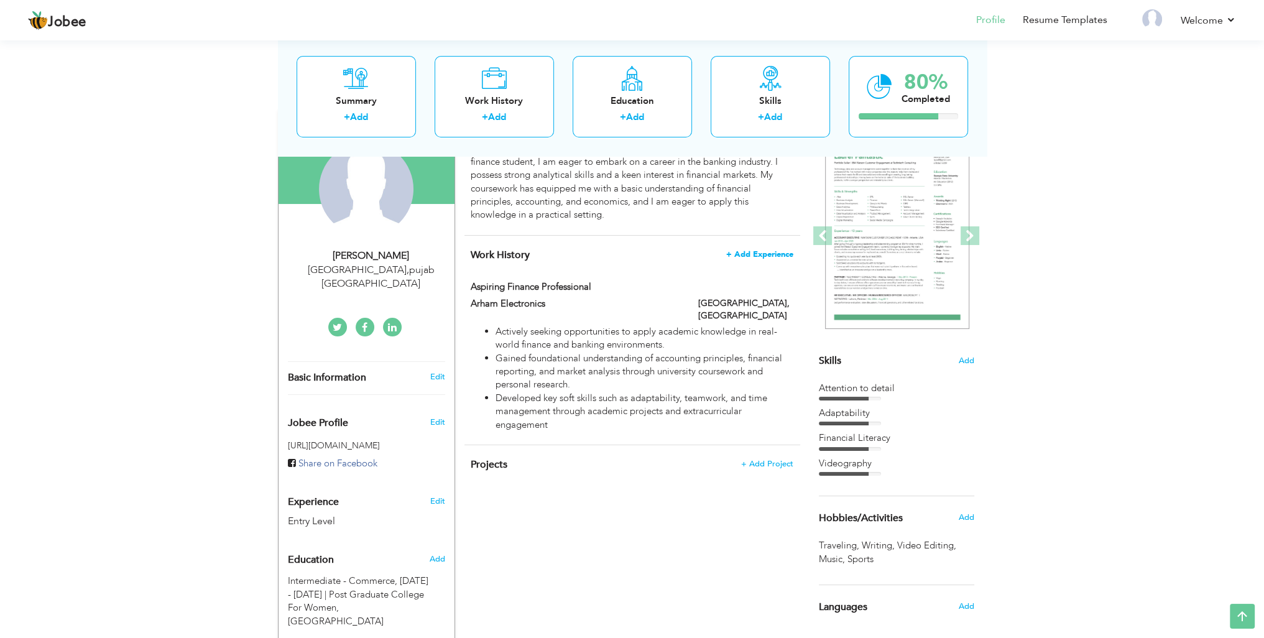
click at [751, 250] on span "+ Add Experience" at bounding box center [759, 254] width 67 height 9
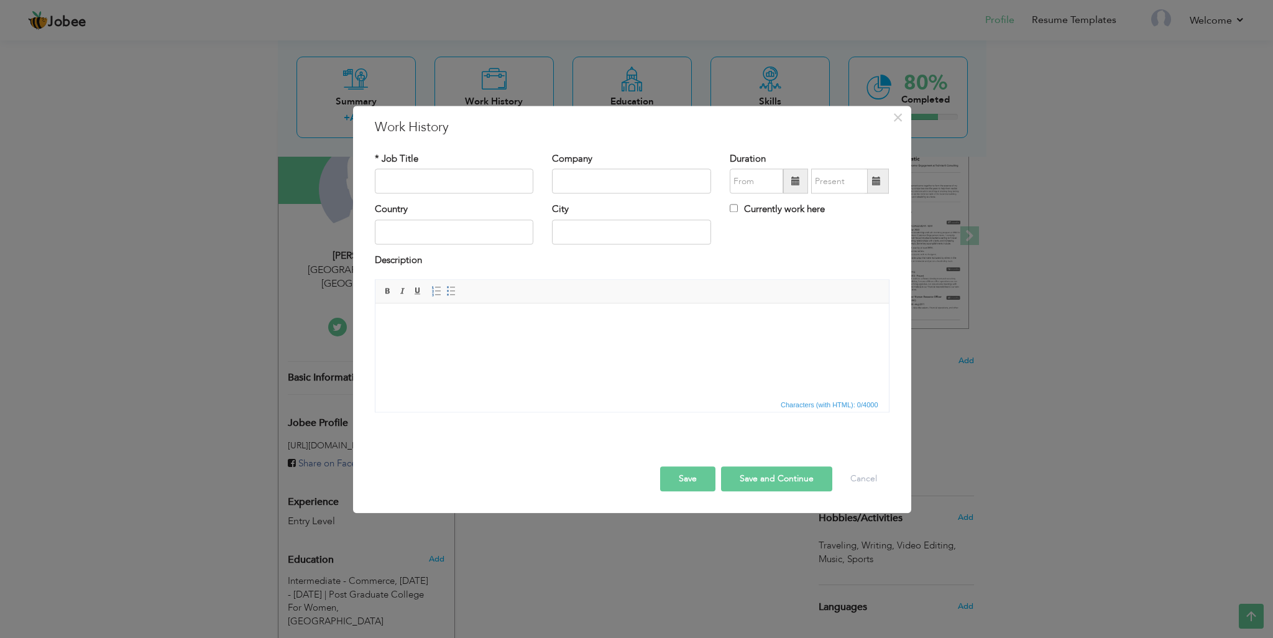
click at [740, 208] on label "Currently work here" at bounding box center [777, 209] width 95 height 13
click at [738, 208] on input "Currently work here" at bounding box center [734, 209] width 8 height 8
checkbox input "true"
click at [693, 478] on button "Save" at bounding box center [687, 479] width 55 height 25
click at [859, 474] on button "Cancel" at bounding box center [864, 479] width 52 height 25
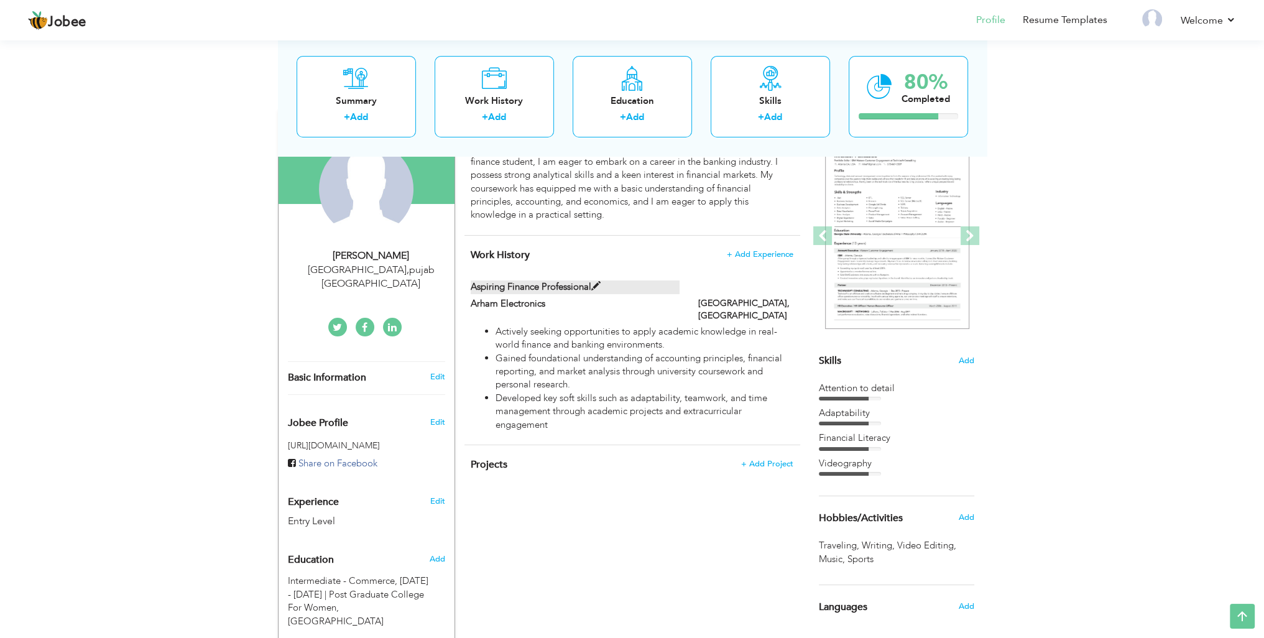
click at [592, 284] on span at bounding box center [595, 286] width 9 height 9
type input "Aspiring Finance Professional"
type input "Arham Electronics"
type input "[GEOGRAPHIC_DATA]"
type input "Lahore"
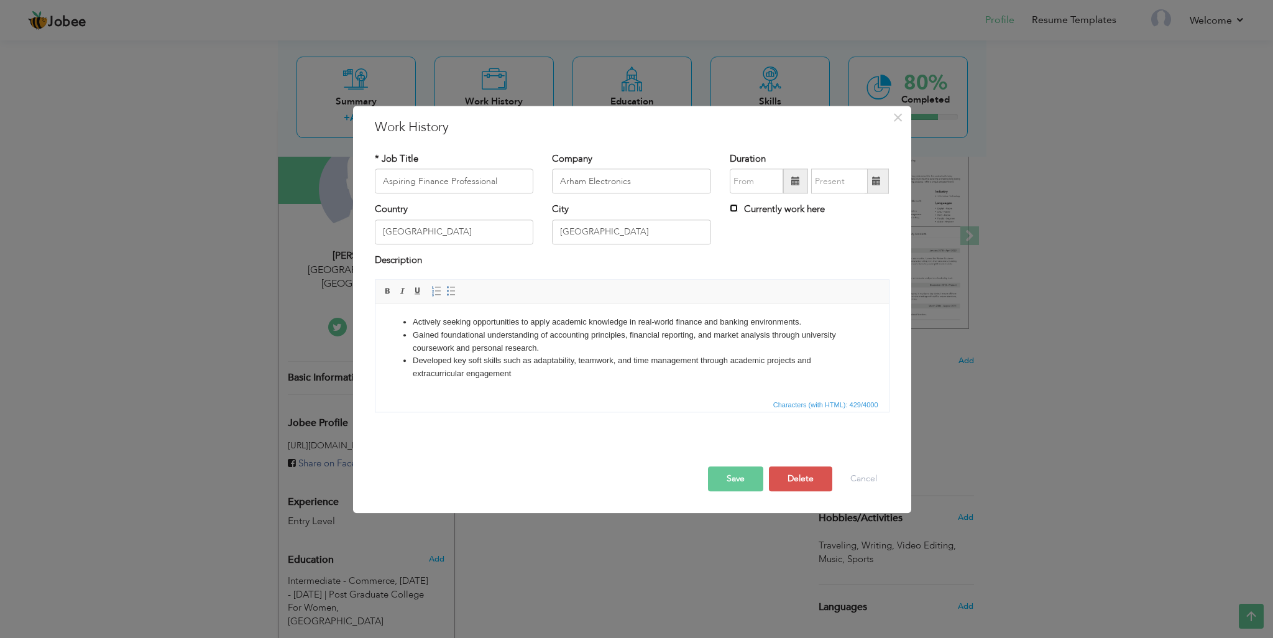
click at [731, 210] on input "Currently work here" at bounding box center [734, 209] width 8 height 8
click at [738, 469] on button "Save" at bounding box center [735, 479] width 55 height 25
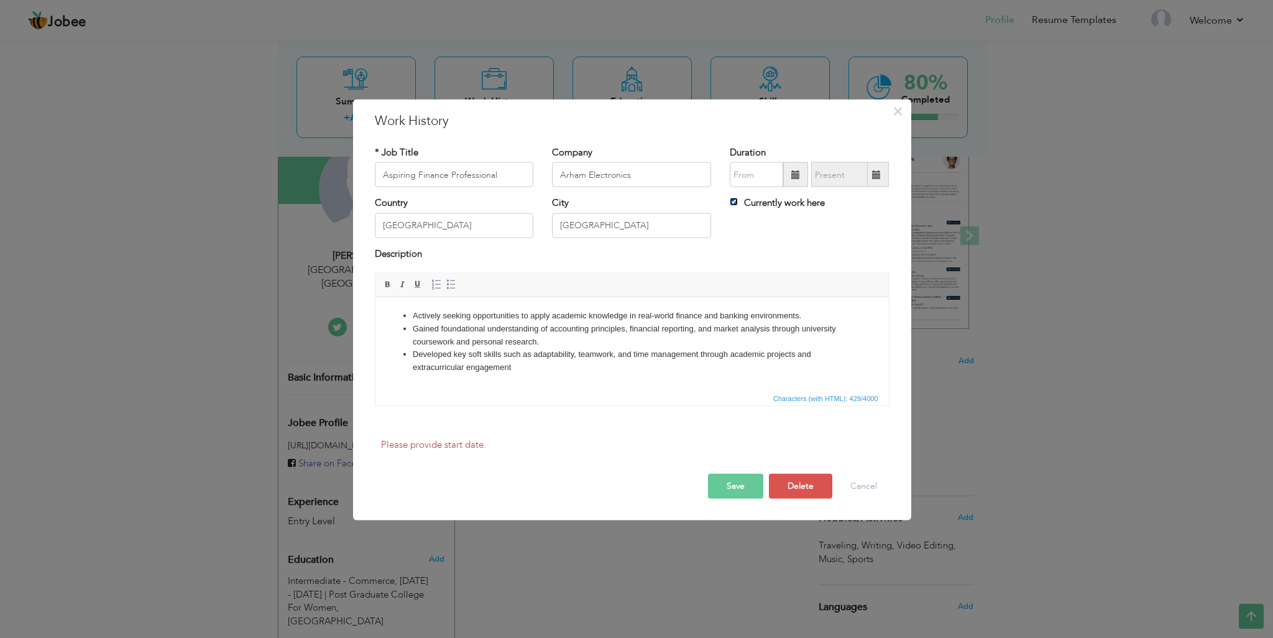
click at [734, 203] on input "Currently work here" at bounding box center [734, 202] width 8 height 8
checkbox input "false"
click at [868, 481] on button "Cancel" at bounding box center [864, 485] width 52 height 25
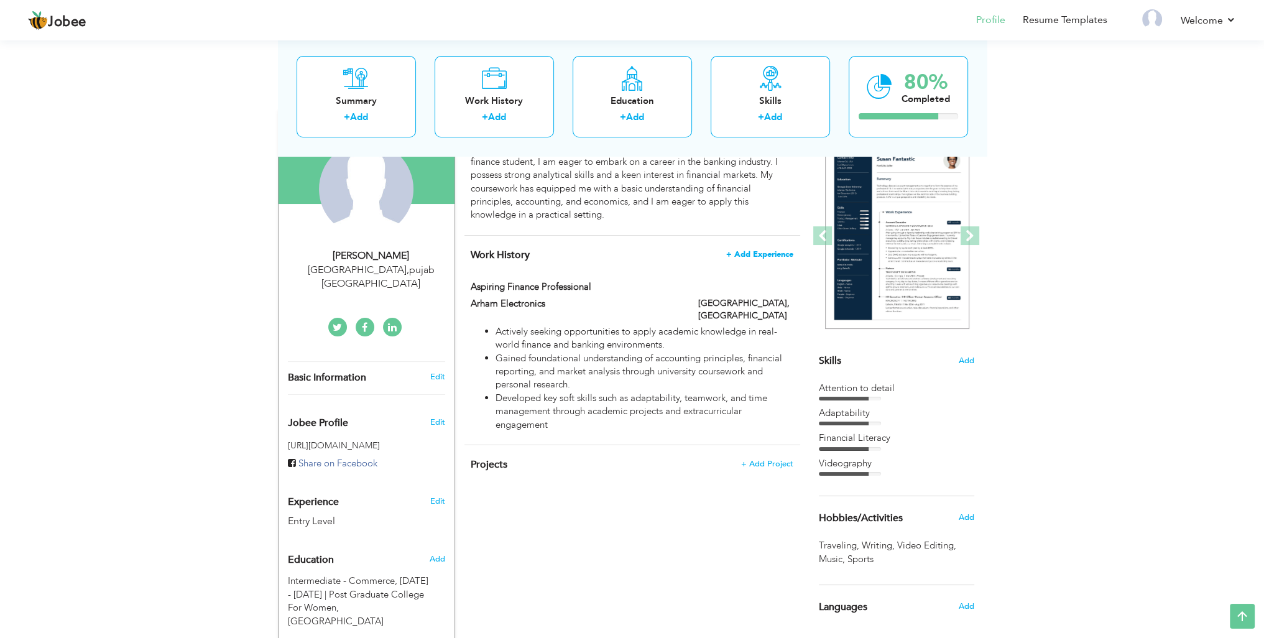
click at [769, 250] on span "+ Add Experience" at bounding box center [759, 254] width 67 height 9
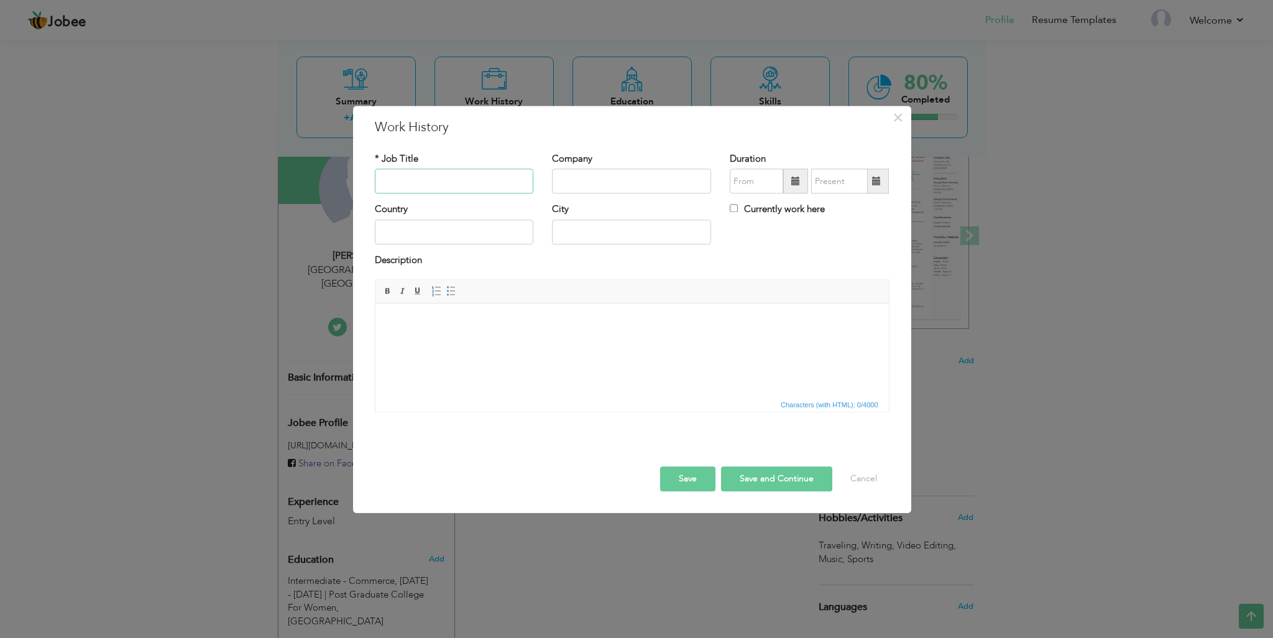
click at [433, 178] on input "text" at bounding box center [454, 181] width 159 height 25
paste input "CPD Officer – Account Opening"
type input "CPD Officer – Account Opening"
click at [657, 172] on input "text" at bounding box center [631, 181] width 159 height 25
paste input "Bank of Punjab (BOP)"
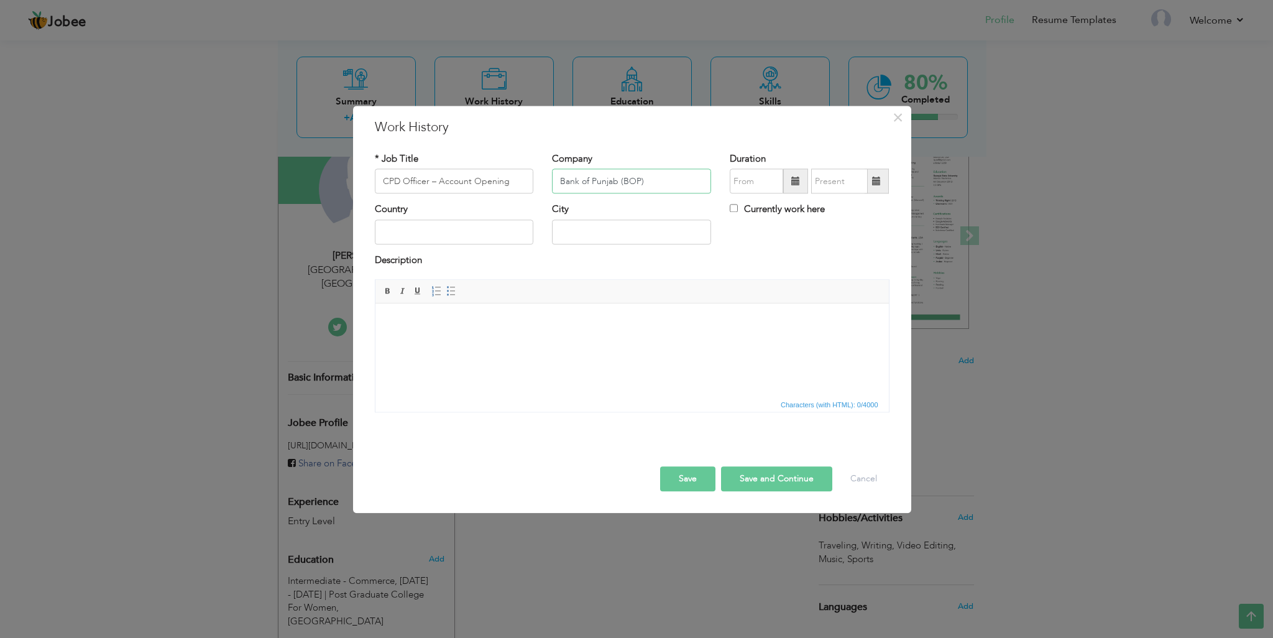
type input "Bank of Punjab (BOP)"
click at [469, 325] on body at bounding box center [631, 322] width 489 height 13
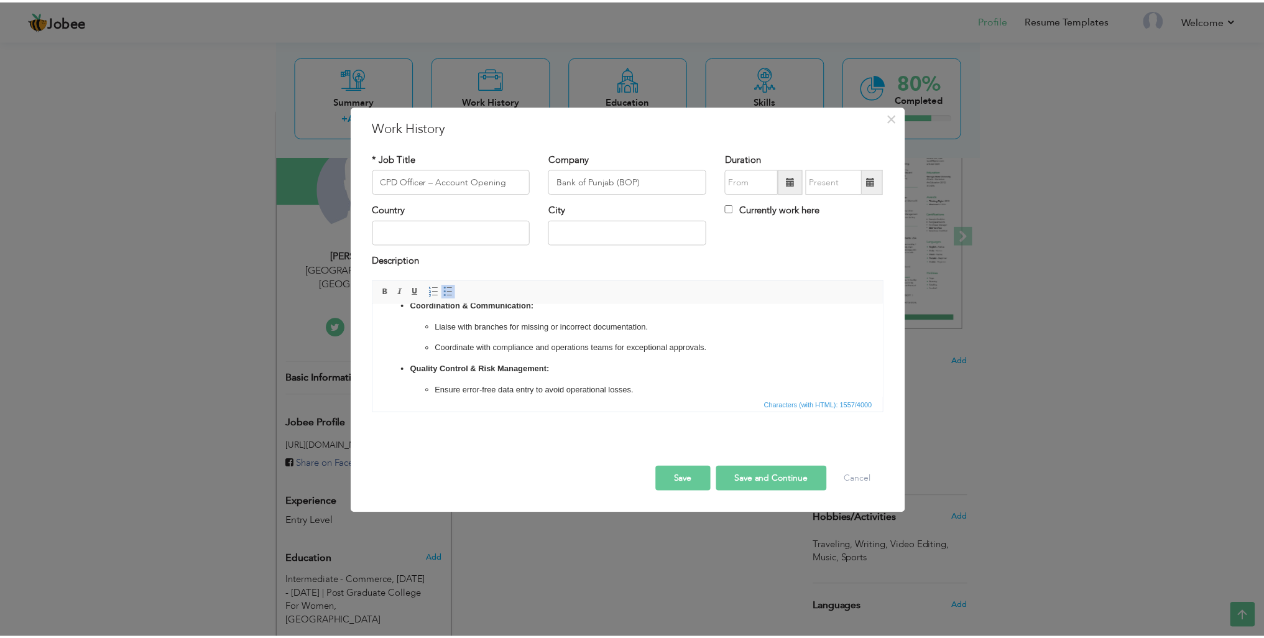
scroll to position [0, 0]
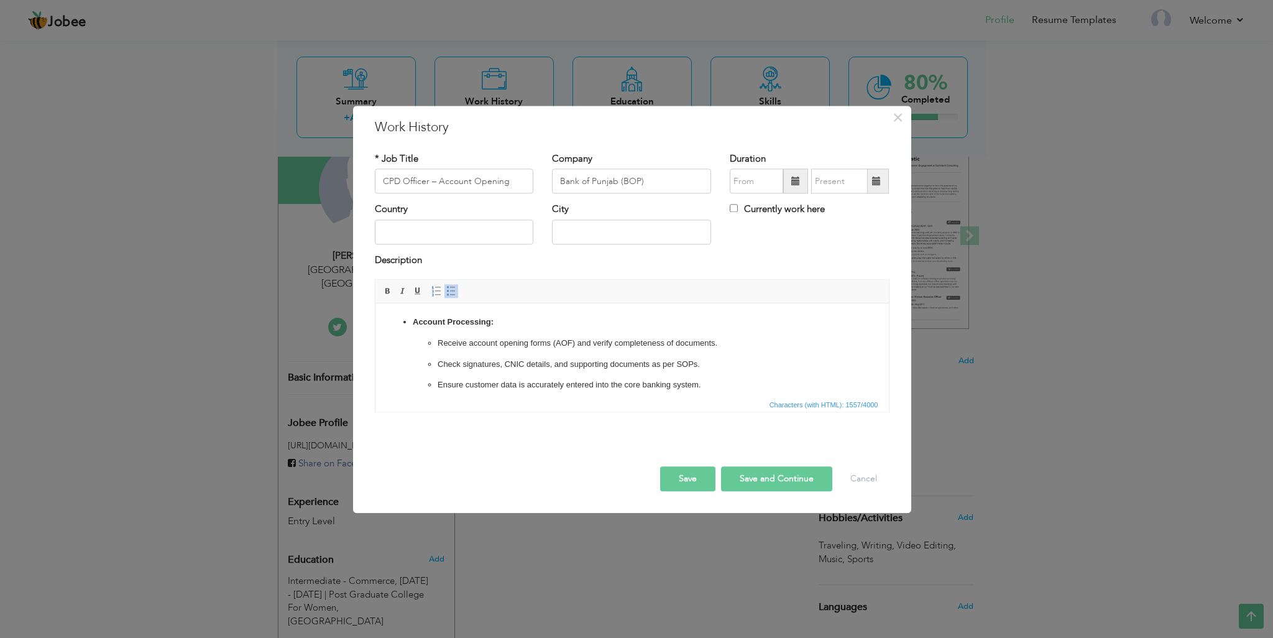
click at [696, 478] on button "Save" at bounding box center [687, 479] width 55 height 25
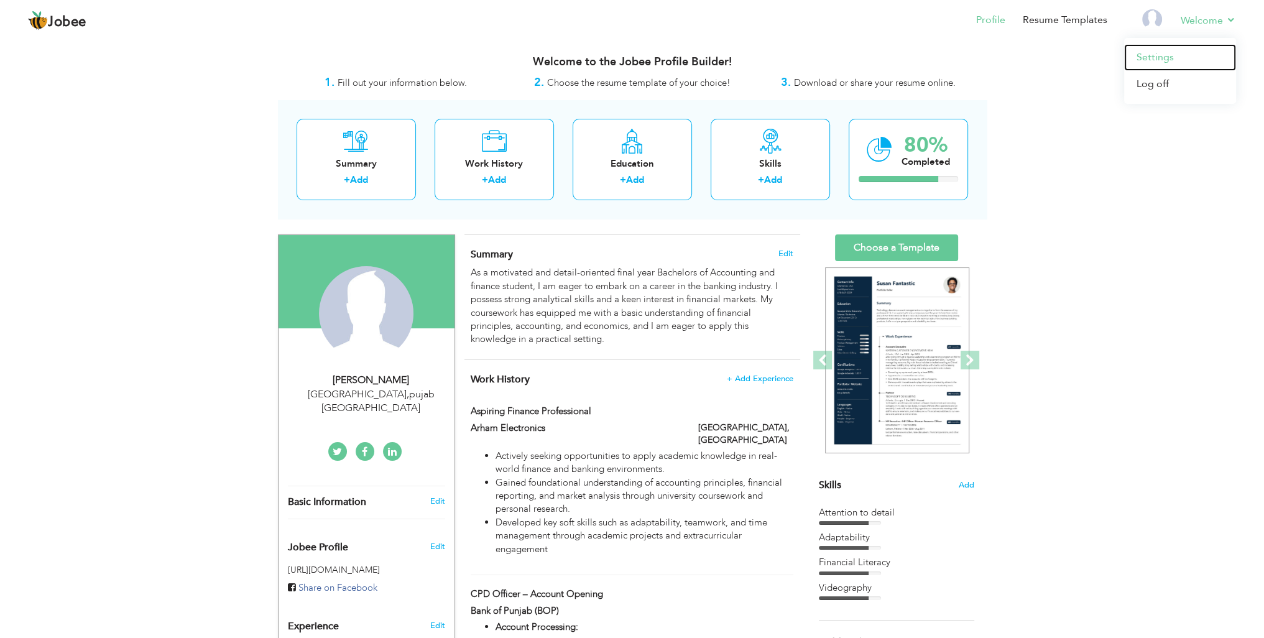
click at [1181, 58] on link "Settings" at bounding box center [1180, 57] width 112 height 27
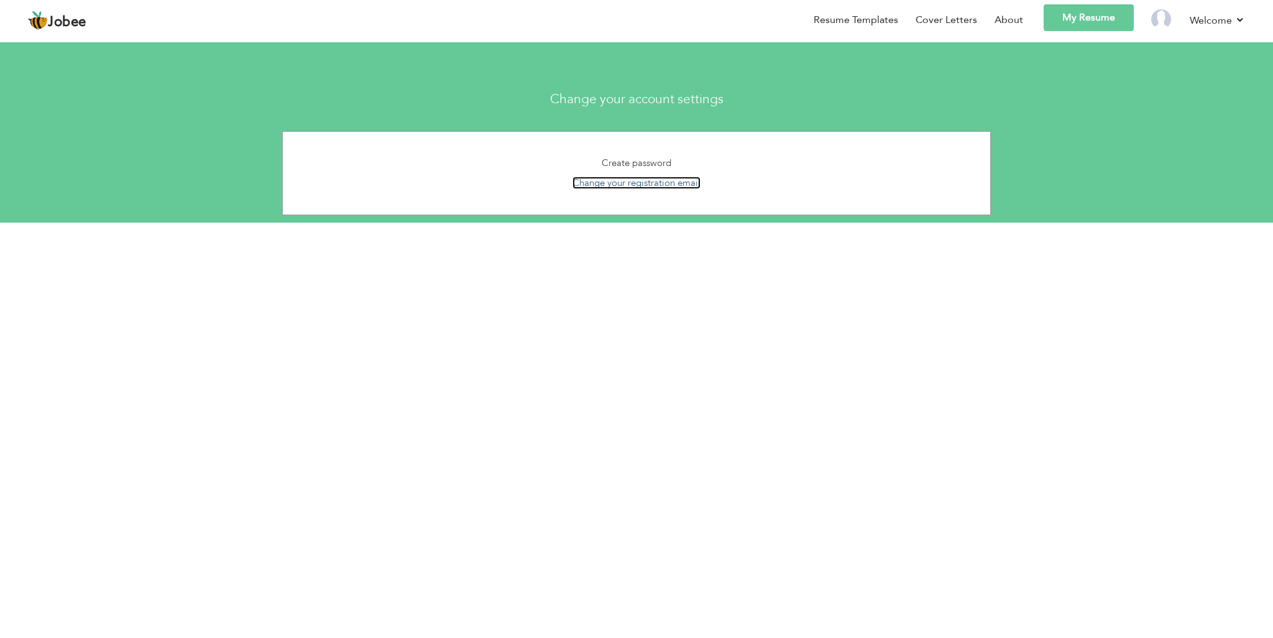
click at [693, 179] on link "Change your registration email" at bounding box center [637, 183] width 128 height 12
click at [1095, 19] on link "My Resume" at bounding box center [1089, 17] width 90 height 27
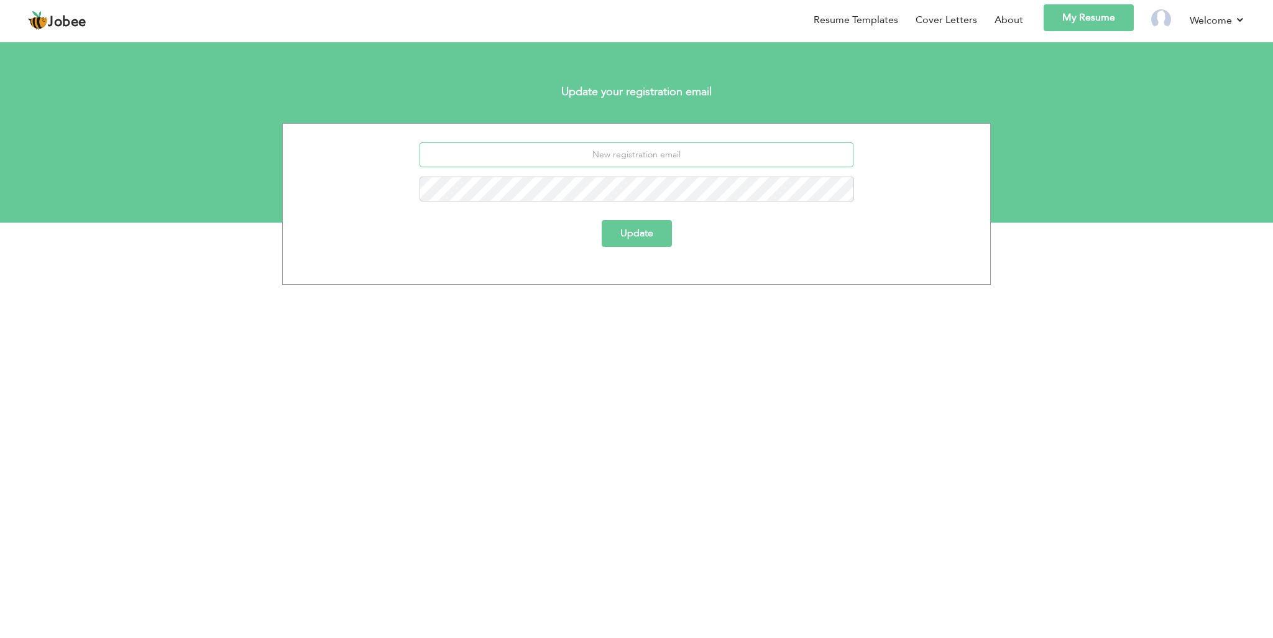
click at [682, 161] on input "email" at bounding box center [637, 154] width 435 height 25
click at [303, 170] on div at bounding box center [637, 159] width 708 height 34
click at [517, 152] on input "email" at bounding box center [637, 154] width 435 height 25
paste input "bhatti42090@gmail.com"
type input "bhatti42090@gmail.com"
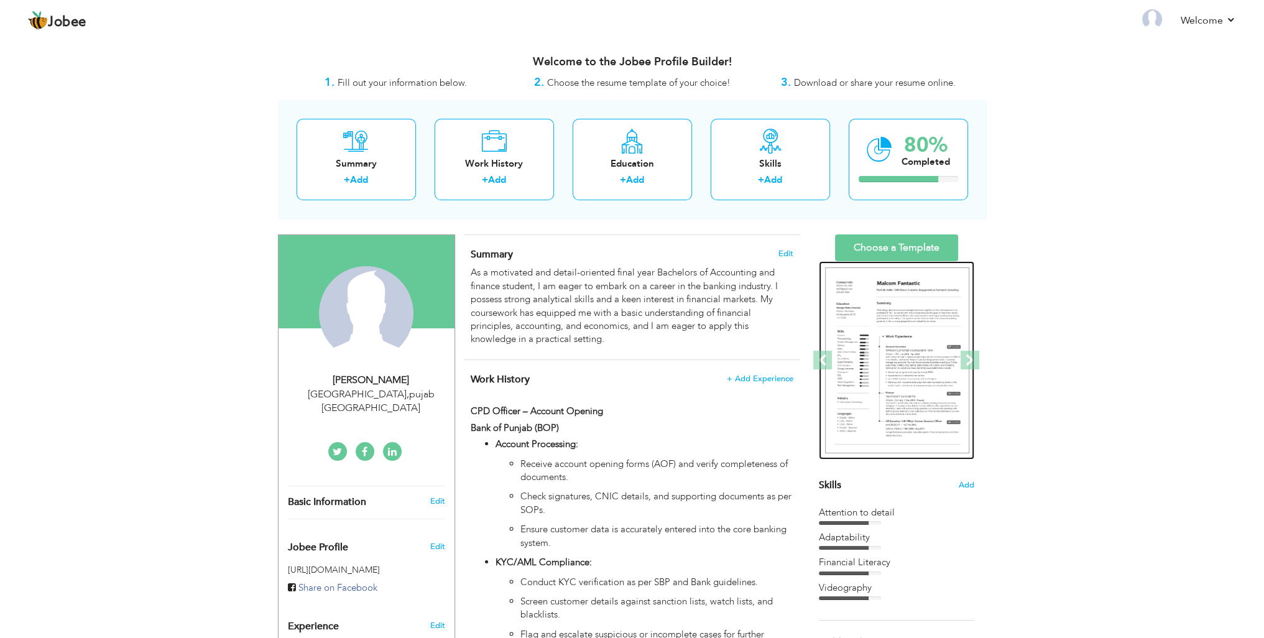
click at [900, 343] on img at bounding box center [897, 360] width 144 height 187
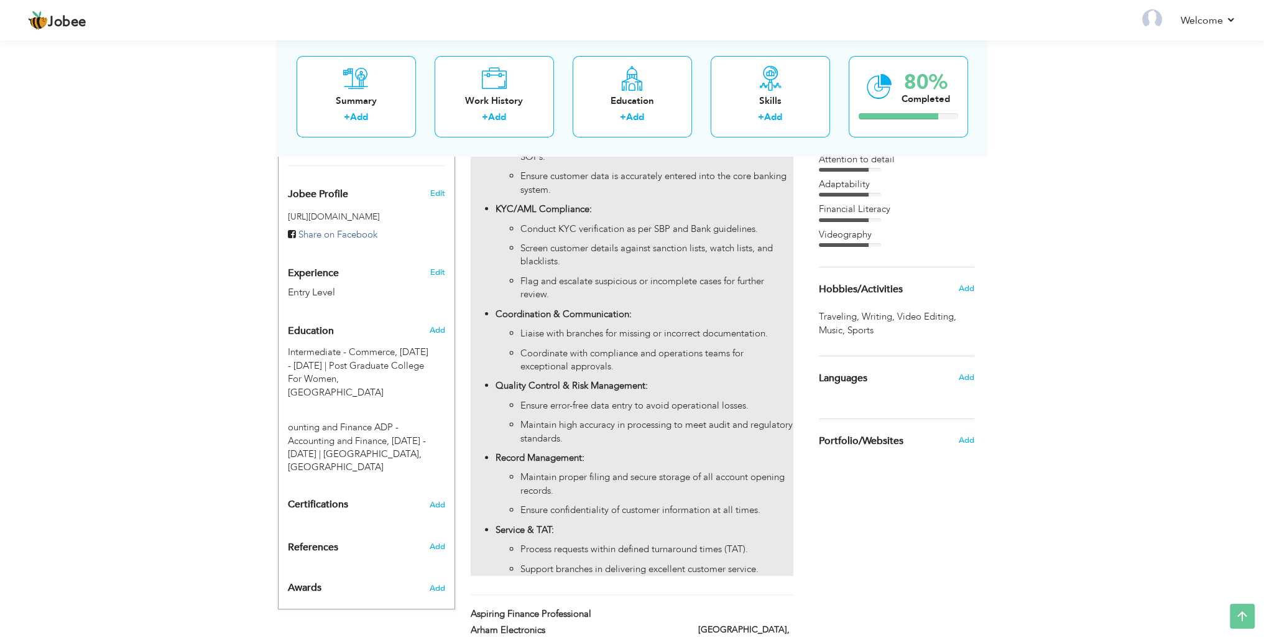
scroll to position [121, 0]
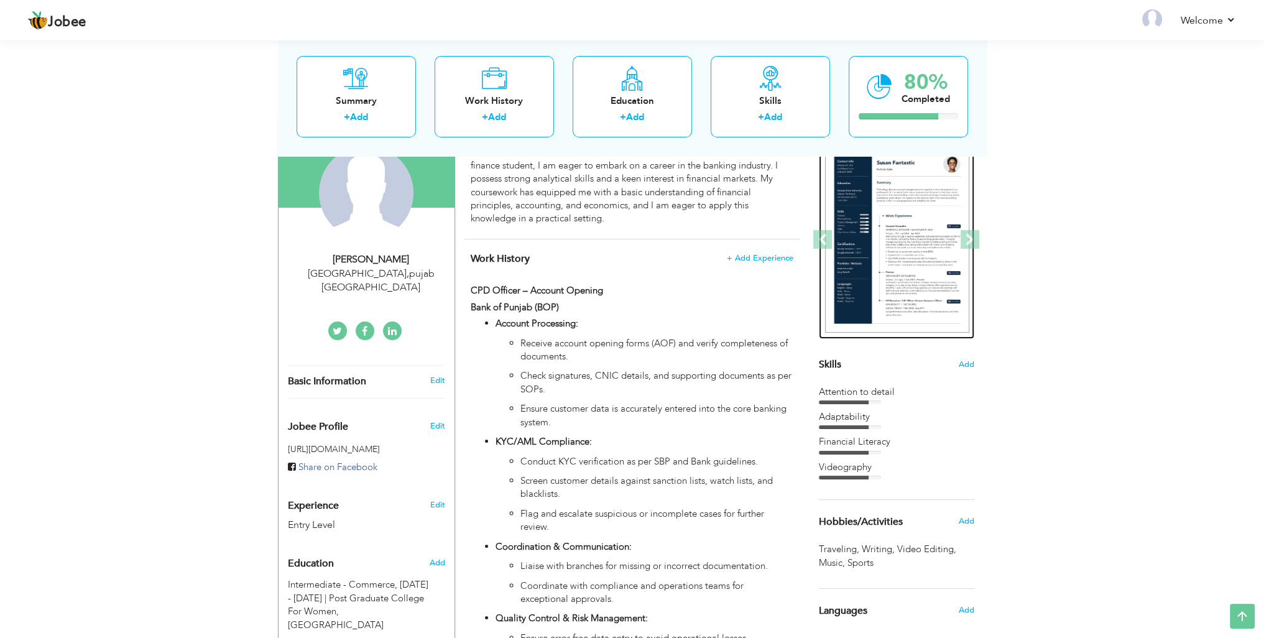
click at [897, 215] on img at bounding box center [897, 240] width 144 height 187
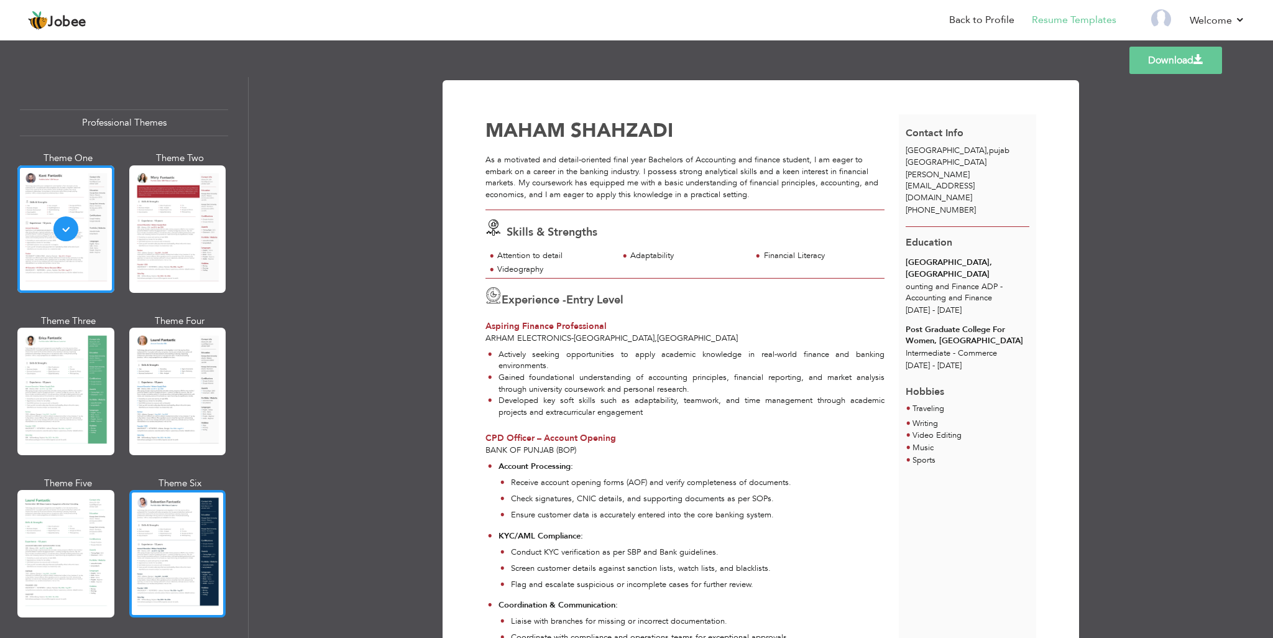
click at [169, 542] on div at bounding box center [177, 553] width 97 height 127
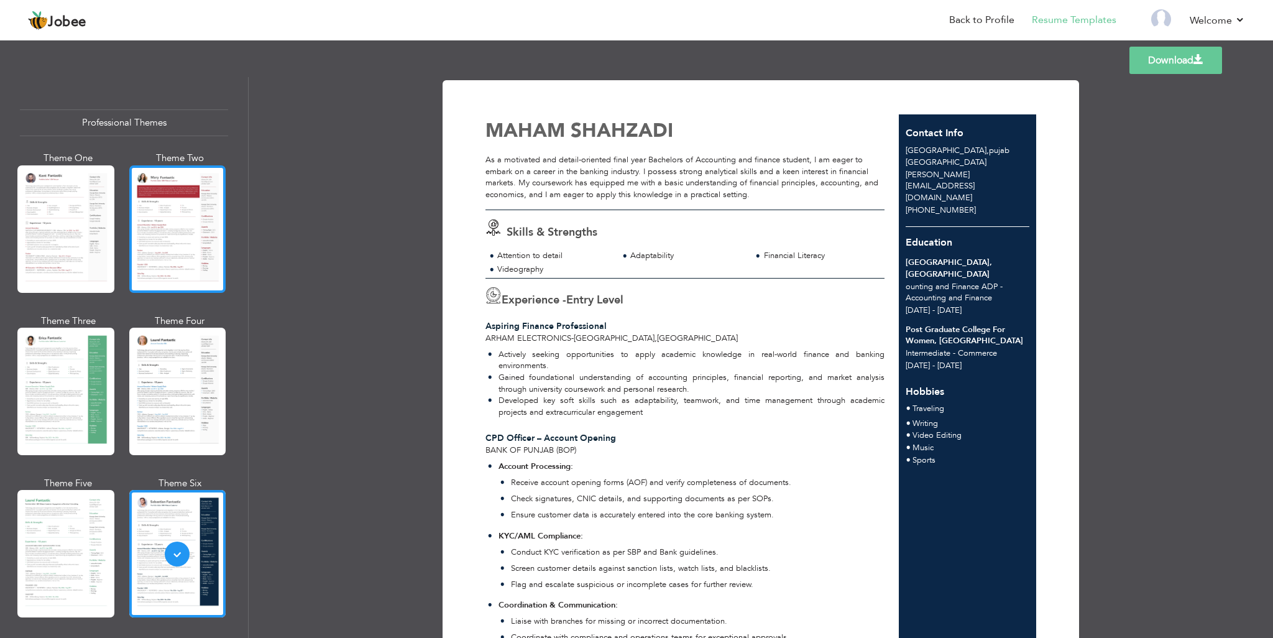
click at [177, 237] on div at bounding box center [177, 228] width 97 height 127
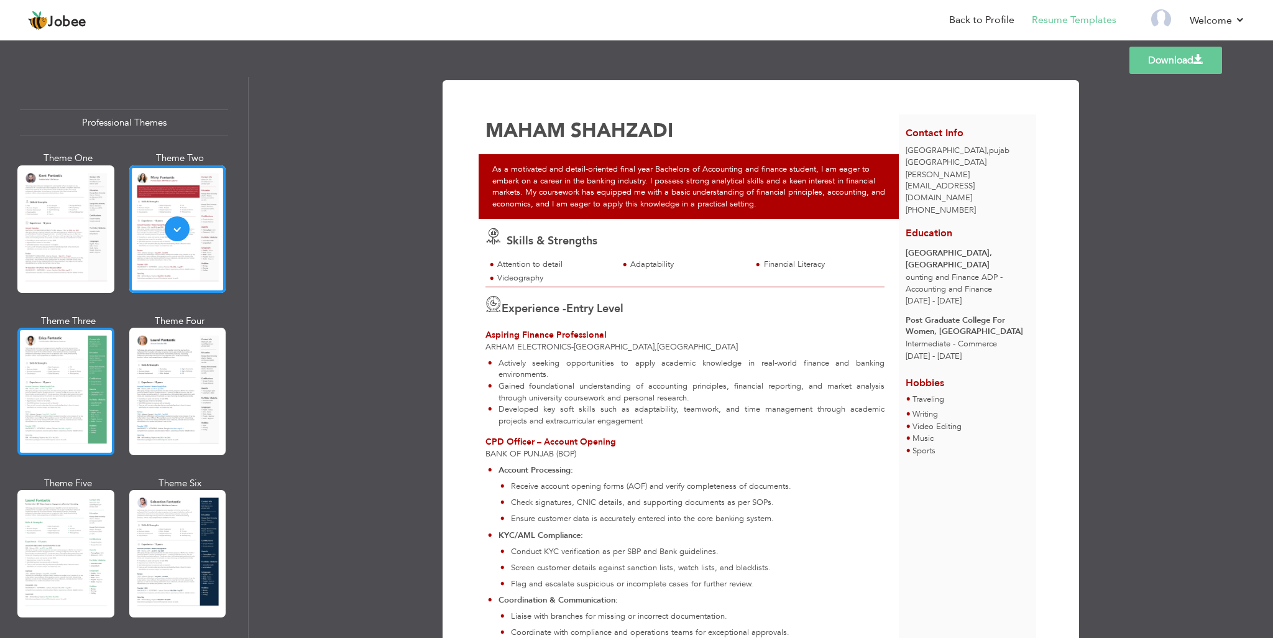
click at [55, 388] on div at bounding box center [65, 391] width 97 height 127
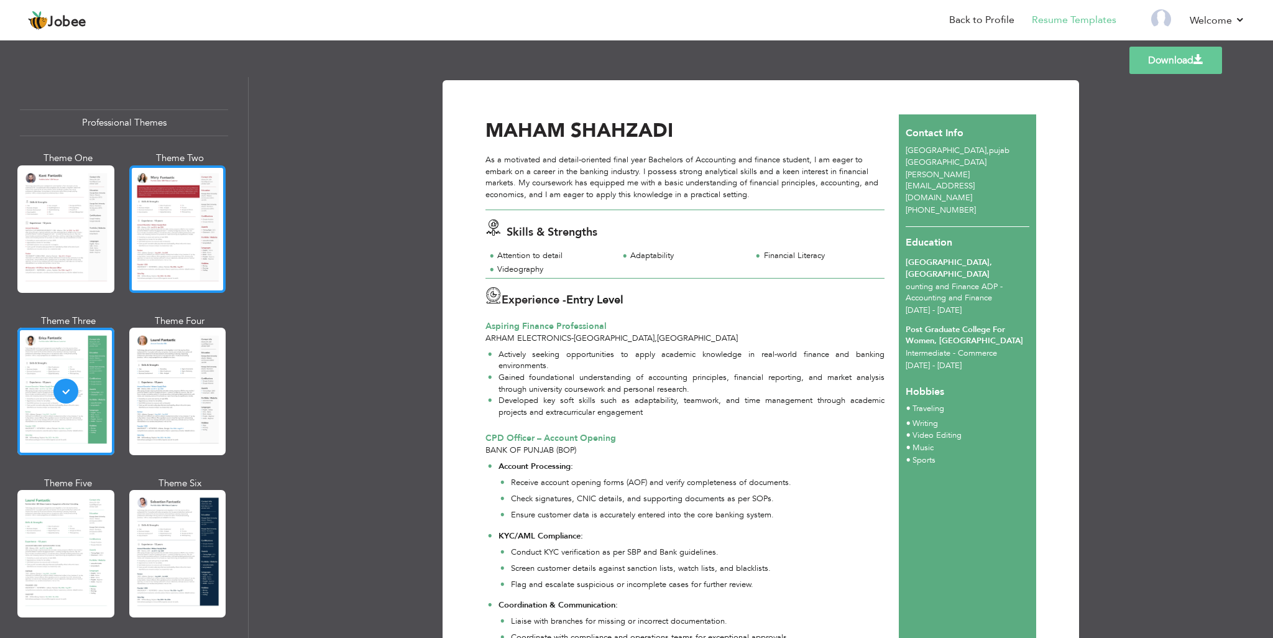
click at [181, 231] on div at bounding box center [177, 228] width 97 height 127
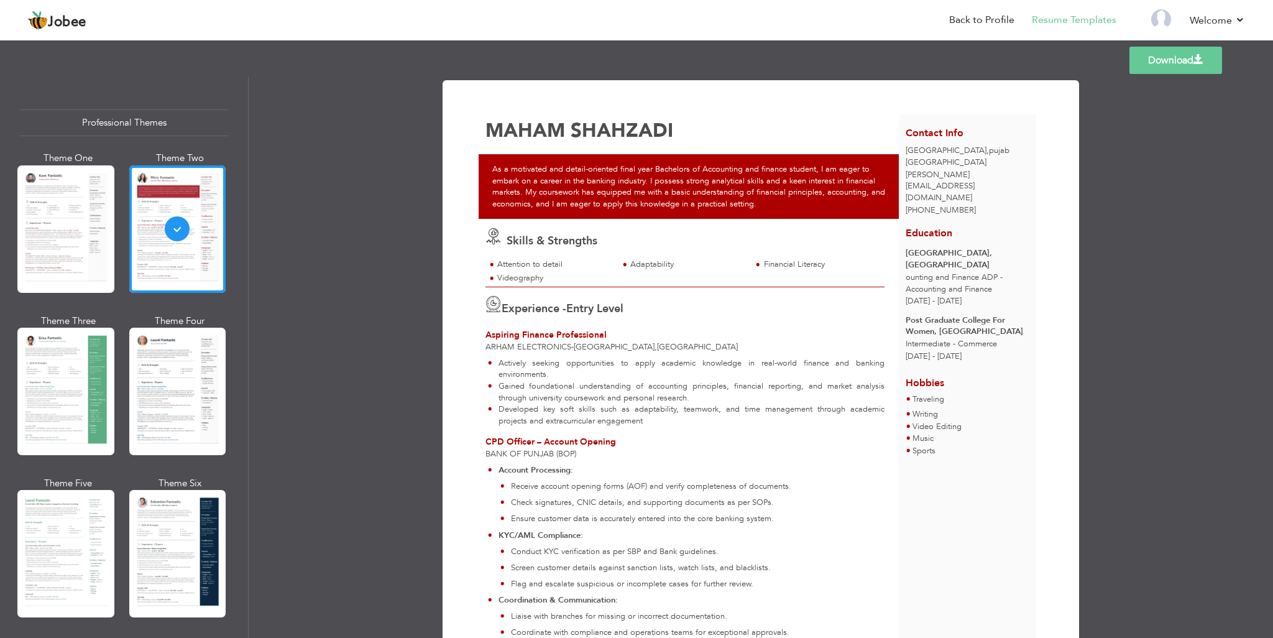
click at [1172, 64] on link "Download" at bounding box center [1176, 60] width 93 height 27
